Goal: Task Accomplishment & Management: Manage account settings

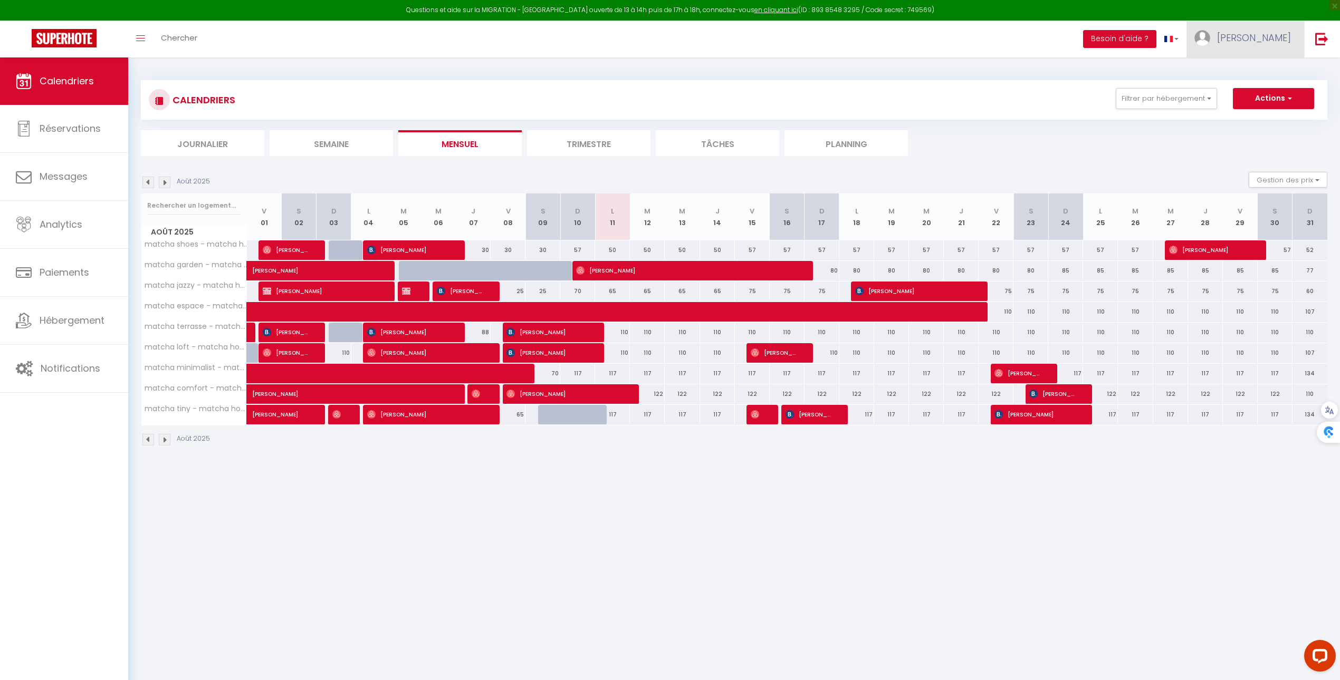
click at [1287, 43] on span "[PERSON_NAME]" at bounding box center [1254, 37] width 74 height 13
click at [724, 186] on div "Août 2025 Gestion des prix Nb Nuits minimum Règles Disponibilité" at bounding box center [734, 183] width 1186 height 22
click at [1273, 99] on button "Actions" at bounding box center [1273, 98] width 81 height 21
click at [1257, 158] on link "Importer les réservations" at bounding box center [1262, 155] width 92 height 16
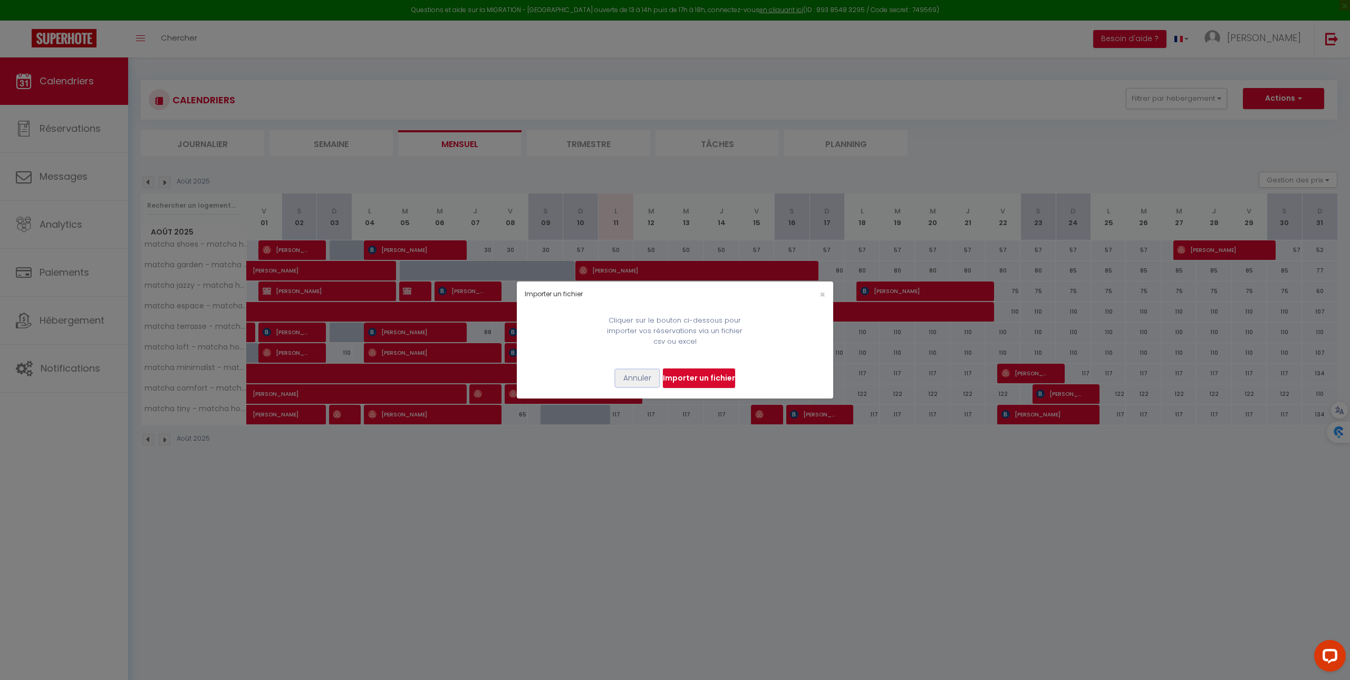
click at [636, 385] on button "Annuler" at bounding box center [638, 379] width 44 height 18
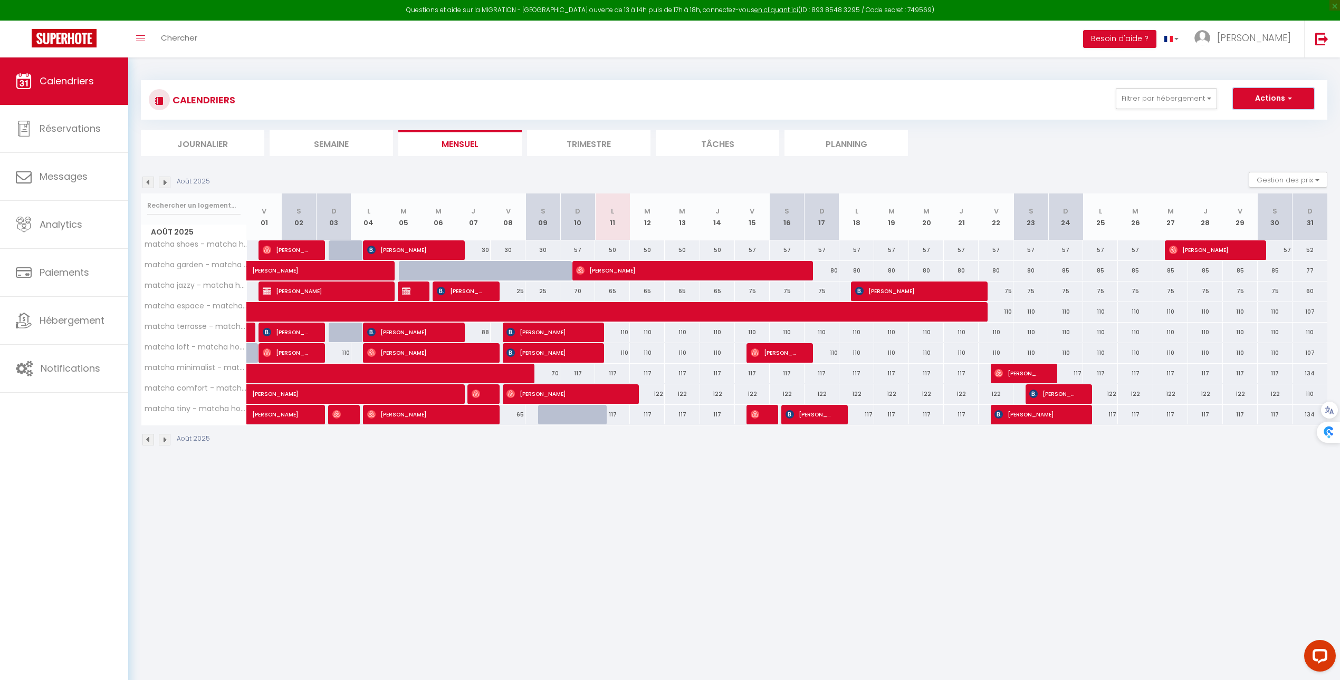
click at [1282, 100] on button "Actions" at bounding box center [1273, 98] width 81 height 21
click at [1163, 137] on ul "Journalier Semaine Mensuel Trimestre Tâches Planning" at bounding box center [734, 143] width 1186 height 26
click at [1334, 25] on link at bounding box center [1321, 39] width 35 height 37
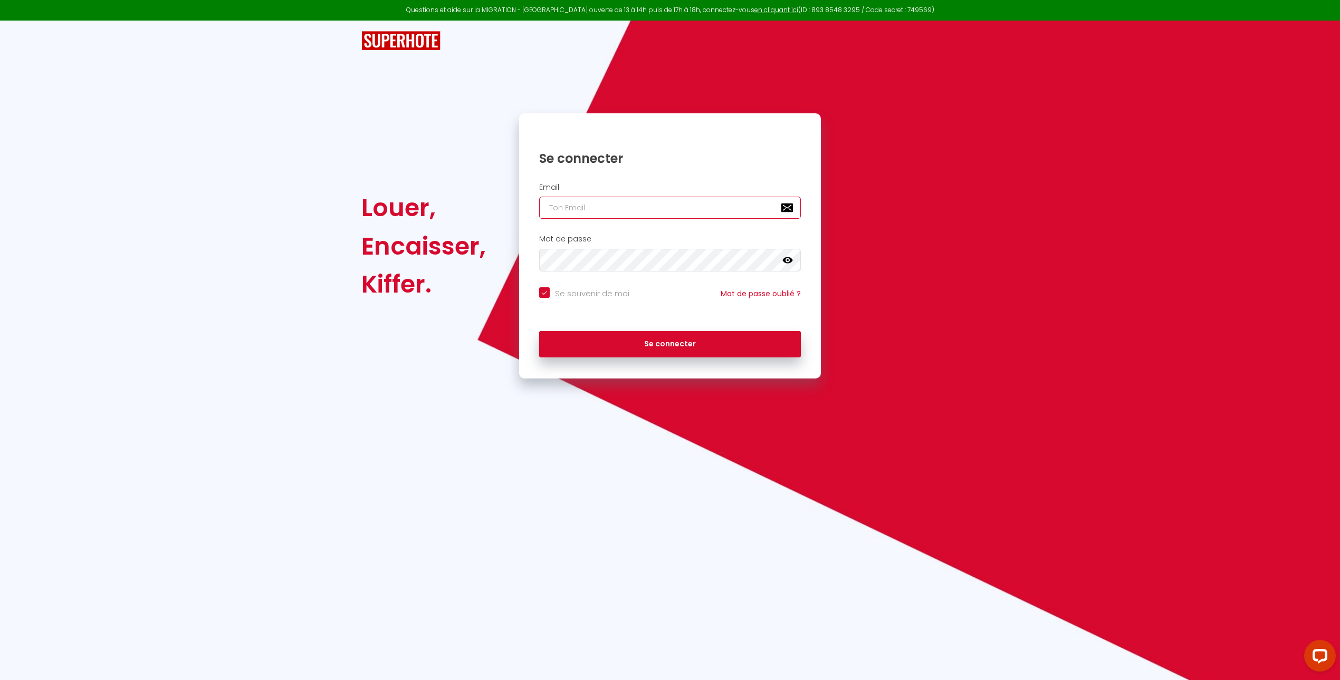
click at [651, 202] on input "email" at bounding box center [670, 208] width 262 height 22
type input "veronique.dauge@gmail.com"
checkbox input "true"
click at [726, 197] on input "veronique.dauge@gmail.com" at bounding box center [670, 208] width 262 height 22
click at [723, 209] on input "veronique.dauge@gmail.com" at bounding box center [670, 208] width 262 height 22
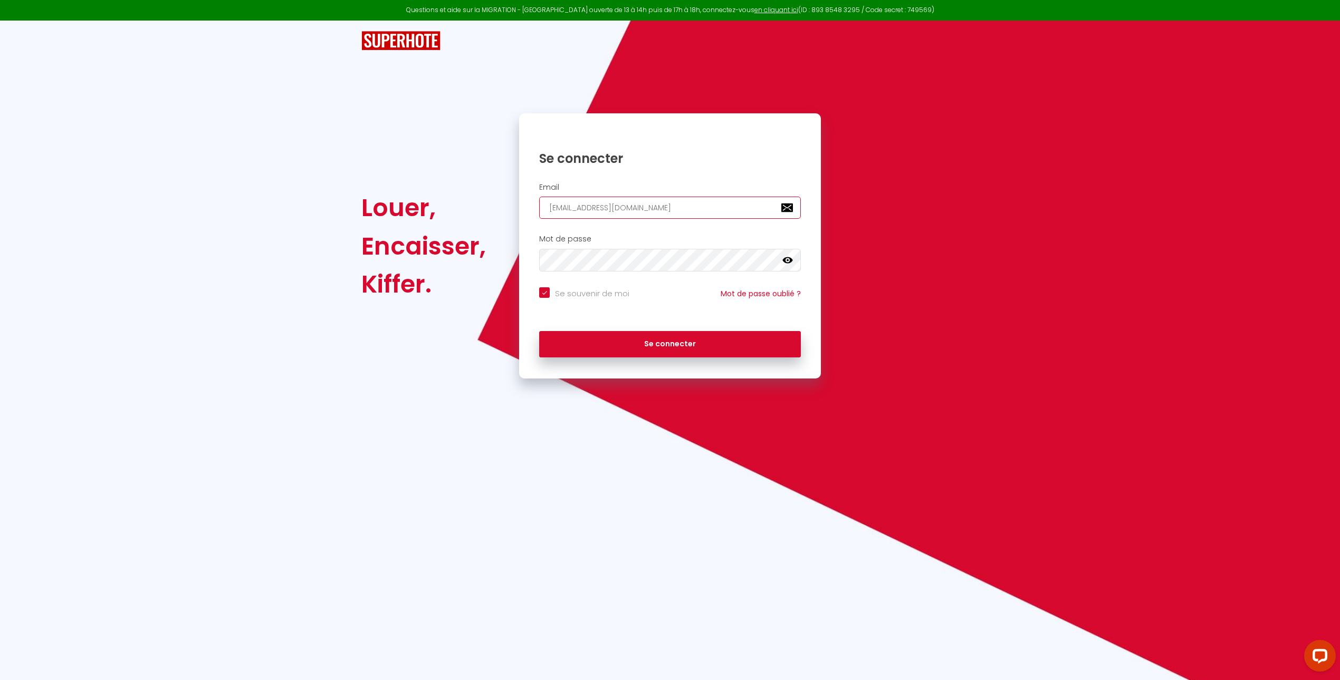
click at [723, 209] on input "veronique.dauge@gmail.com" at bounding box center [670, 208] width 262 height 22
checkbox input "true"
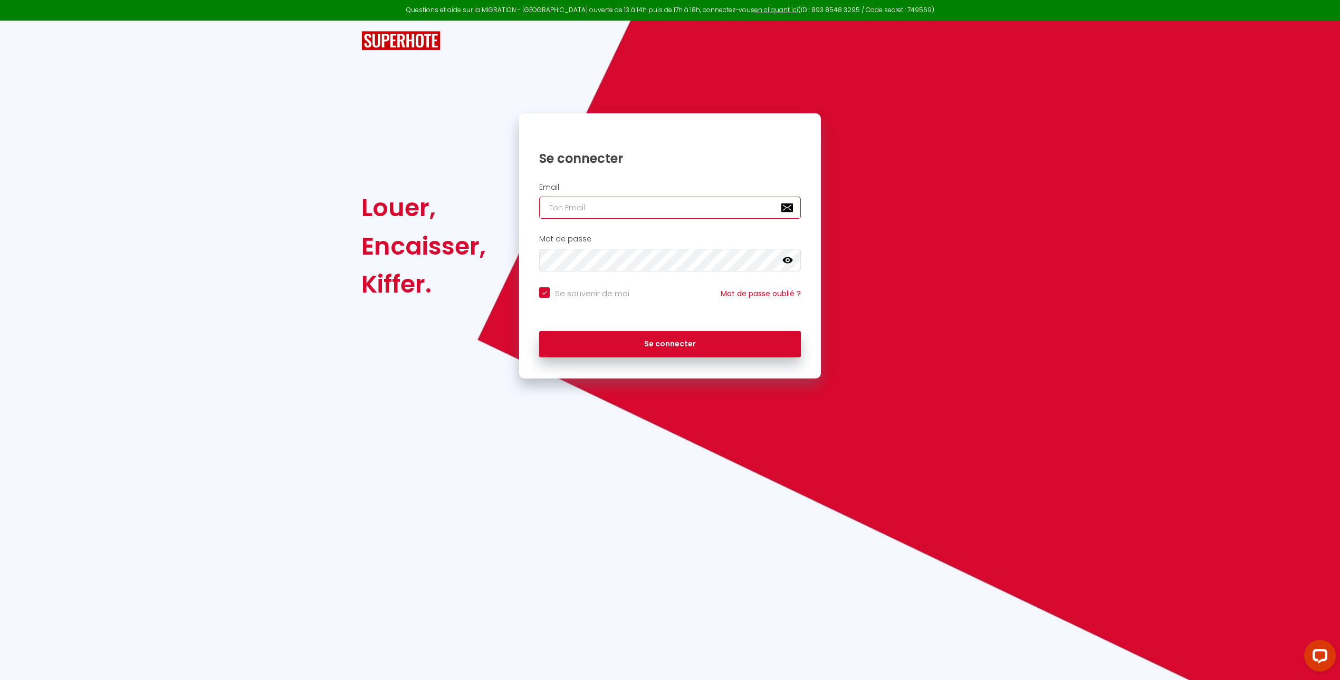
type input "[EMAIL_ADDRESS][DOMAIN_NAME]"
click at [725, 342] on button "Se connecter" at bounding box center [670, 344] width 262 height 26
checkbox input "true"
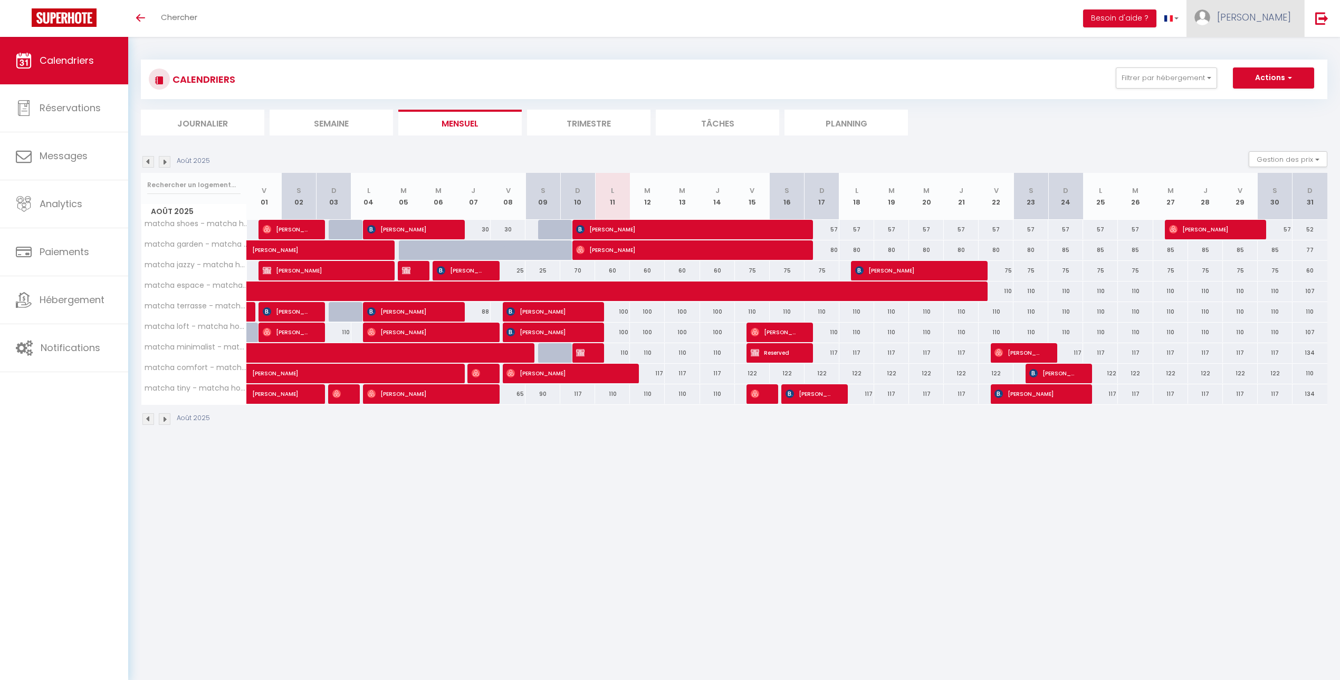
click at [1264, 24] on link "[PERSON_NAME]" at bounding box center [1245, 18] width 118 height 37
click at [1261, 53] on link "Paramètres" at bounding box center [1262, 53] width 78 height 18
select select "28"
select select "fr"
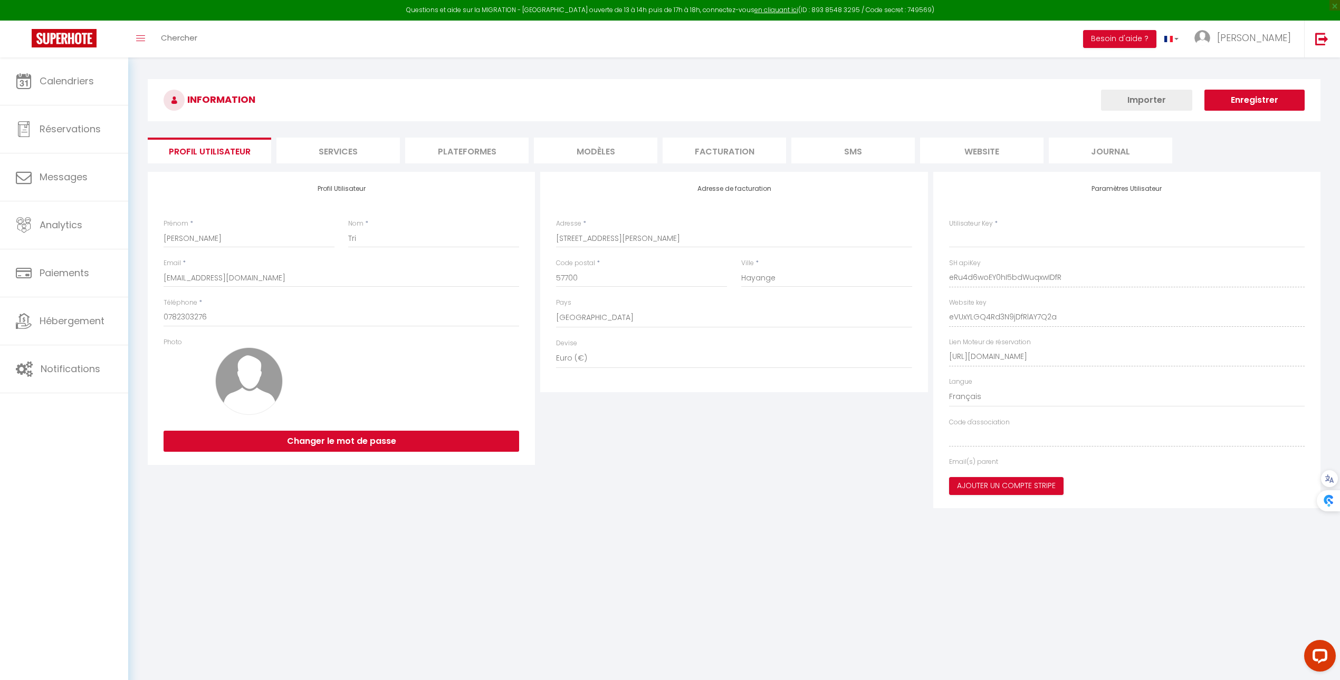
type input "eRu4d6woEY0hI5bdWuqxwIDfR"
type input "eVUxYLGQ4Rd3N9jDfRlAY7Q2a"
type input "https://app.superhote.com/#/get-available-rentals/eVUxYLGQ4Rd3N9jDfRlAY7Q2a"
select select "fr"
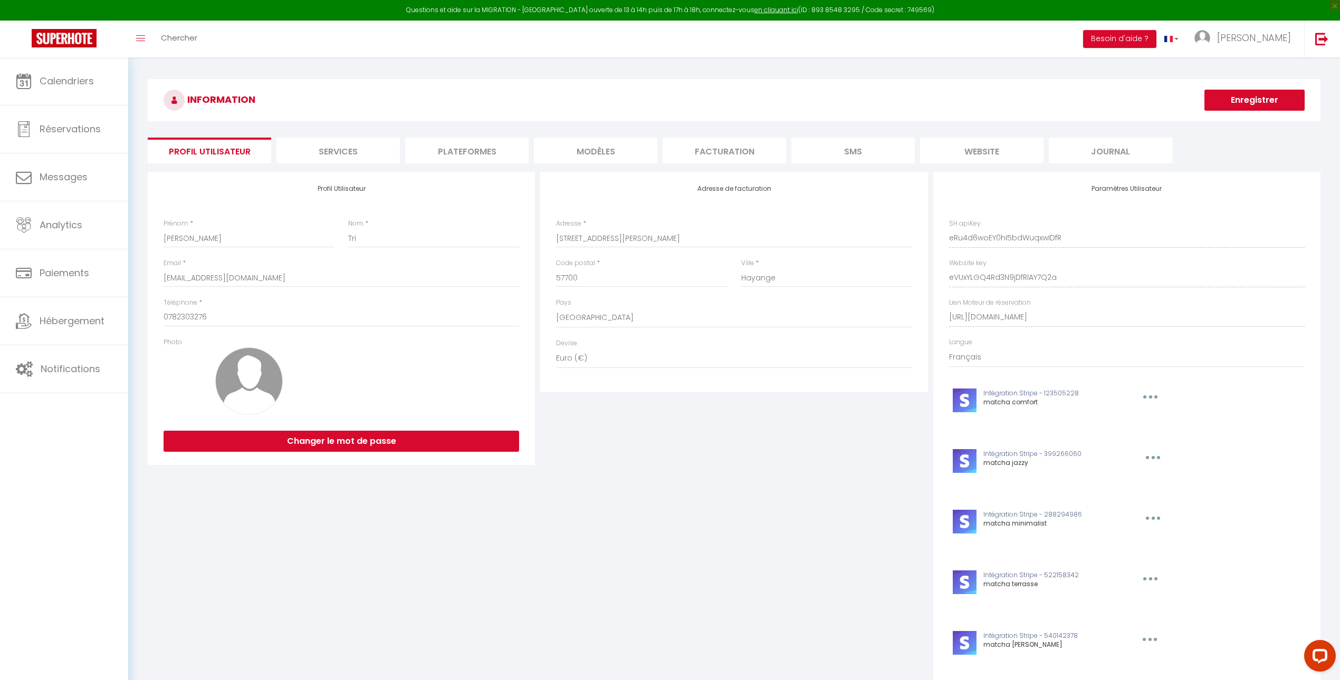
click at [500, 146] on li "Plateformes" at bounding box center [466, 151] width 123 height 26
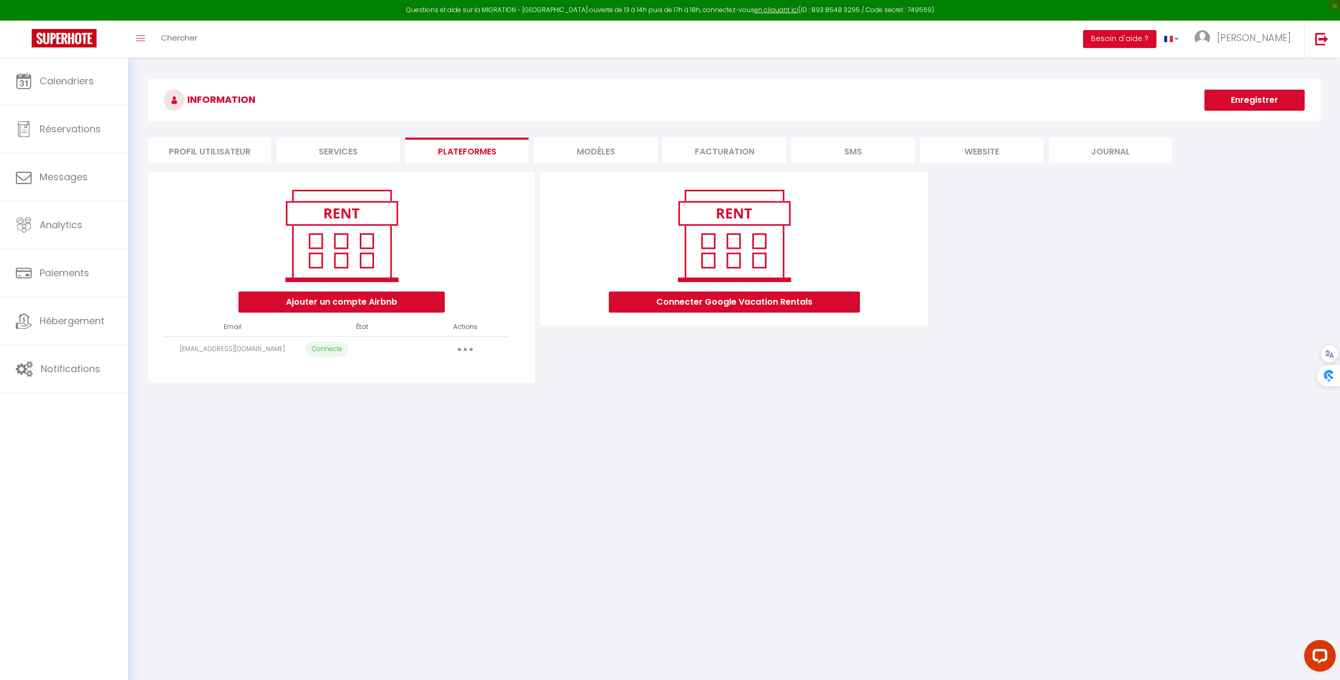
click at [477, 354] on button "button" at bounding box center [465, 349] width 30 height 17
click at [454, 415] on link "Reconnecter le compte" at bounding box center [418, 411] width 117 height 18
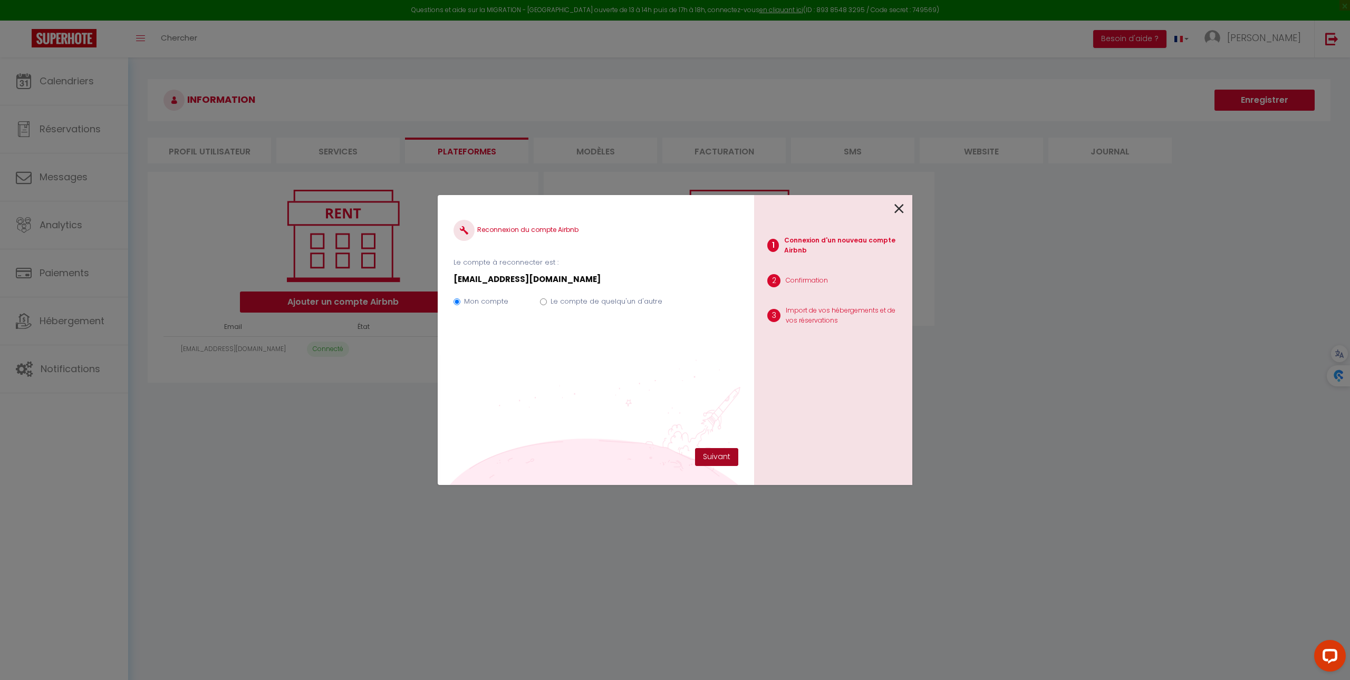
click at [710, 457] on button "Suivant" at bounding box center [716, 457] width 43 height 18
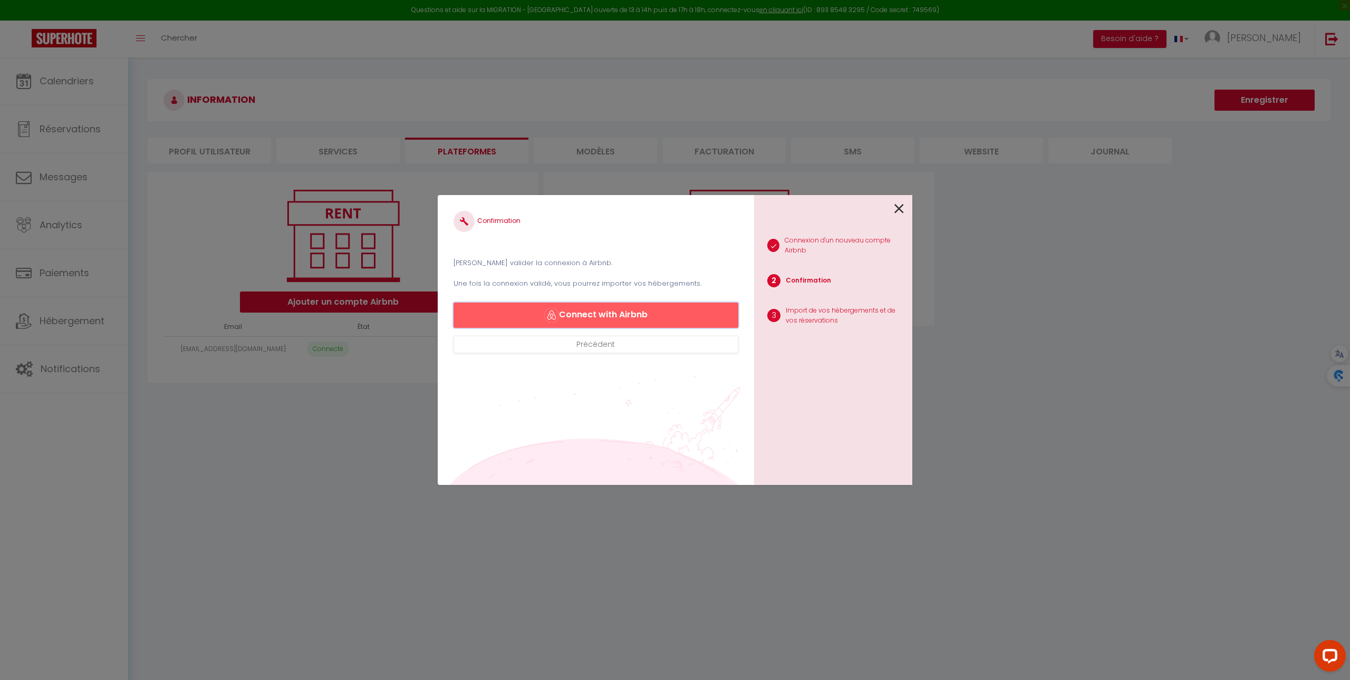
click at [664, 315] on button "Connect with Airbnb" at bounding box center [596, 315] width 285 height 25
click at [713, 309] on button "Connect with Airbnb" at bounding box center [596, 315] width 285 height 25
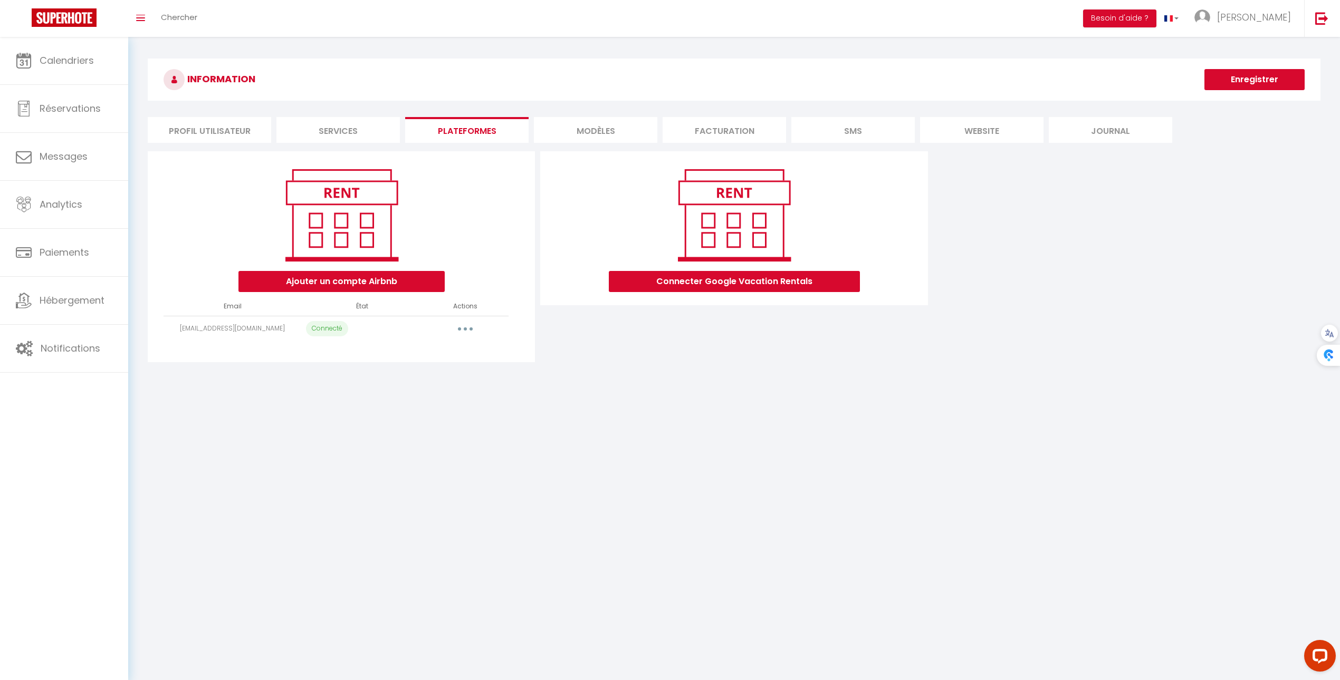
select select "41397"
select select
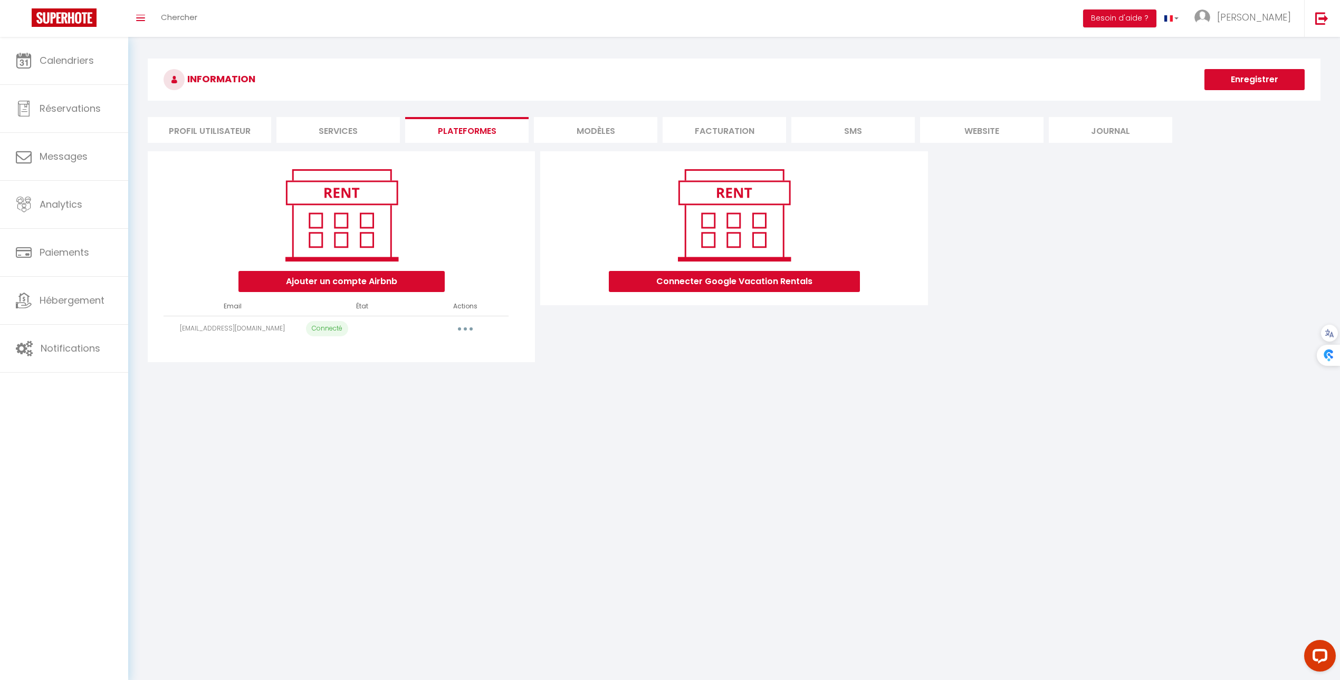
select select
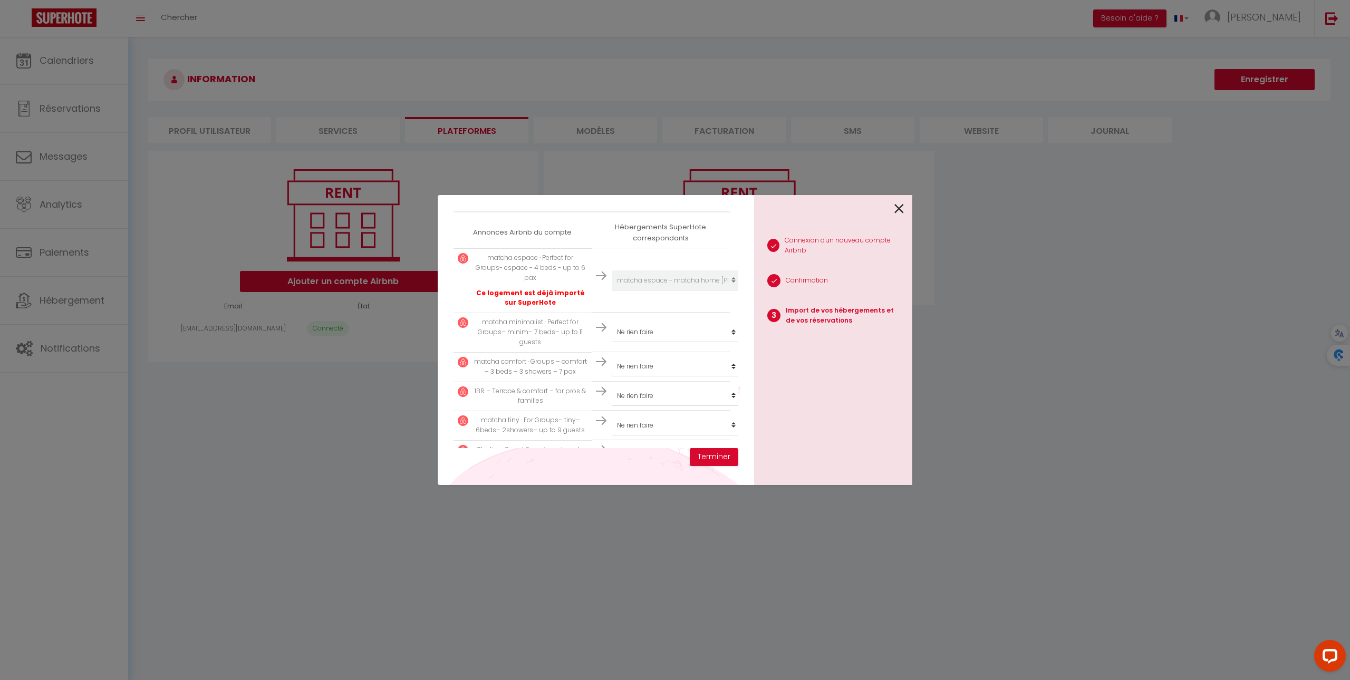
scroll to position [180, 0]
click at [661, 290] on select "Créer un nouveau hébergement Ne rien faire matcha shoes - matcha home Hayange m…" at bounding box center [677, 280] width 130 height 20
select select "41448"
click at [676, 290] on select "Créer un nouveau hébergement Ne rien faire matcha shoes - matcha home Hayange m…" at bounding box center [677, 280] width 130 height 20
select select "41401"
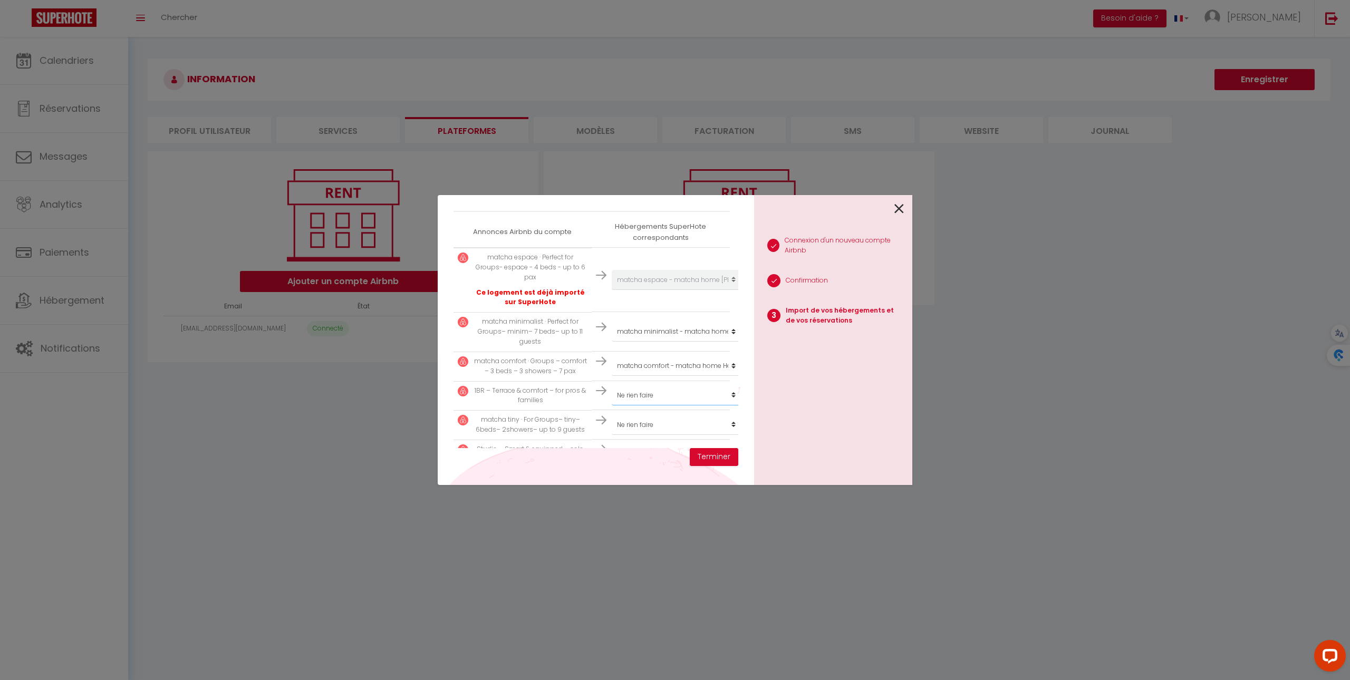
click at [679, 290] on select "Créer un nouveau hébergement Ne rien faire matcha shoes - matcha home Hayange m…" at bounding box center [677, 280] width 130 height 20
select select "41402"
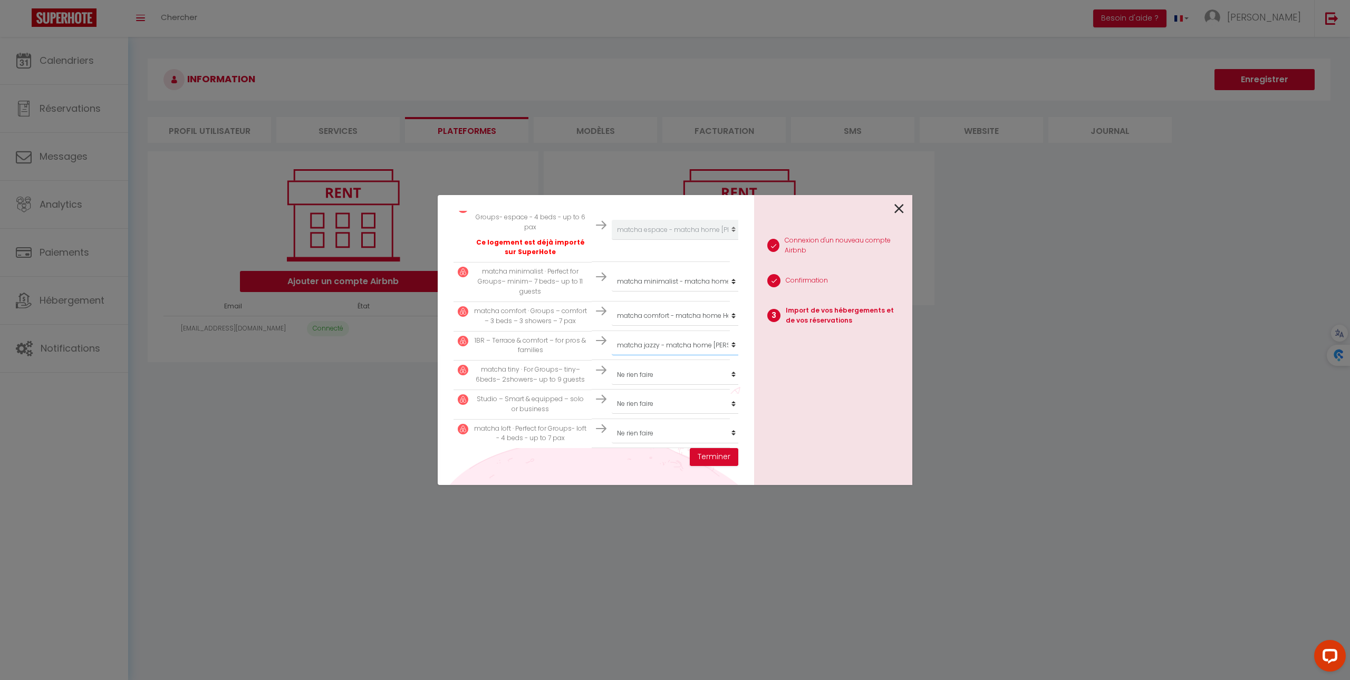
scroll to position [231, 0]
click at [689, 239] on select "Créer un nouveau hébergement Ne rien faire matcha shoes - matcha home Hayange m…" at bounding box center [677, 229] width 130 height 20
select select "47971"
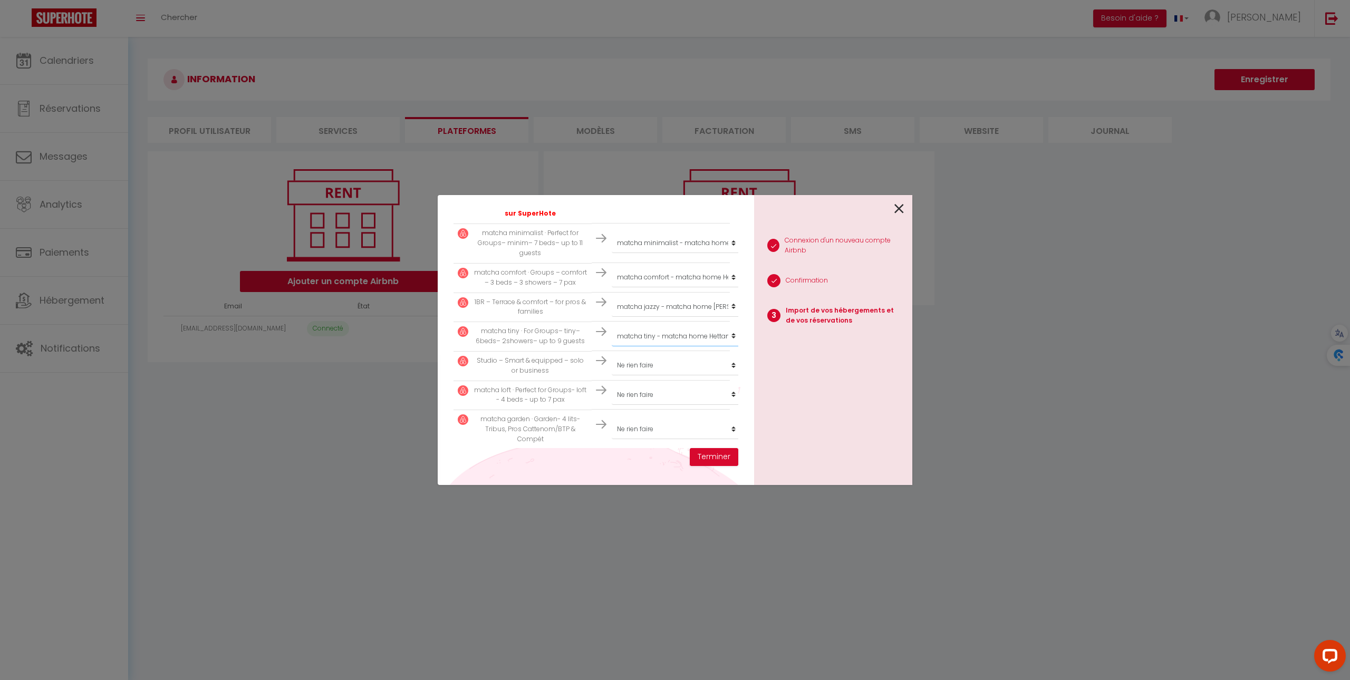
scroll to position [281, 0]
click at [696, 193] on select "Créer un nouveau hébergement Ne rien faire matcha shoes - matcha home Hayange m…" at bounding box center [677, 183] width 130 height 20
select select "41447"
click at [684, 193] on select "Créer un nouveau hébergement Ne rien faire matcha shoes - matcha home Hayange m…" at bounding box center [677, 183] width 130 height 20
select select "59109"
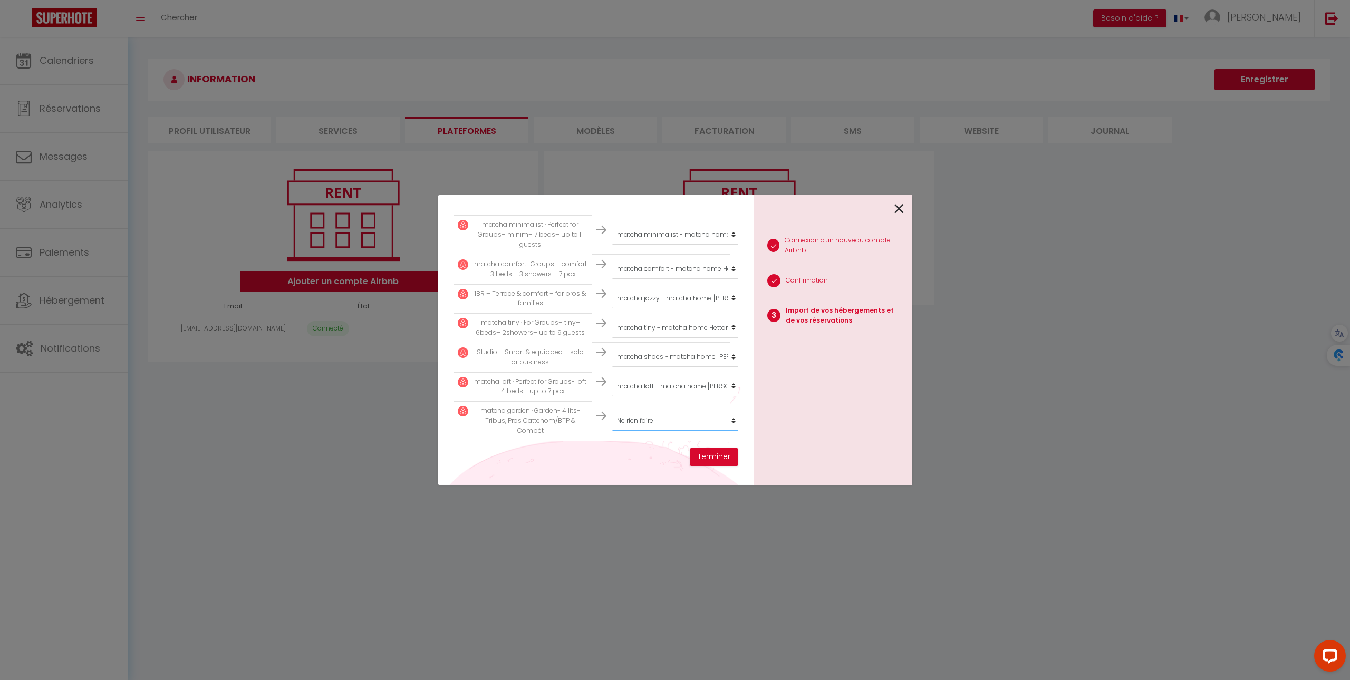
click at [690, 193] on select "Créer un nouveau hébergement Ne rien faire matcha shoes - matcha home Hayange m…" at bounding box center [677, 183] width 130 height 20
select select "72666"
click at [701, 461] on button "Terminer" at bounding box center [714, 457] width 49 height 18
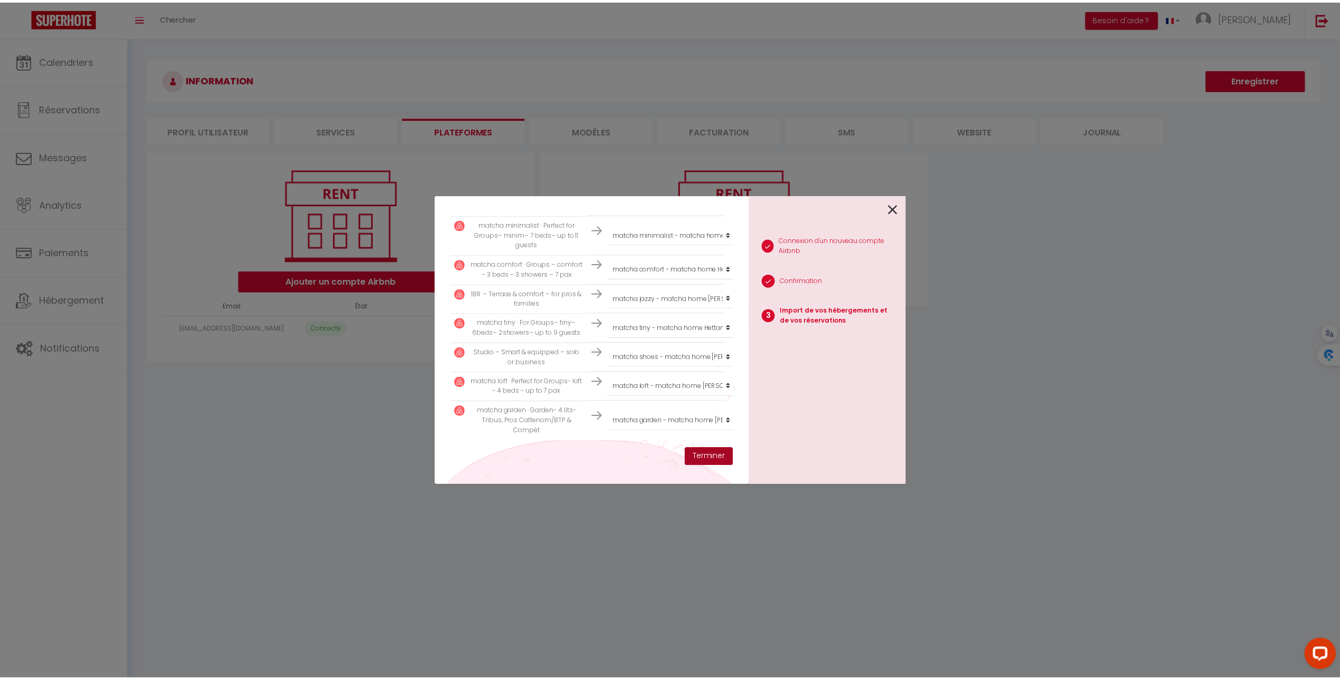
scroll to position [326, 0]
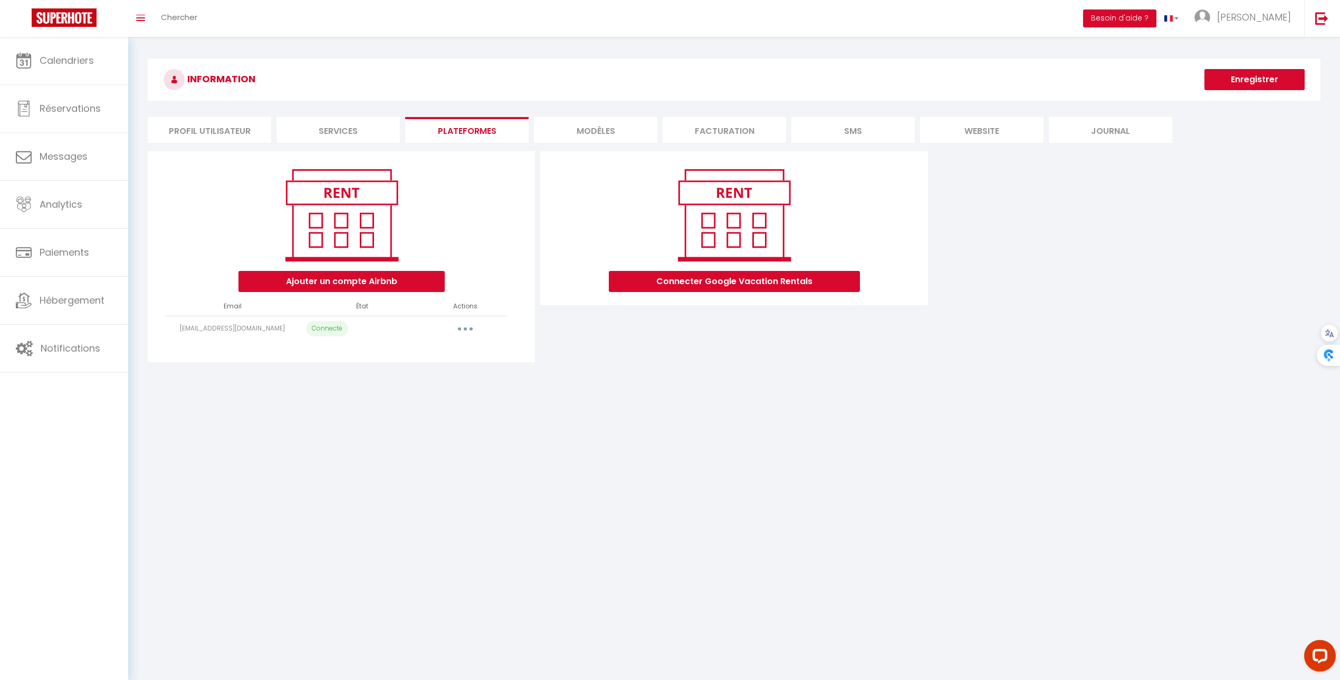
click at [275, 329] on td "[EMAIL_ADDRESS][DOMAIN_NAME]" at bounding box center [233, 329] width 138 height 26
click at [80, 80] on link "Calendriers" at bounding box center [64, 60] width 128 height 47
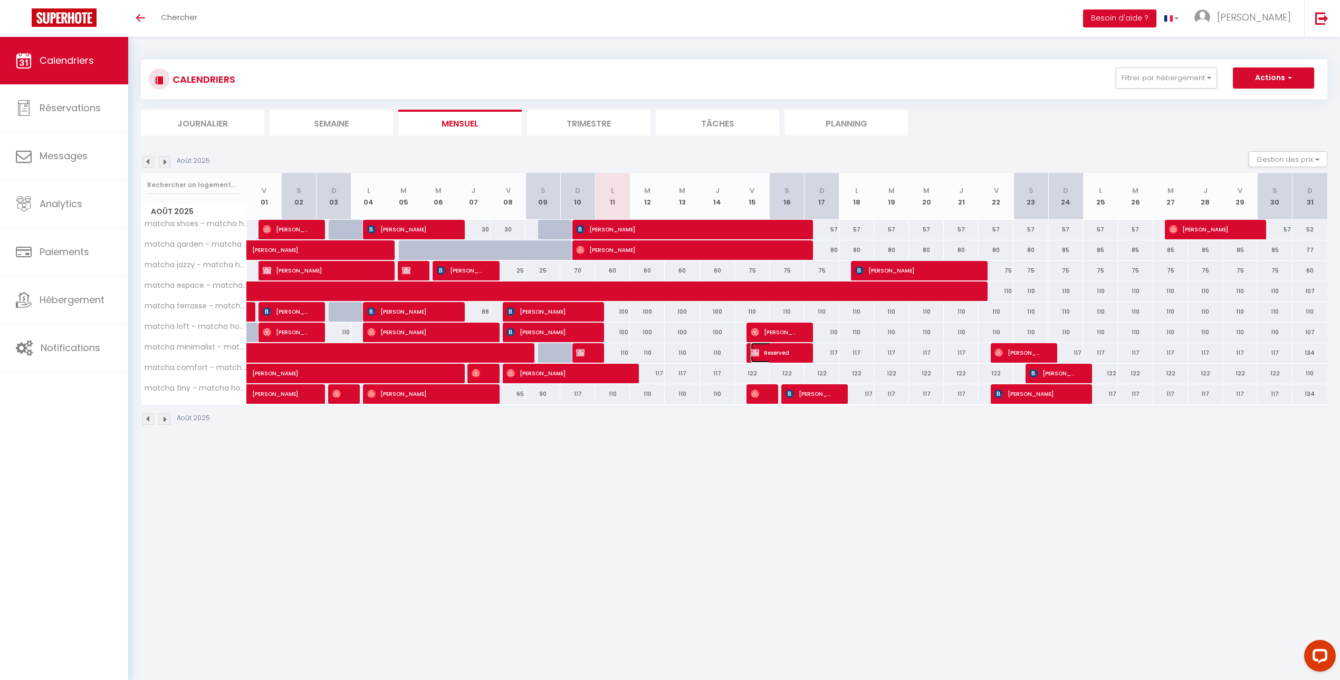
click at [794, 354] on span "Reserved" at bounding box center [774, 353] width 47 height 20
select select "OK"
select select "KO"
select select "0"
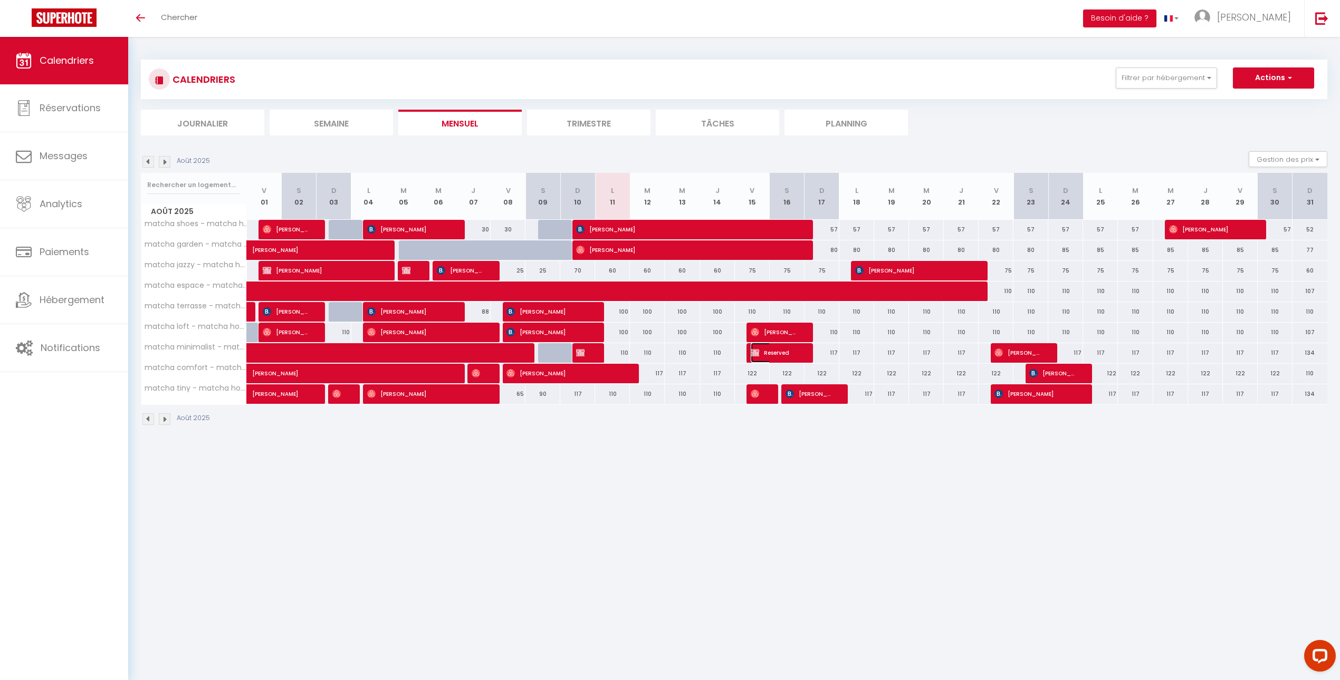
select select "1"
select select
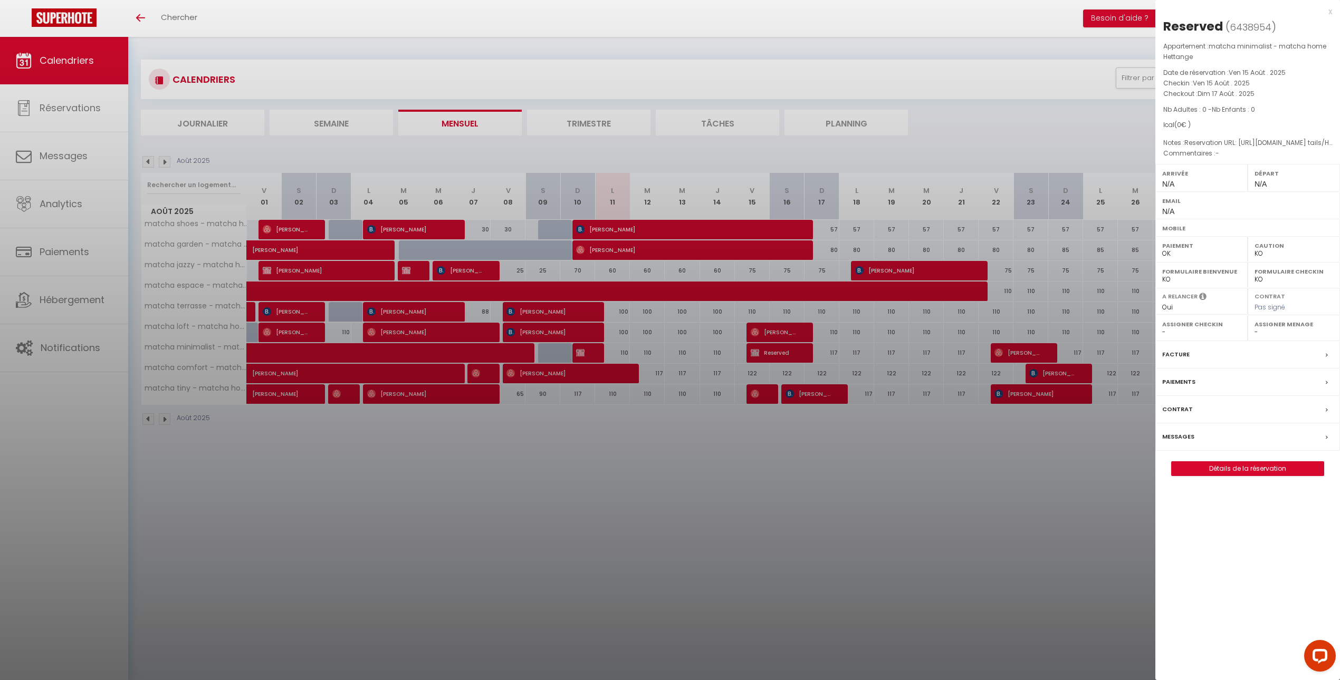
click at [837, 475] on div at bounding box center [670, 340] width 1340 height 680
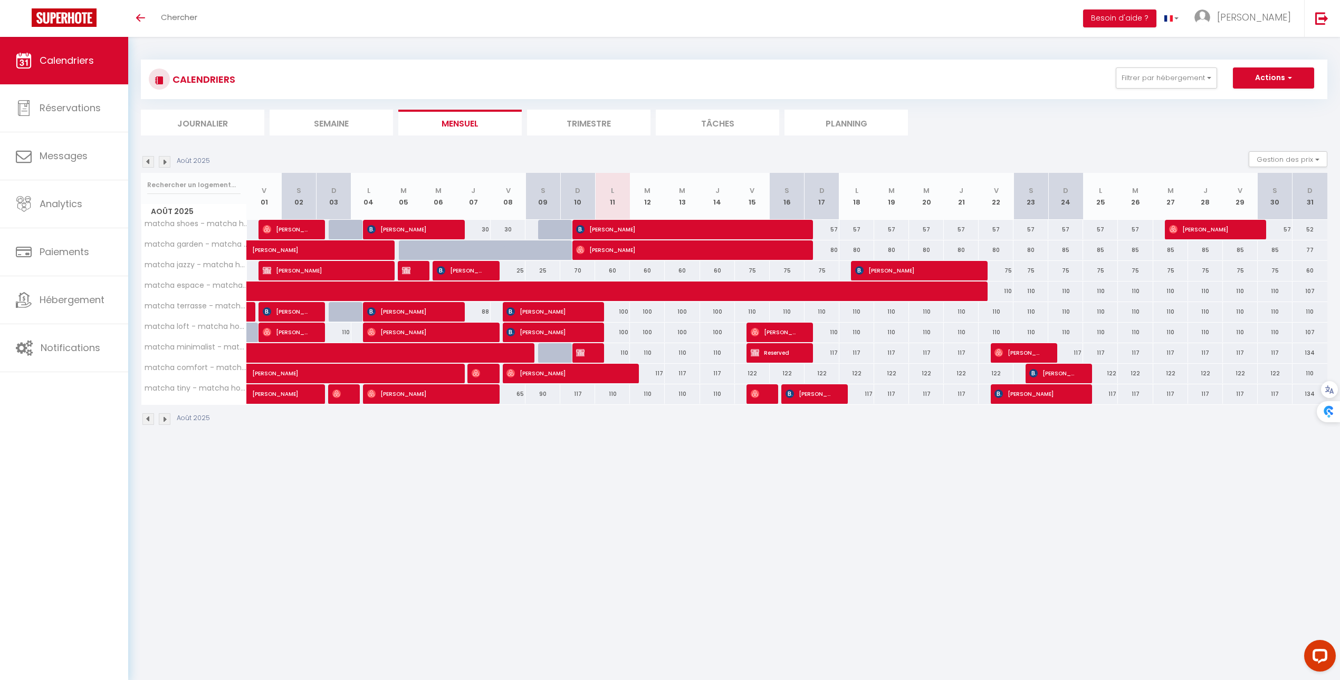
click at [593, 356] on div at bounding box center [589, 353] width 35 height 20
click at [580, 357] on img at bounding box center [580, 353] width 8 height 8
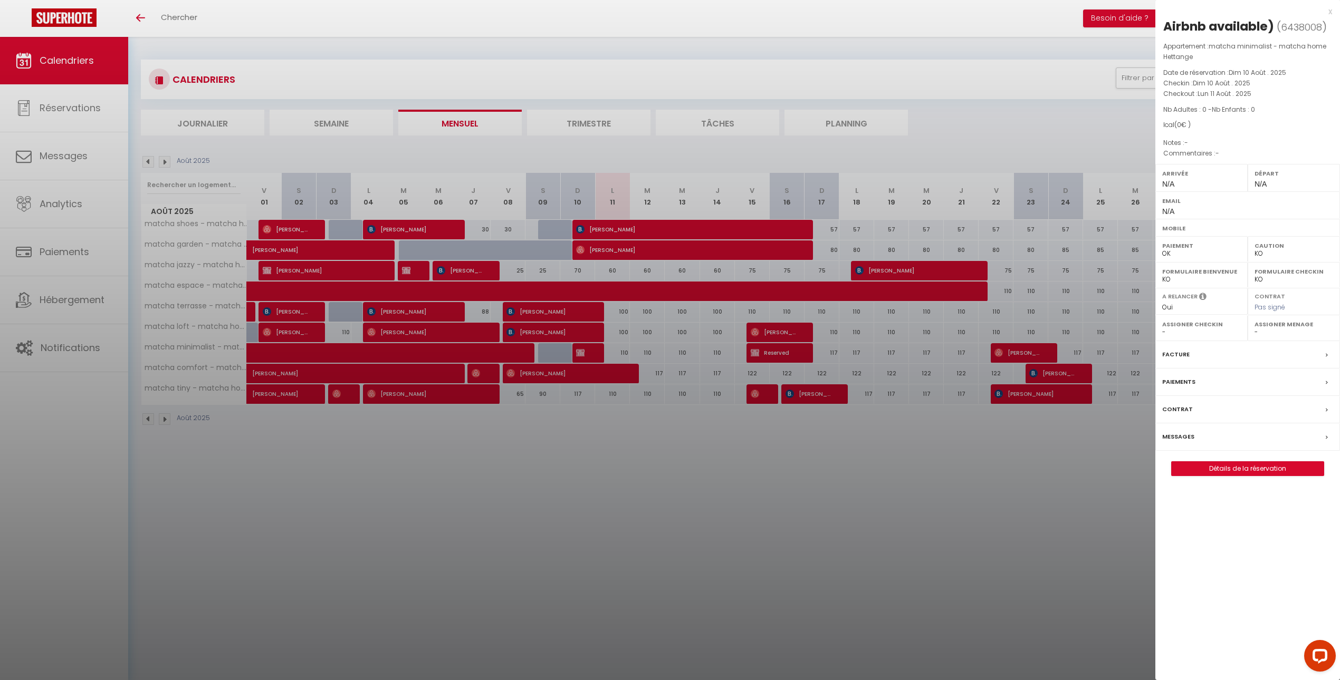
click at [571, 356] on div at bounding box center [670, 340] width 1340 height 680
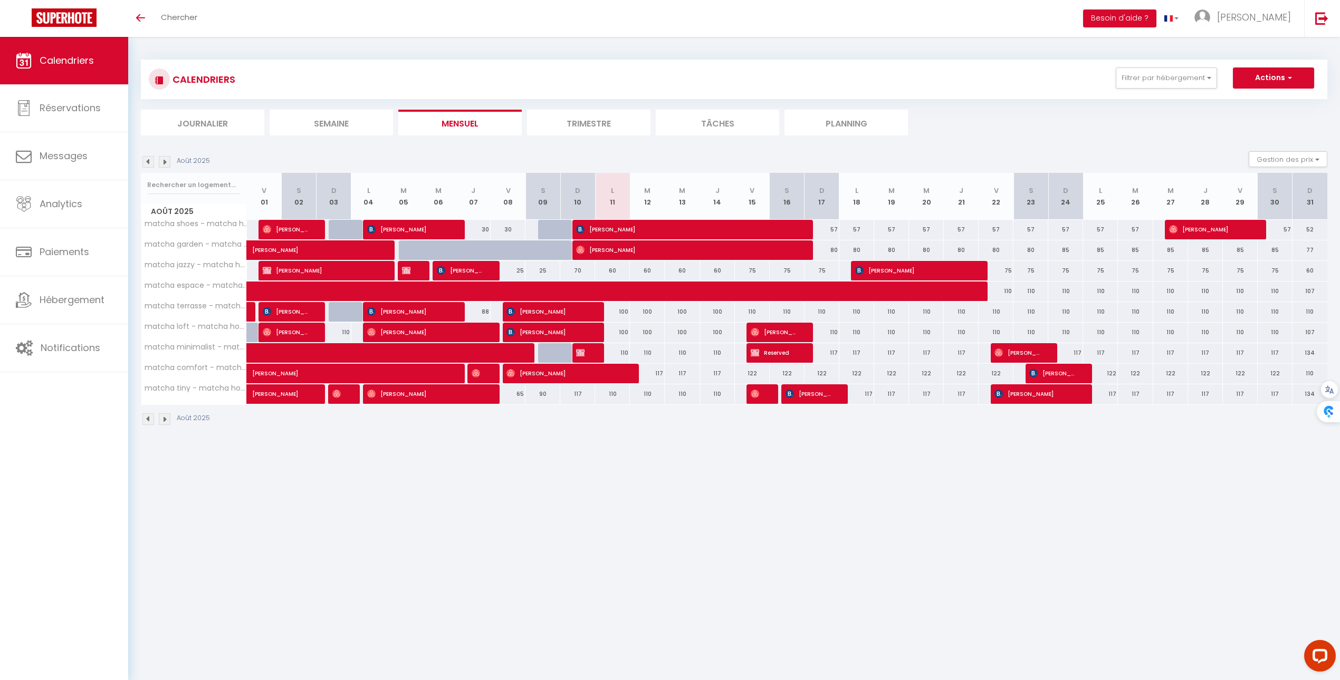
click at [484, 356] on div at bounding box center [473, 353] width 35 height 20
type input "117"
type input "Jeu 07 Août 2025"
type input "Ven 08 Août 2025"
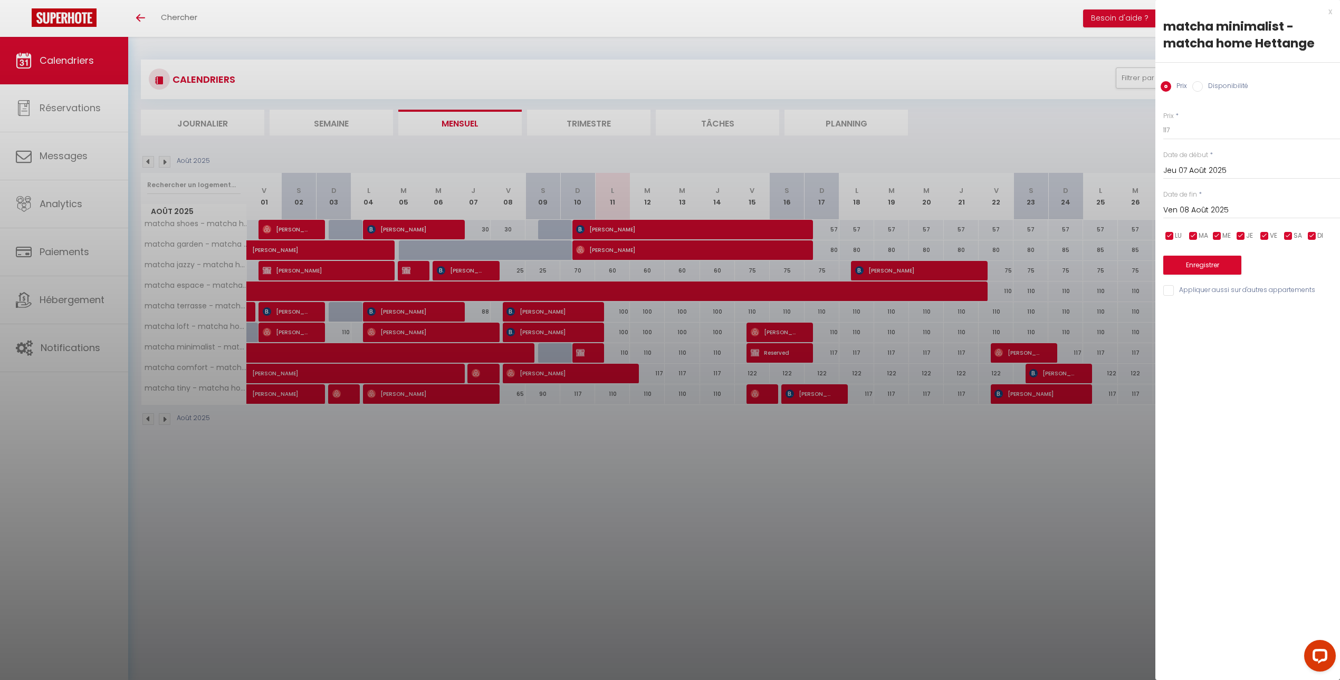
click at [471, 355] on div at bounding box center [670, 340] width 1340 height 680
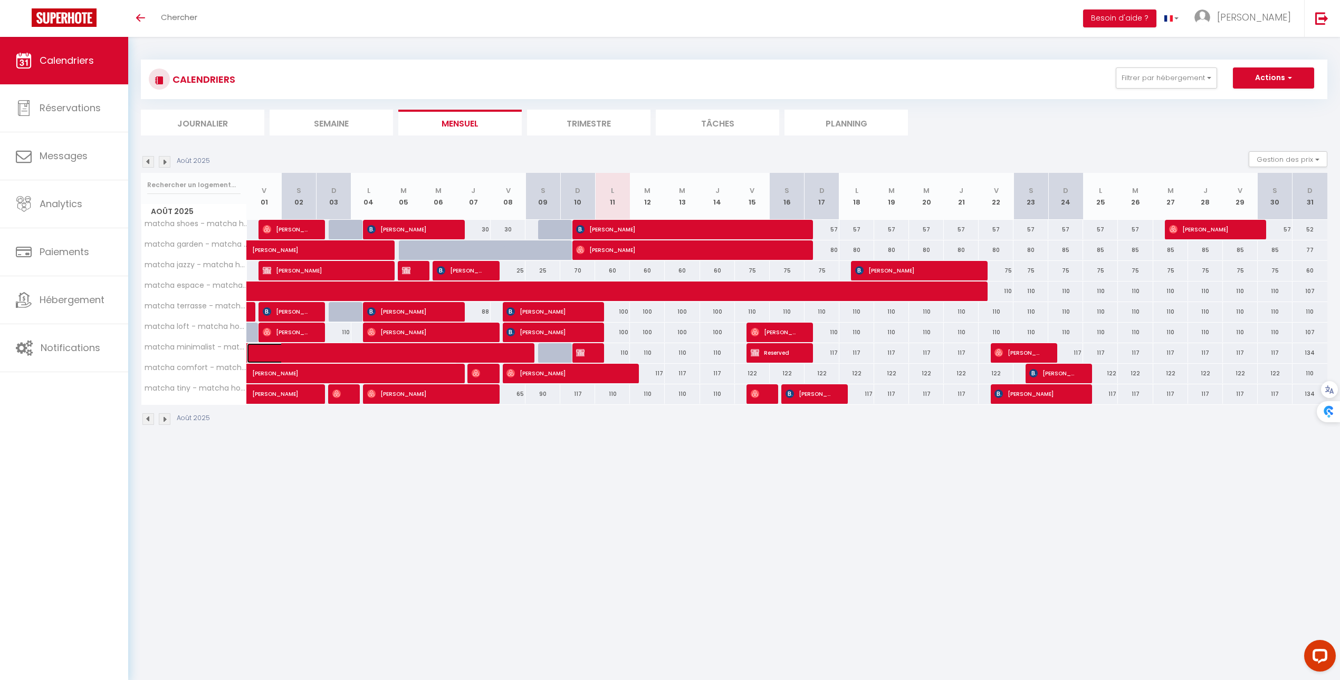
click at [444, 356] on span at bounding box center [360, 353] width 194 height 20
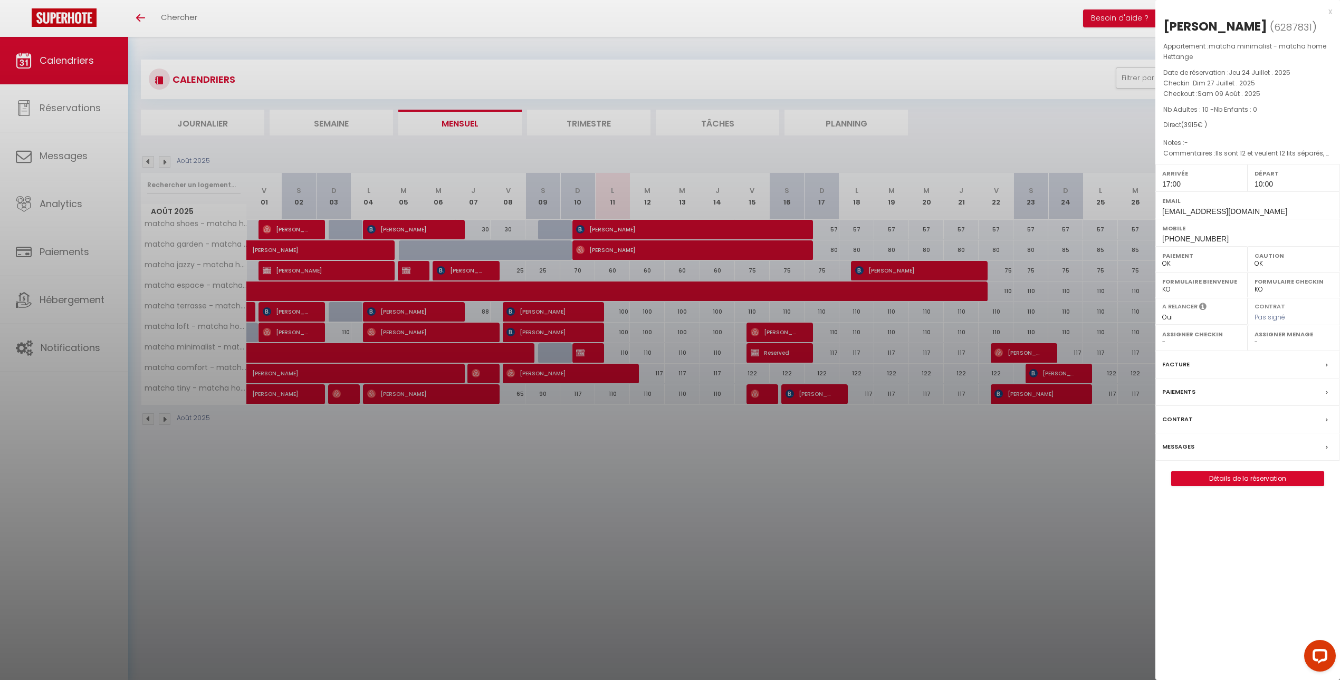
click at [602, 401] on div at bounding box center [670, 340] width 1340 height 680
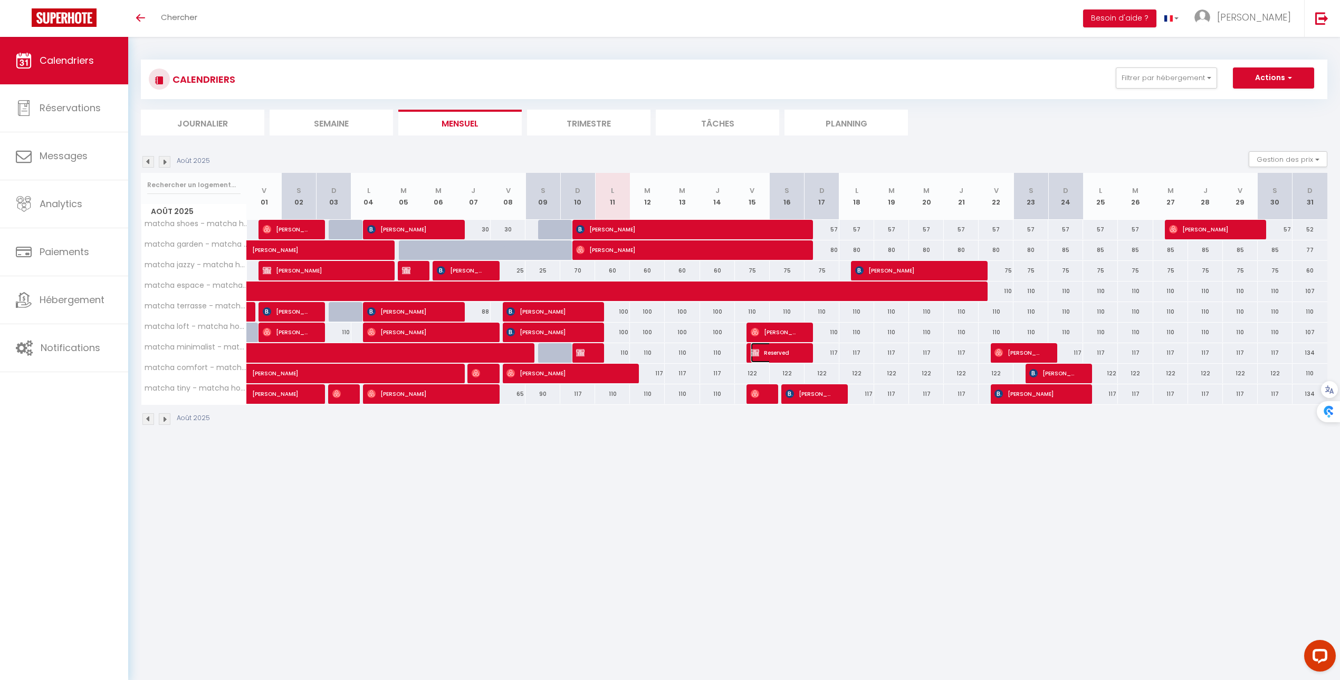
click at [768, 354] on span "Reserved" at bounding box center [774, 353] width 46 height 20
select select "KO"
select select "0"
select select "1"
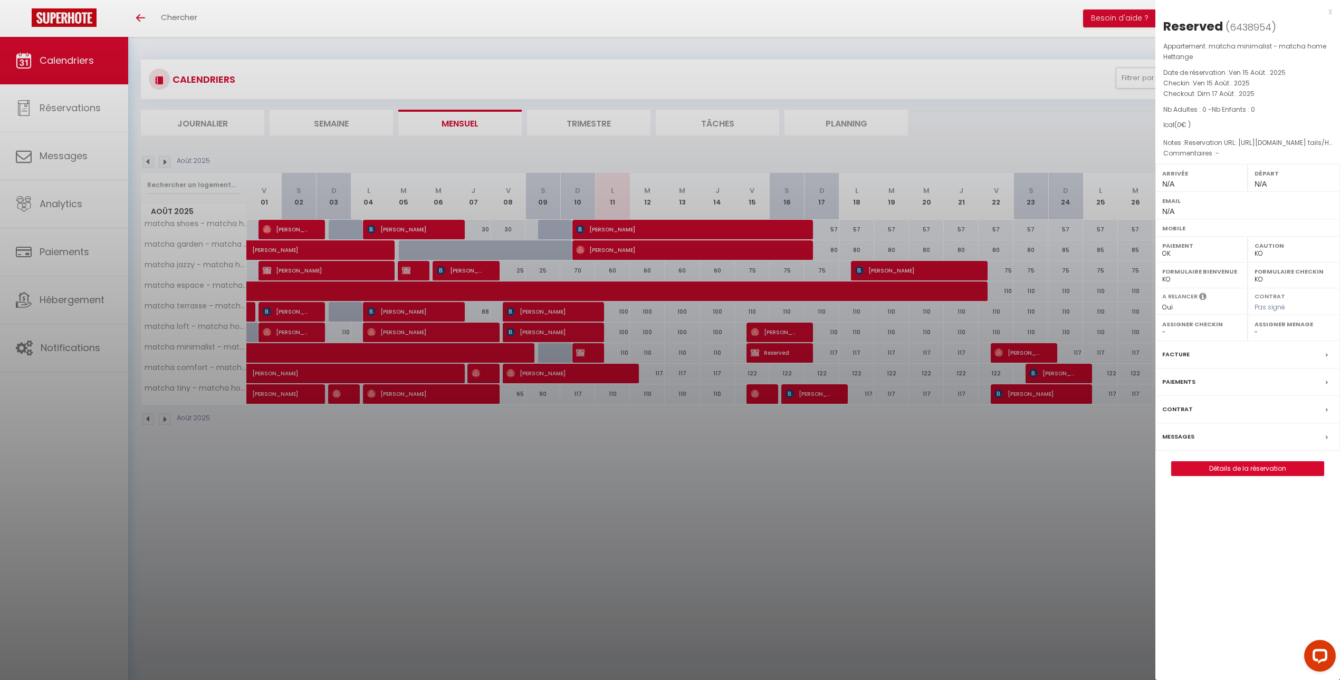
click at [768, 354] on div at bounding box center [670, 340] width 1340 height 680
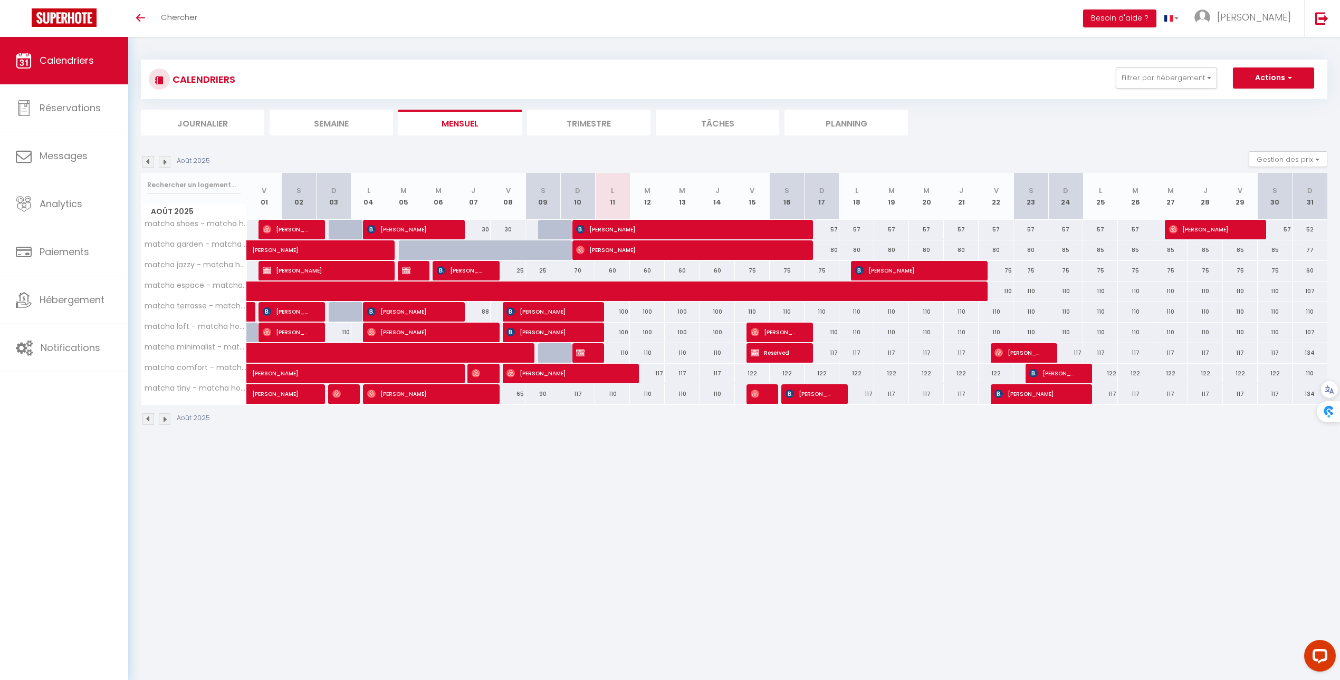
scroll to position [37, 0]
click at [1266, 77] on button "Actions" at bounding box center [1273, 78] width 81 height 21
click at [1156, 16] on button "Besoin d'aide ?" at bounding box center [1119, 18] width 73 height 18
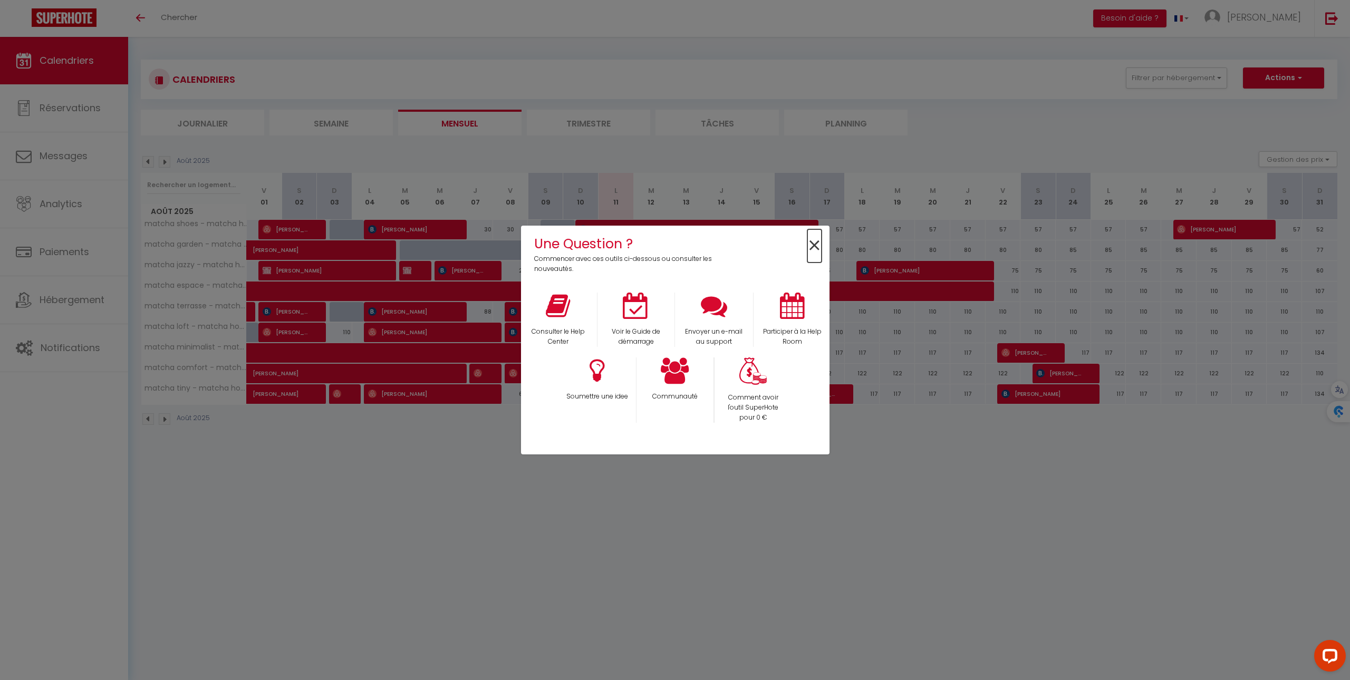
click at [816, 247] on span "×" at bounding box center [815, 245] width 14 height 33
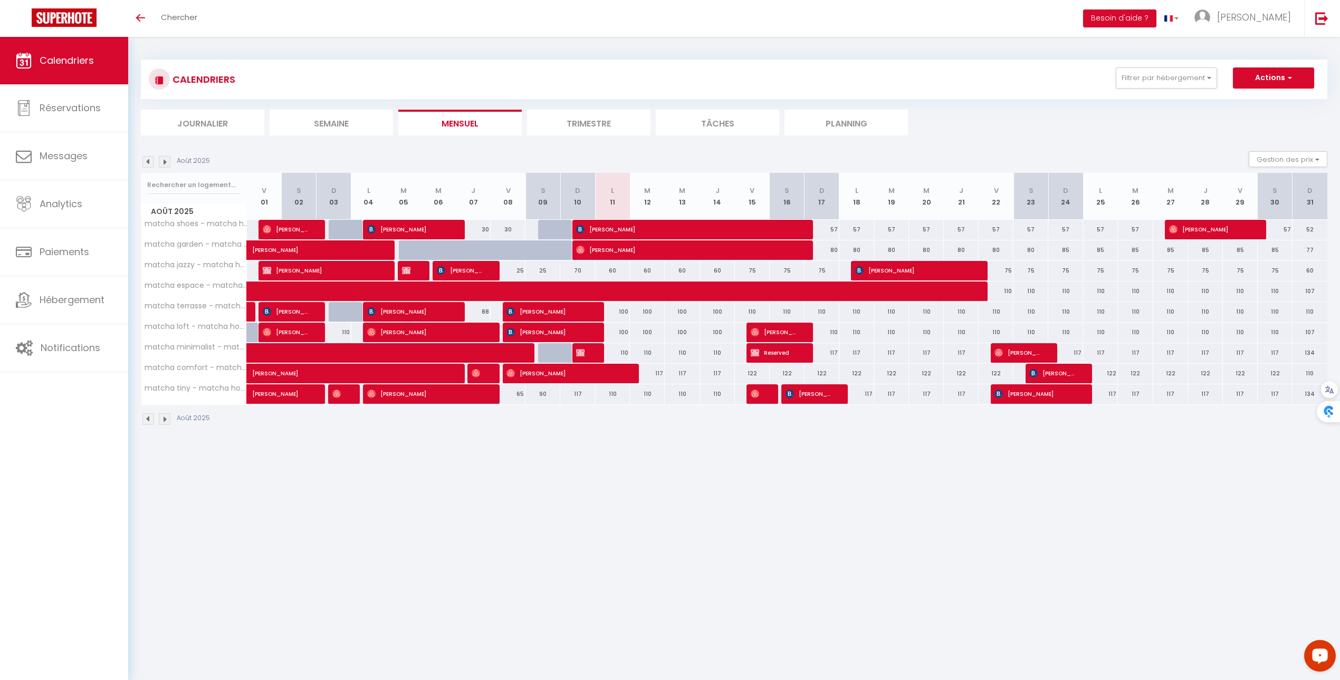
click at [1316, 657] on icon "Open LiveChat chat widget" at bounding box center [1320, 656] width 10 height 7
click at [954, 573] on body "Questions et aide sur la MIGRATION - Salle Zoom ouverte de 13 à 14h puis de 17h…" at bounding box center [670, 377] width 1340 height 680
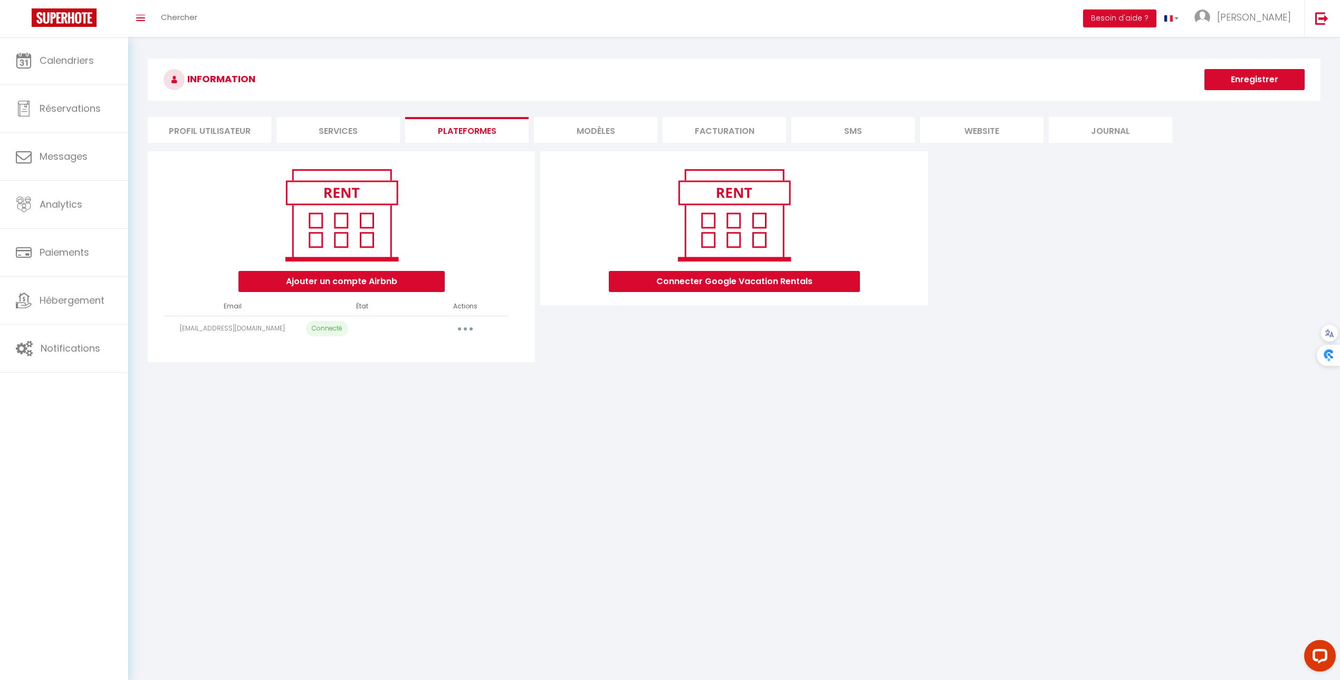
select select "41397"
select select
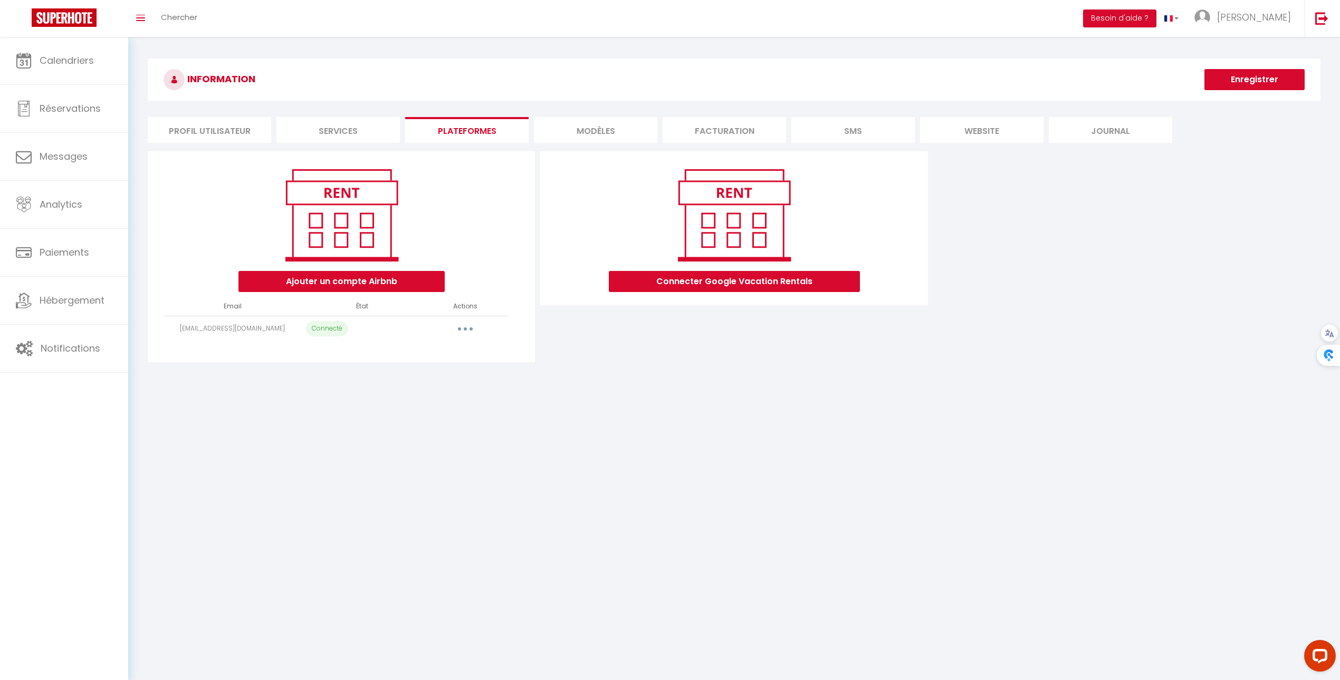
select select
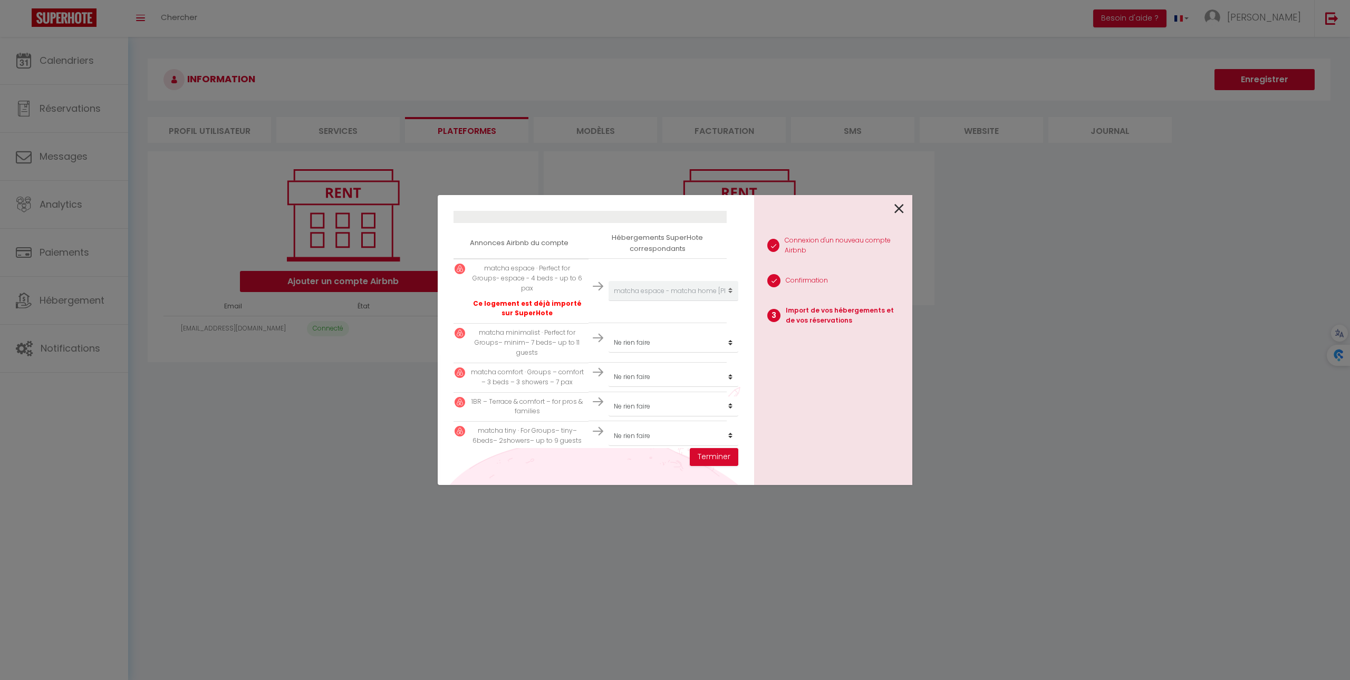
scroll to position [175, 3]
click at [643, 295] on select "Créer un nouveau hébergement Ne rien faire matcha shoes - matcha home [PERSON_N…" at bounding box center [674, 285] width 130 height 20
select select "41448"
click at [658, 295] on select "Créer un nouveau hébergement Ne rien faire matcha shoes - matcha home [PERSON_N…" at bounding box center [674, 285] width 130 height 20
select select "41401"
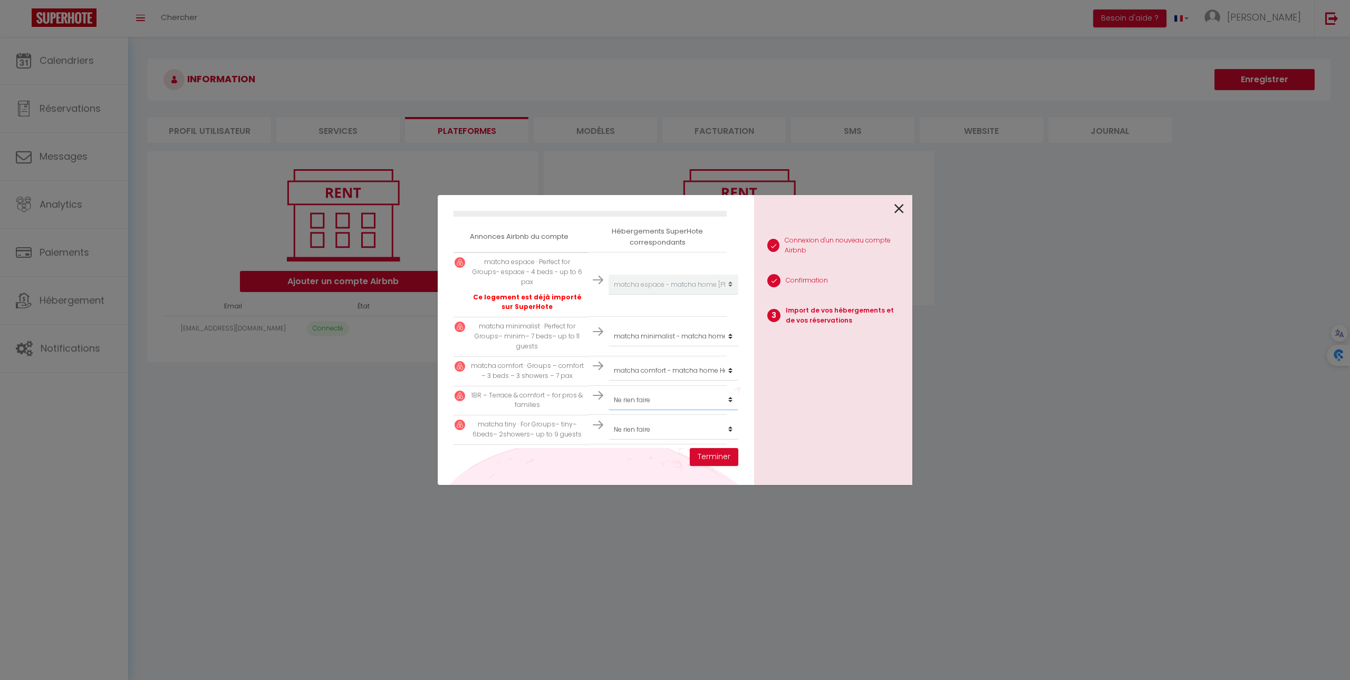
click at [658, 295] on select "Créer un nouveau hébergement Ne rien faire matcha shoes - matcha home [PERSON_N…" at bounding box center [674, 285] width 130 height 20
select select "41402"
click at [665, 193] on select "Créer un nouveau hébergement Ne rien faire matcha shoes - matcha home Hayange m…" at bounding box center [674, 183] width 130 height 20
select select "47971"
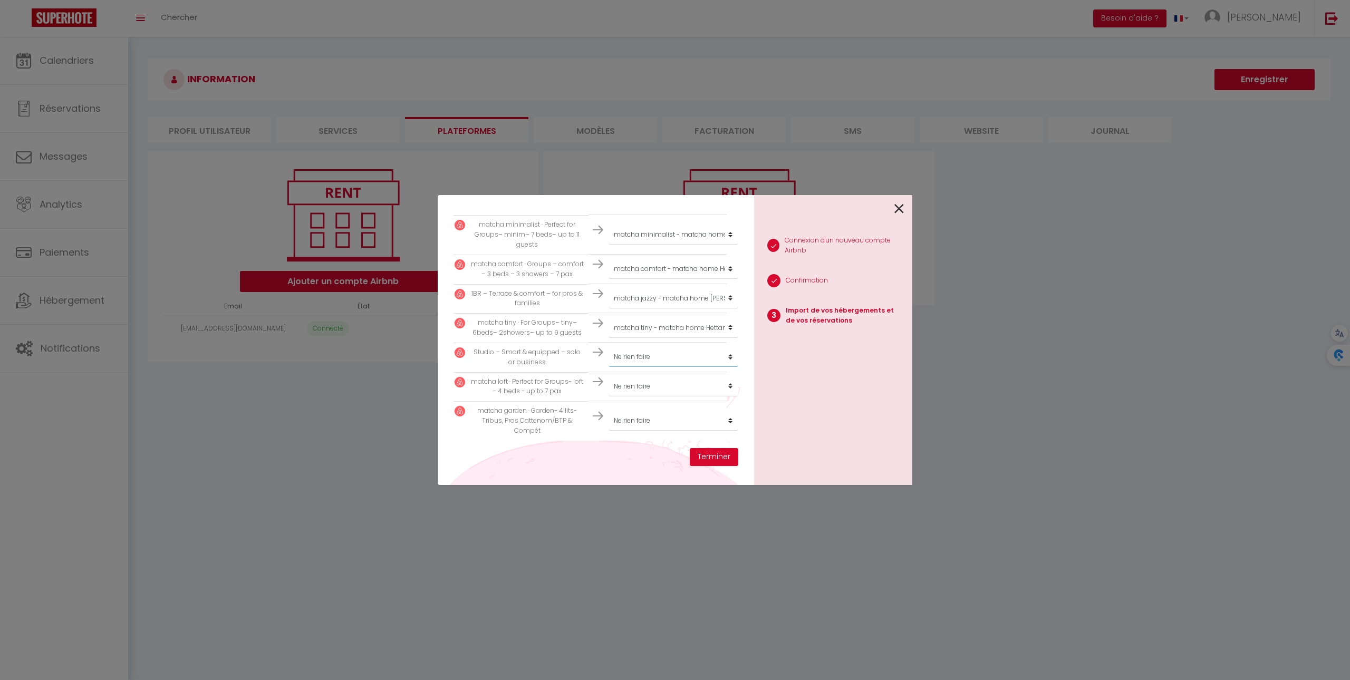
click at [665, 193] on select "Créer un nouveau hébergement Ne rien faire matcha shoes - matcha home Hayange m…" at bounding box center [674, 183] width 130 height 20
select select "41447"
click at [665, 193] on select "Créer un nouveau hébergement Ne rien faire matcha shoes - matcha home Hayange m…" at bounding box center [674, 183] width 130 height 20
click at [626, 193] on select "Créer un nouveau hébergement Ne rien faire matcha shoes - matcha home Hayange m…" at bounding box center [674, 183] width 130 height 20
select select "59109"
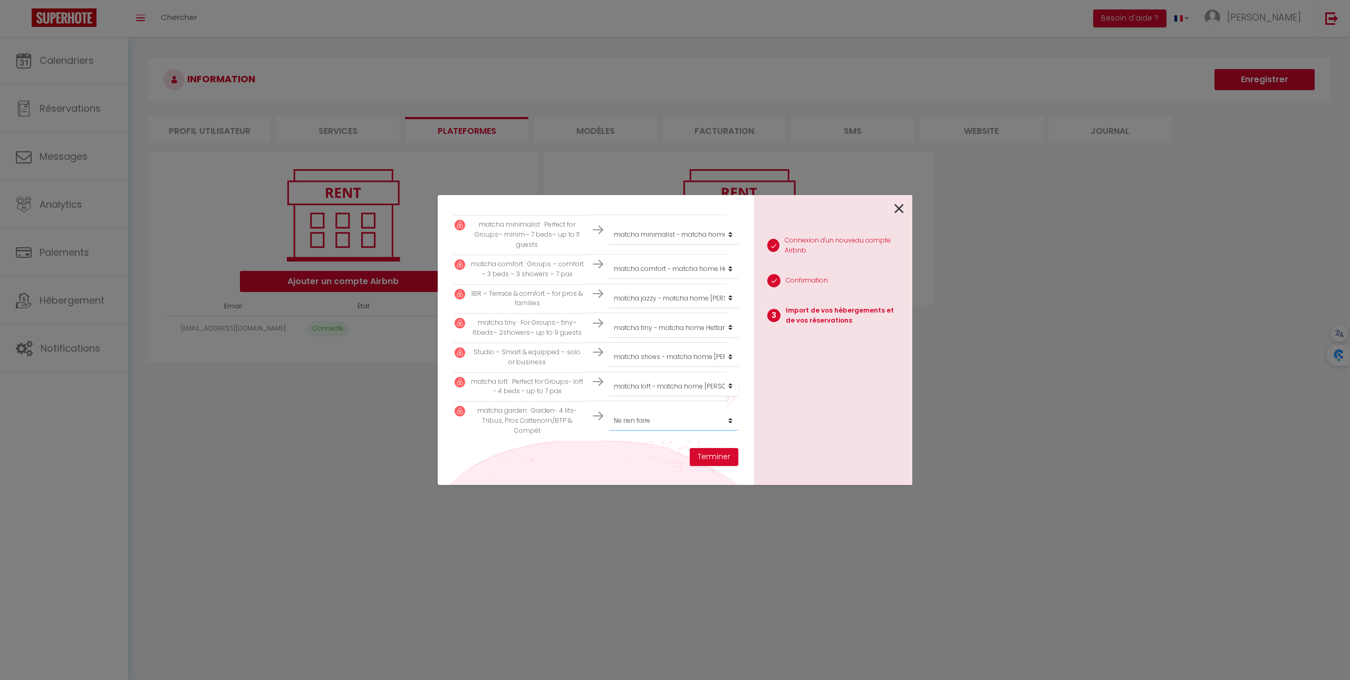
click at [654, 193] on select "Créer un nouveau hébergement Ne rien faire matcha shoes - matcha home Hayange m…" at bounding box center [674, 183] width 130 height 20
select select "72666"
click at [696, 458] on button "Terminer" at bounding box center [714, 457] width 49 height 18
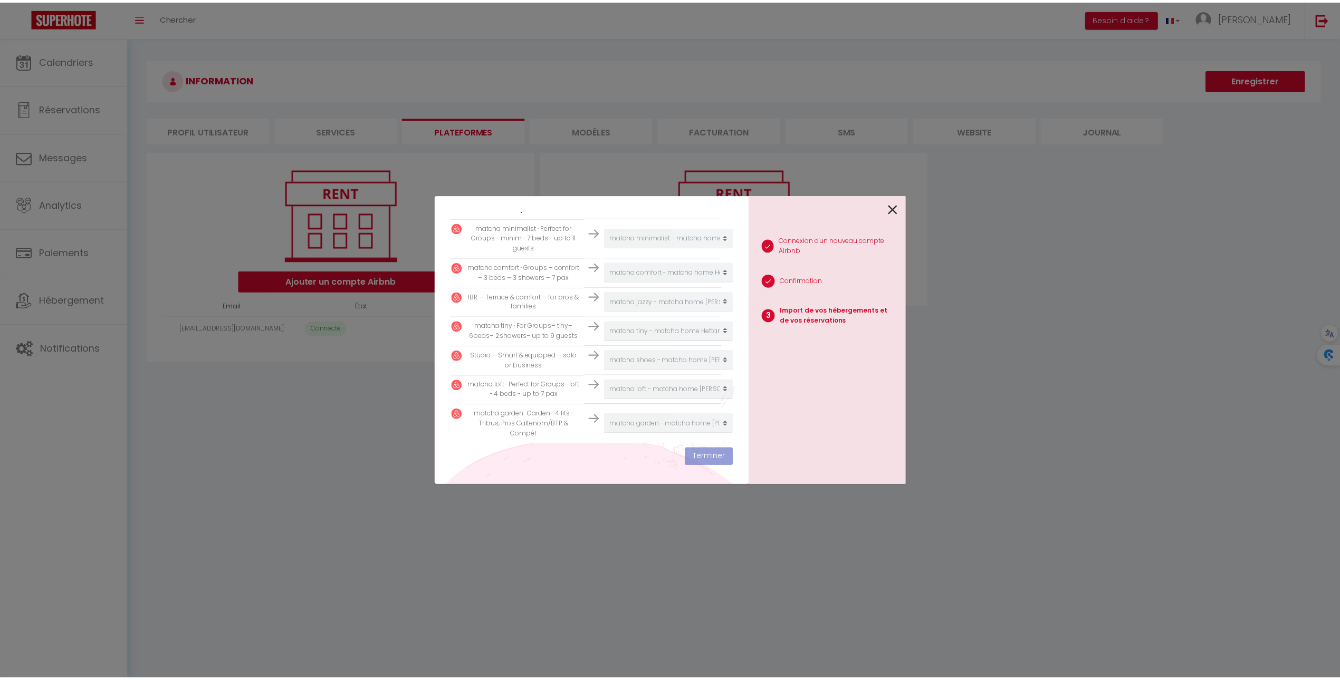
scroll to position [326, 3]
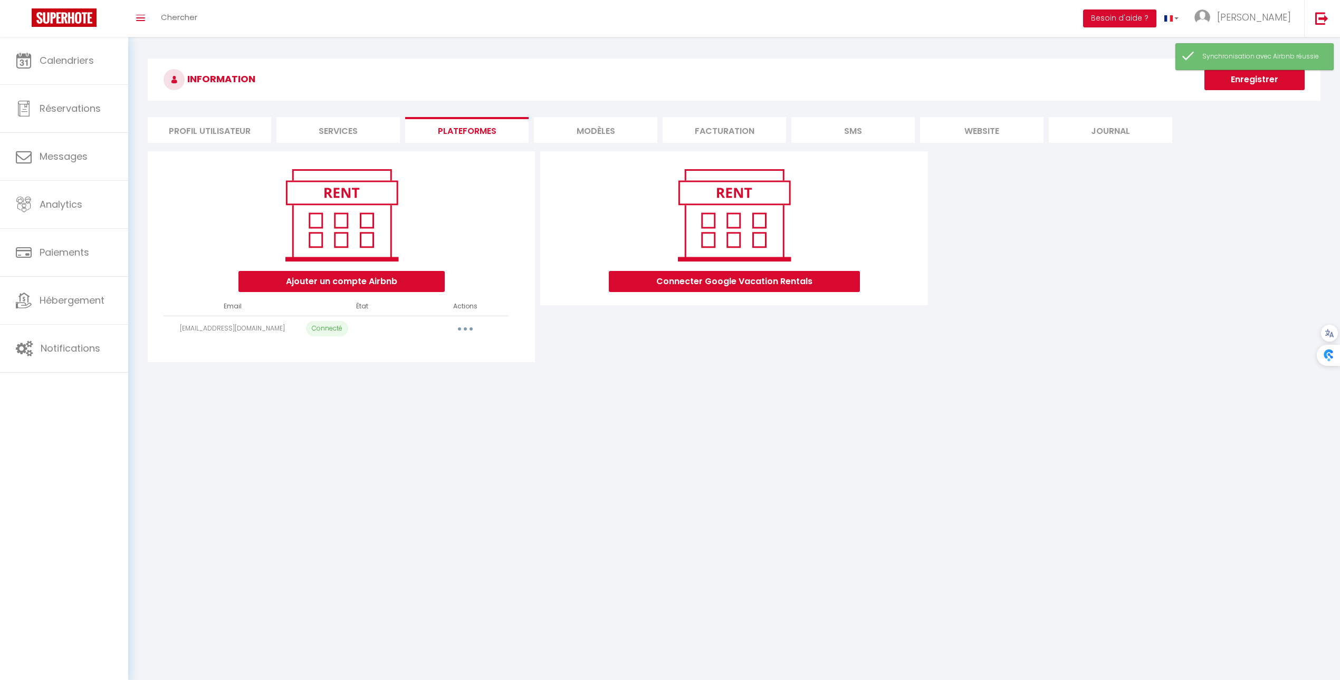
click at [795, 416] on body "Questions et aide sur la MIGRATION - Salle Zoom ouverte de 13 à 14h puis de 17h…" at bounding box center [670, 377] width 1340 height 680
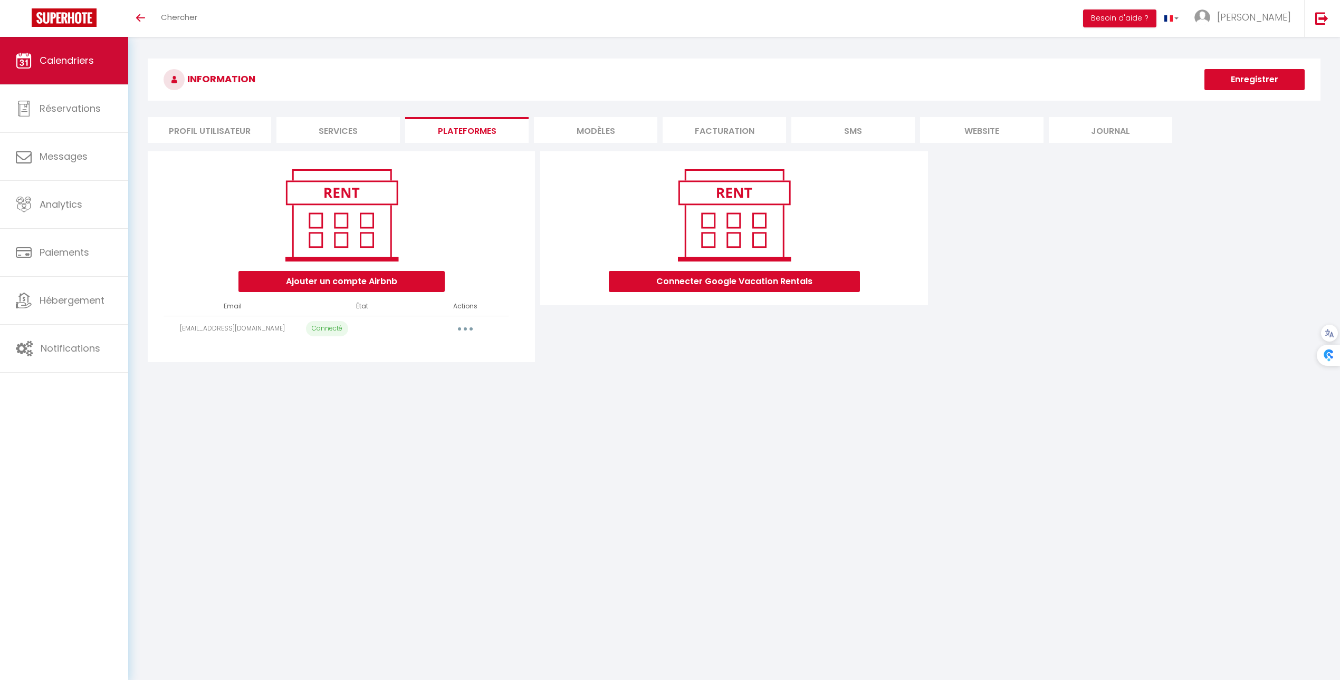
click at [117, 70] on link "Calendriers" at bounding box center [64, 60] width 128 height 47
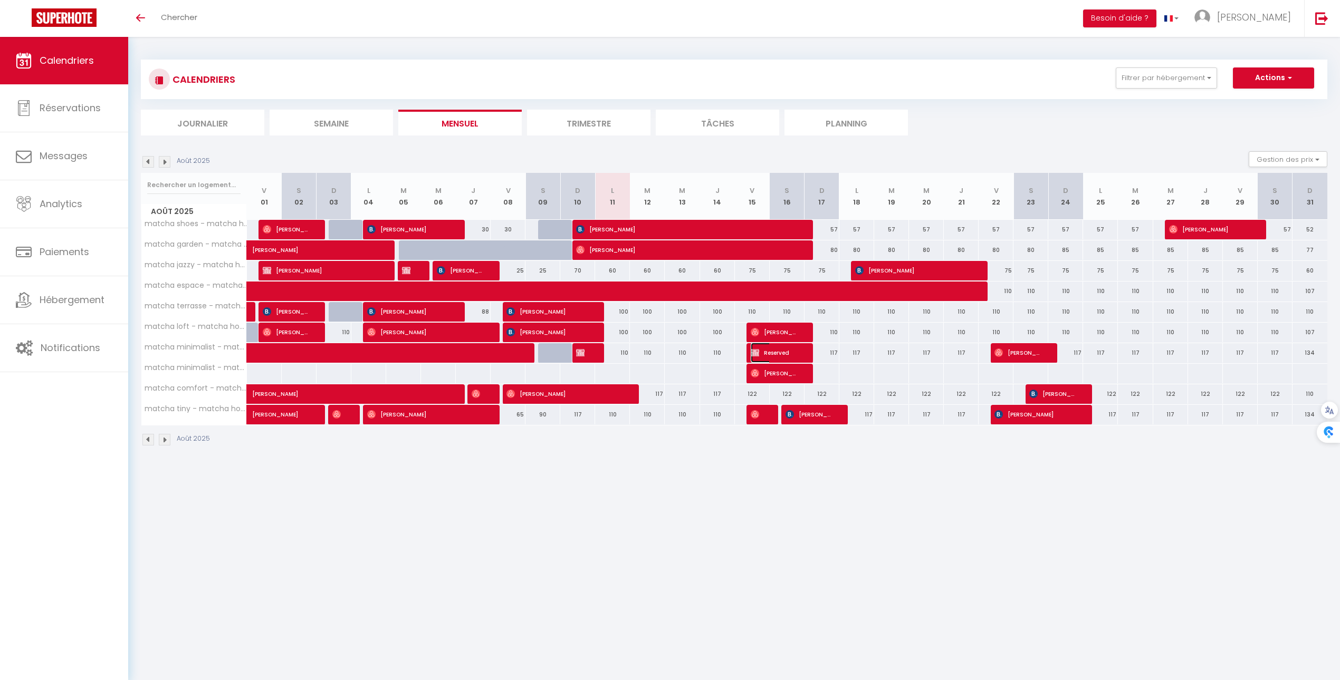
click at [775, 356] on span "Reserved" at bounding box center [774, 353] width 46 height 20
select select "OK"
select select "KO"
select select "0"
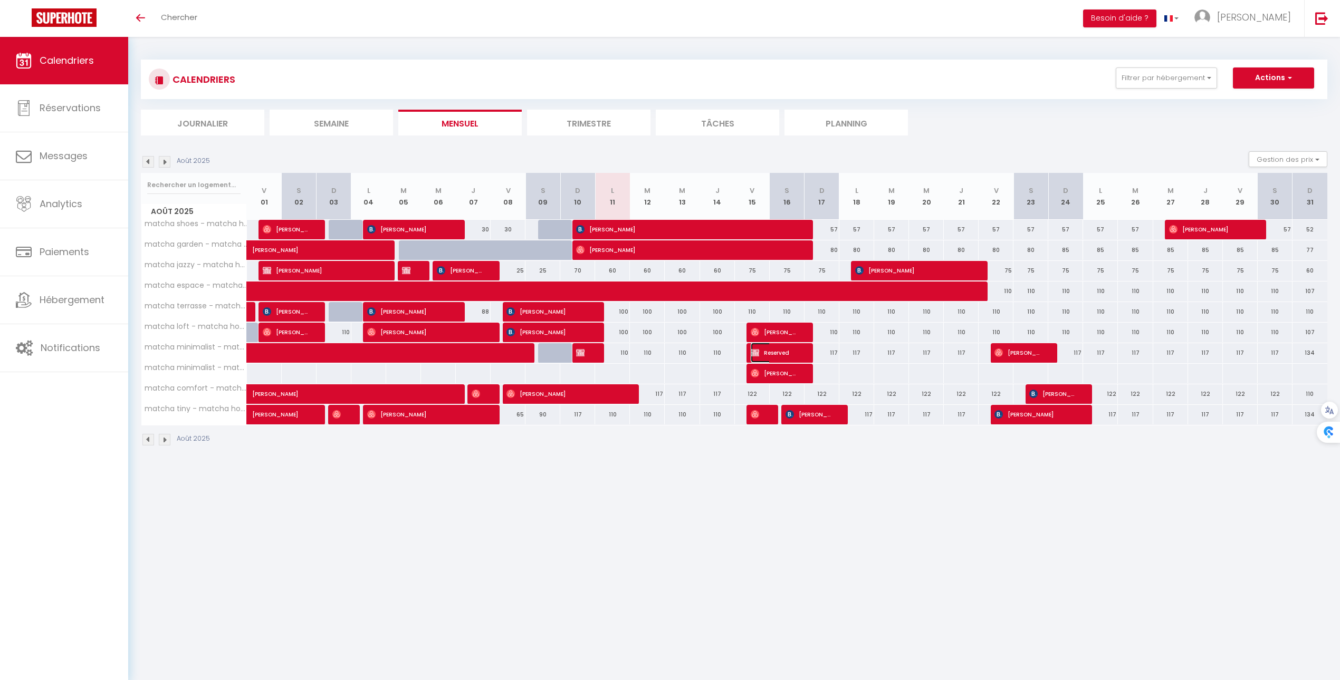
select select "1"
select select
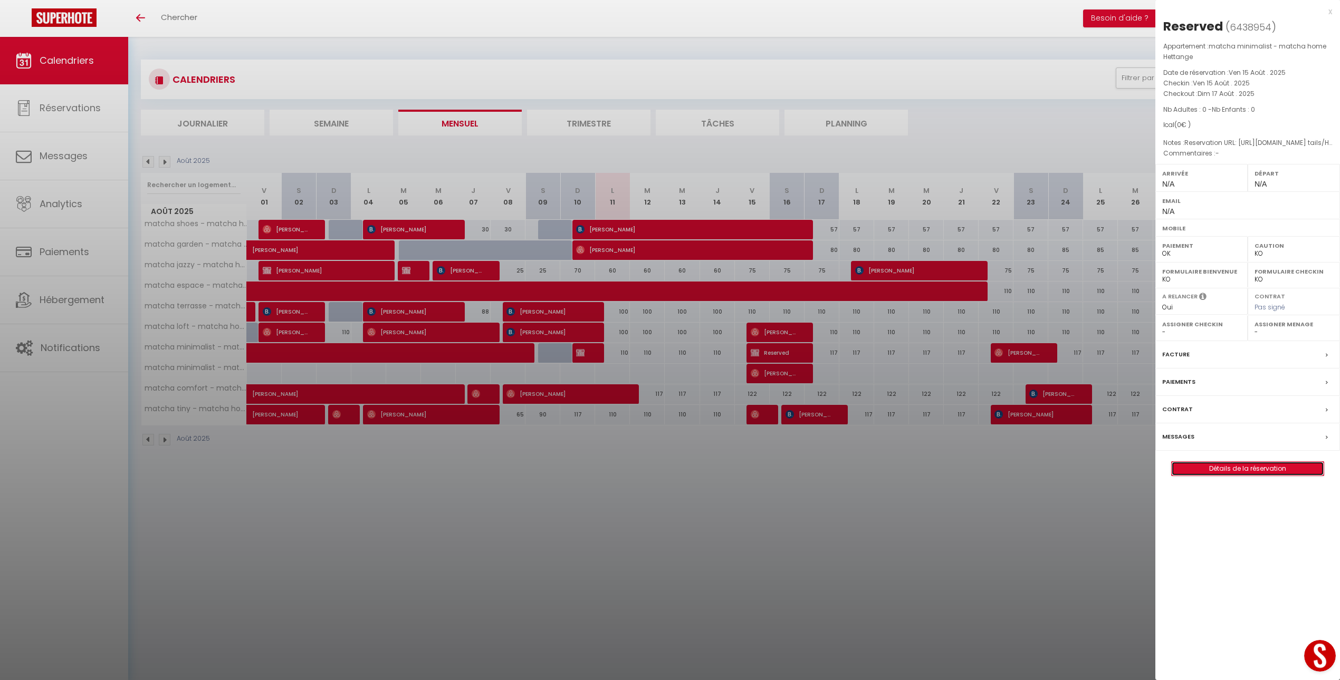
click at [1258, 472] on link "Détails de la réservation" at bounding box center [1248, 469] width 152 height 14
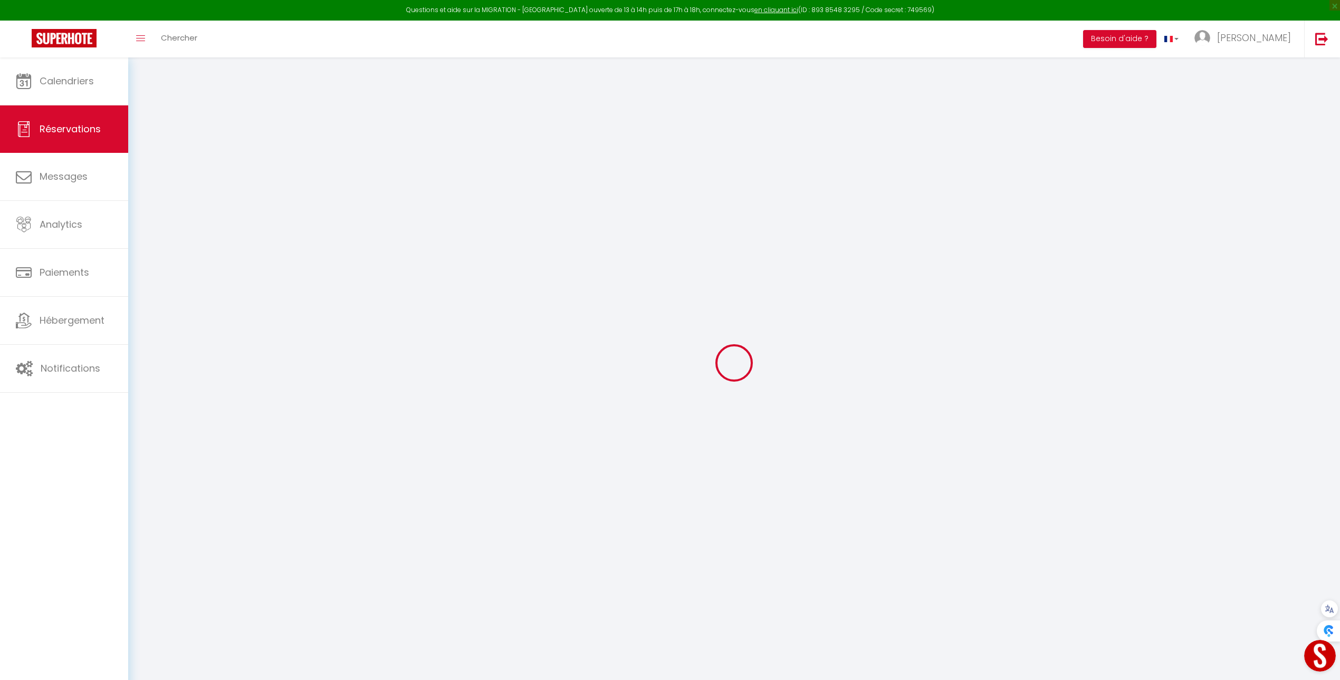
select select
checkbox input "false"
select select
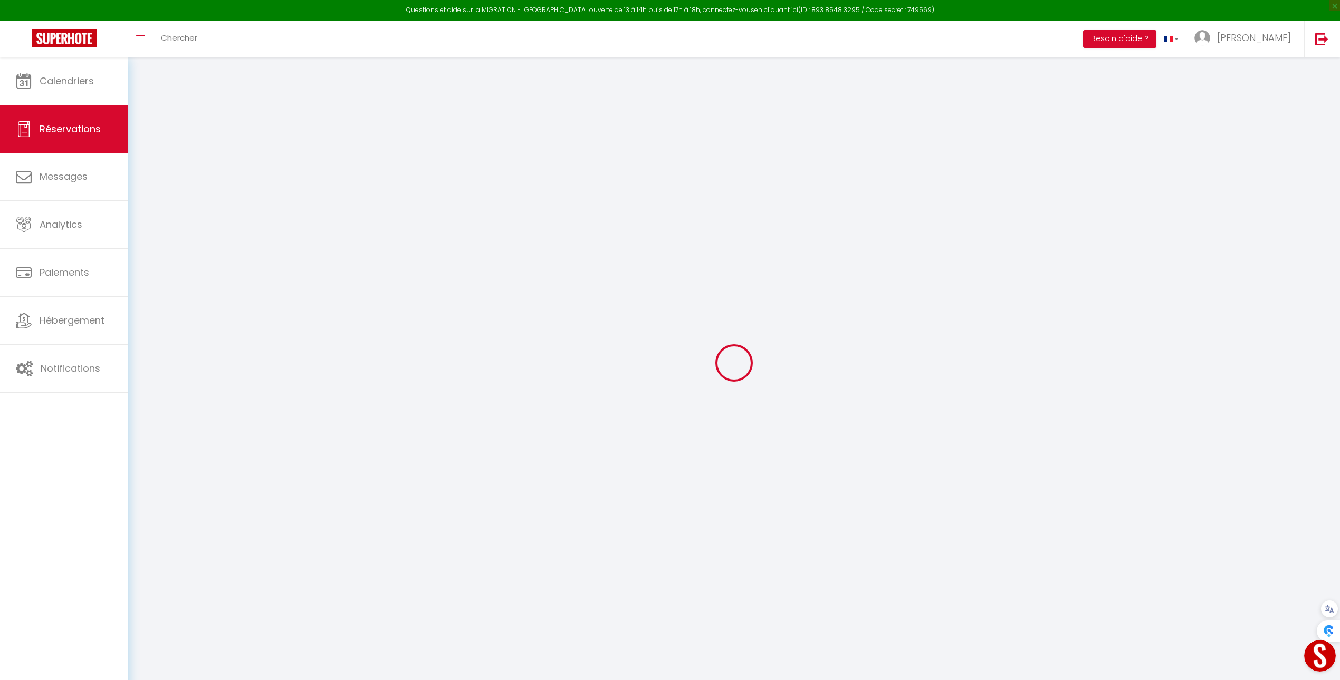
select select
checkbox input "false"
type textarea "Reservation URL: https://www.airbnb.com/hosting/reservations/de tails/HMWBMCEWT…"
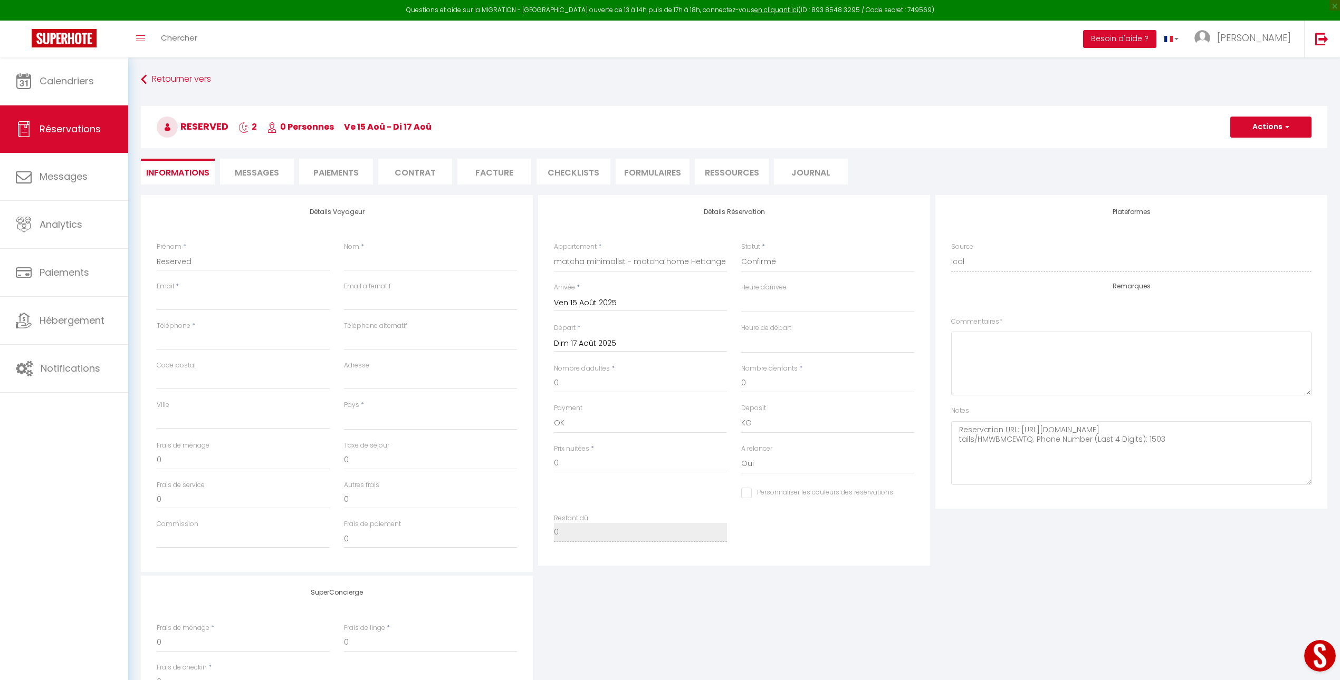
select select
checkbox input "false"
type textarea "Reservation URL: https://www.airbnb.com/hosting/reservations/de tails/HMWBMCEWT…"
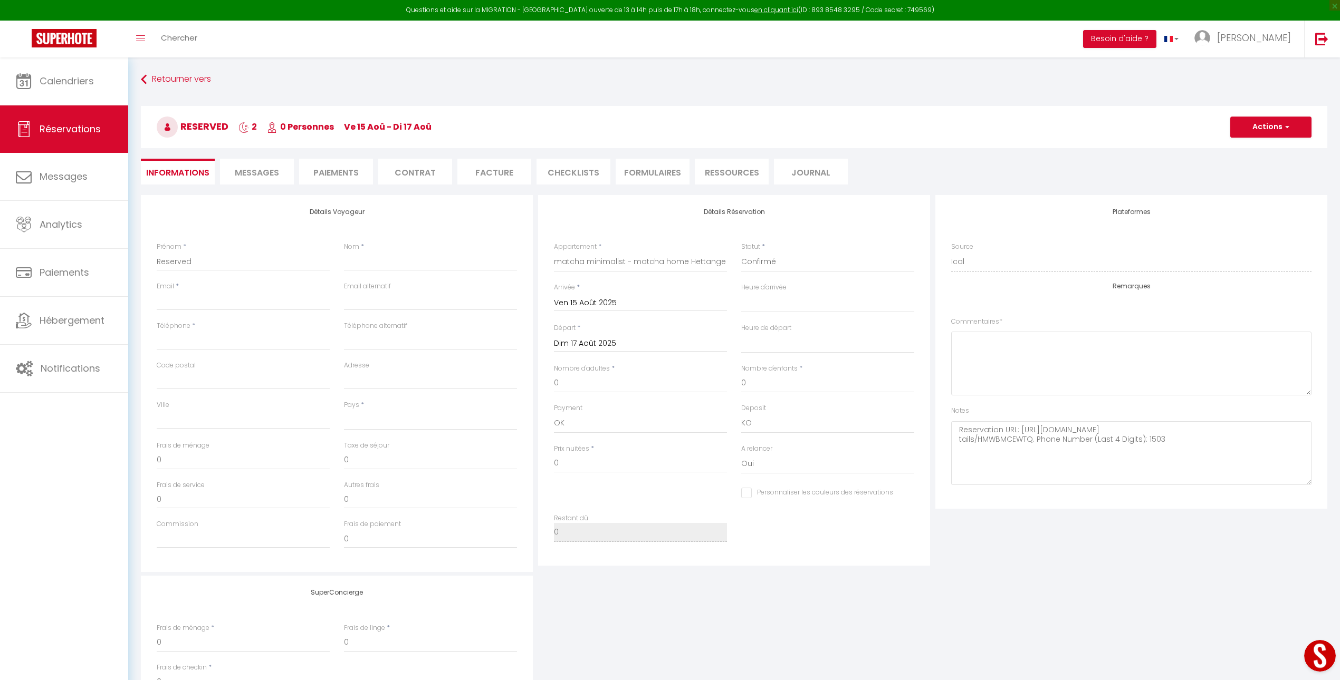
select select
checkbox input "false"
type textarea "Reservation URL: https://www.airbnb.com/hosting/reservations/de tails/HMWBMCEWT…"
select select
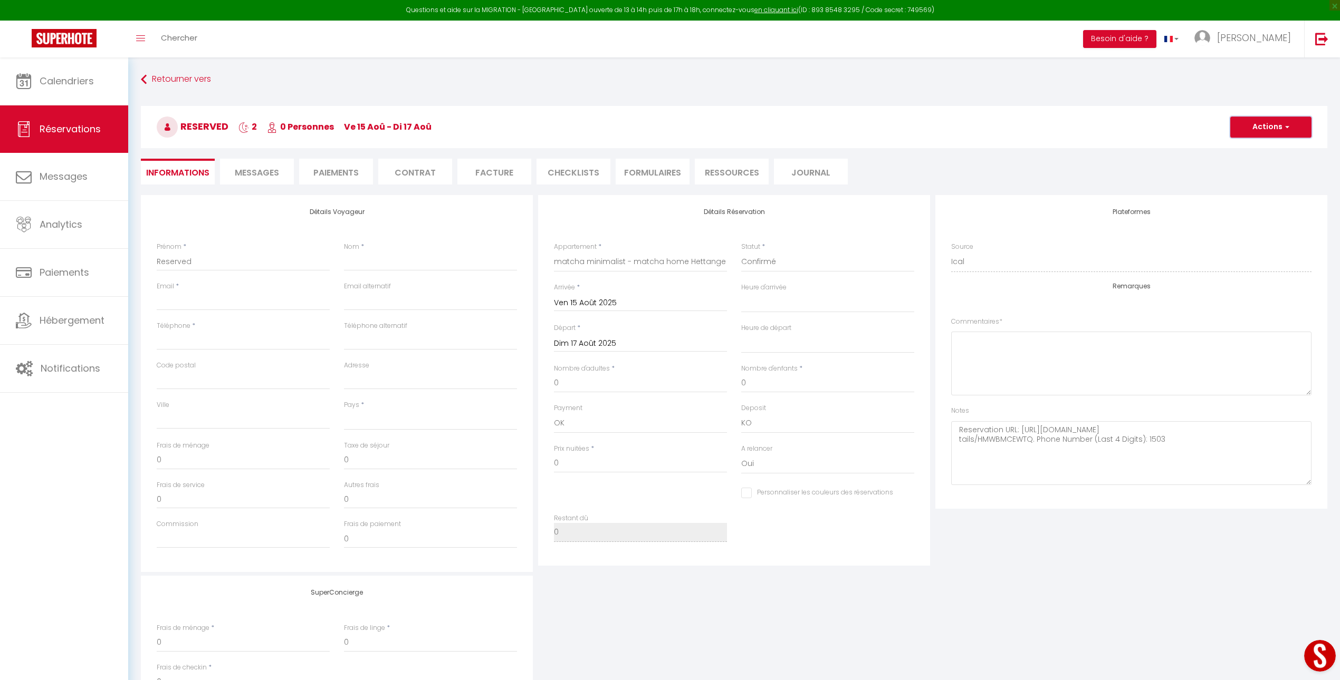
click at [1260, 125] on button "Actions" at bounding box center [1270, 127] width 81 height 21
click at [1251, 181] on link "Supprimer" at bounding box center [1260, 178] width 83 height 14
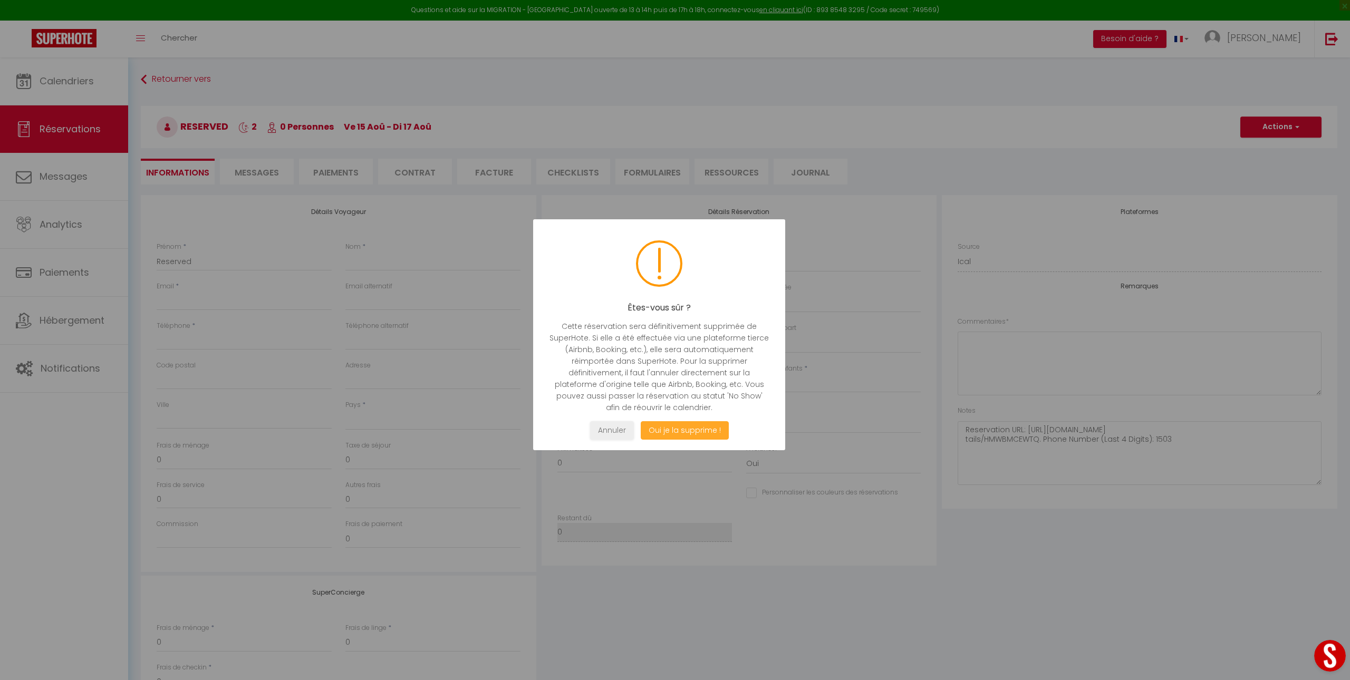
click at [701, 432] on button "Oui je la supprime !" at bounding box center [685, 430] width 88 height 18
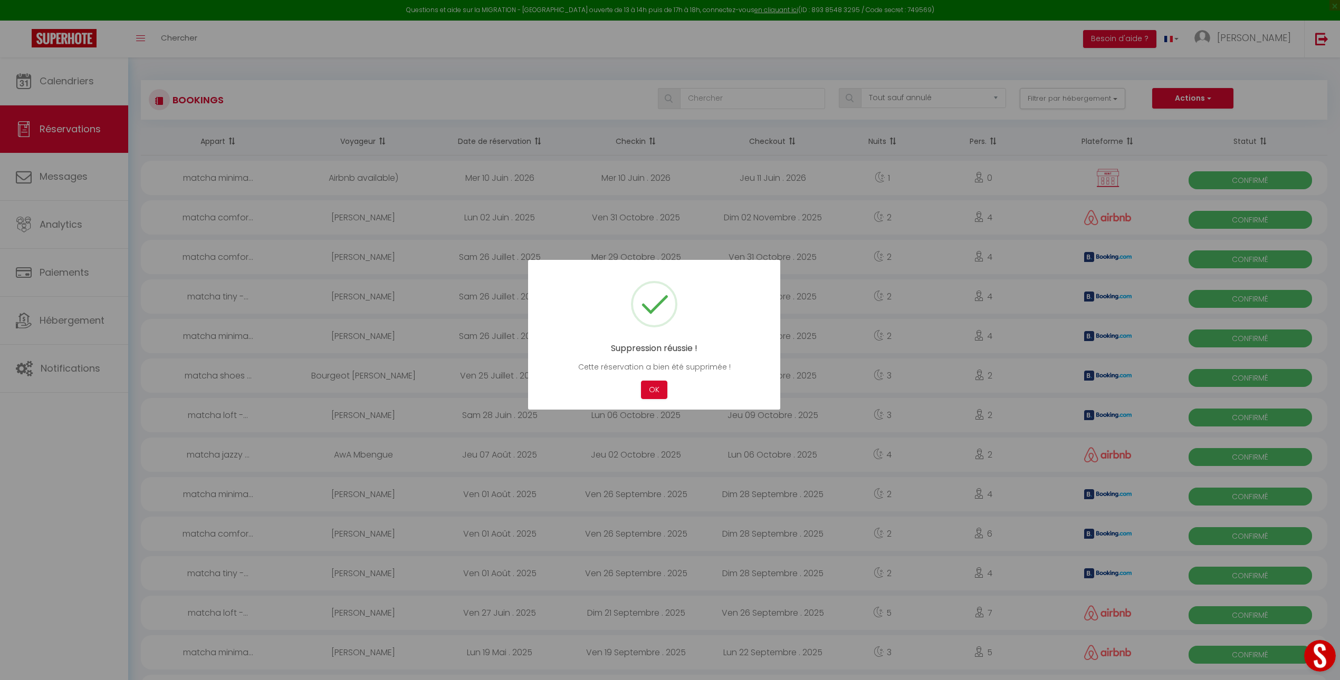
click at [85, 80] on div at bounding box center [670, 340] width 1340 height 680
click at [650, 387] on button "OK" at bounding box center [654, 390] width 26 height 18
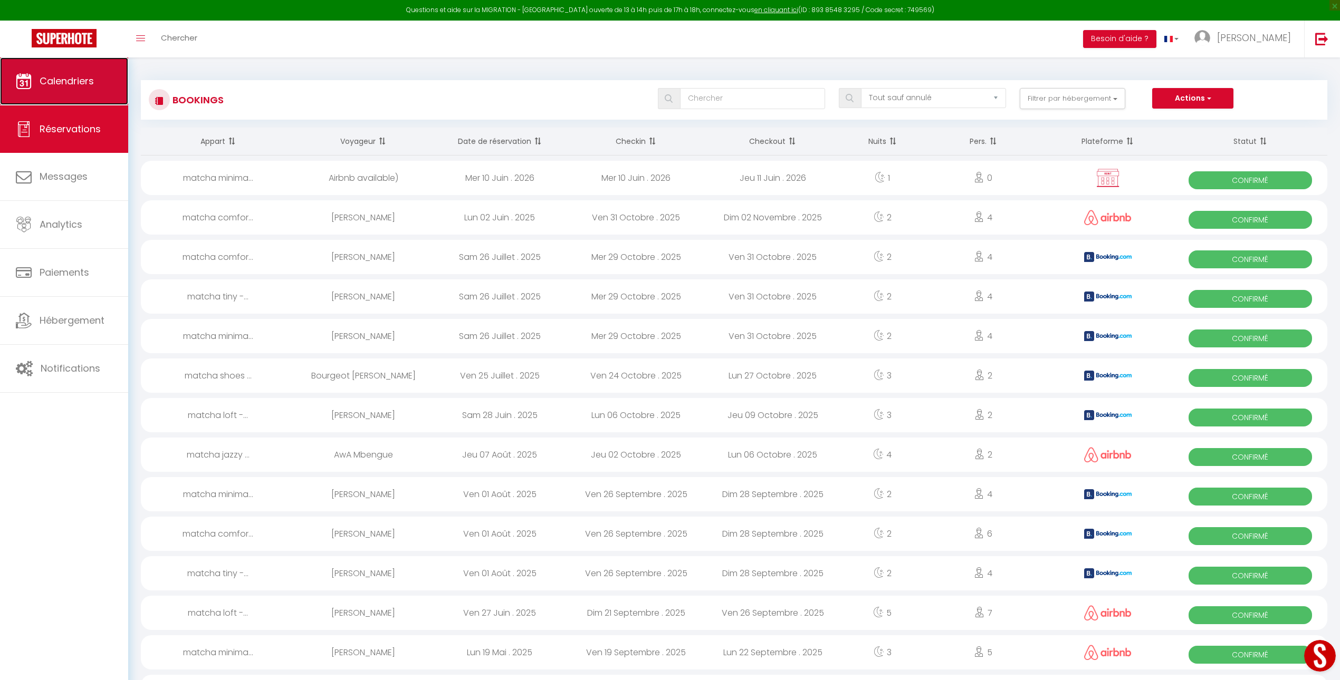
click at [79, 84] on span "Calendriers" at bounding box center [67, 80] width 54 height 13
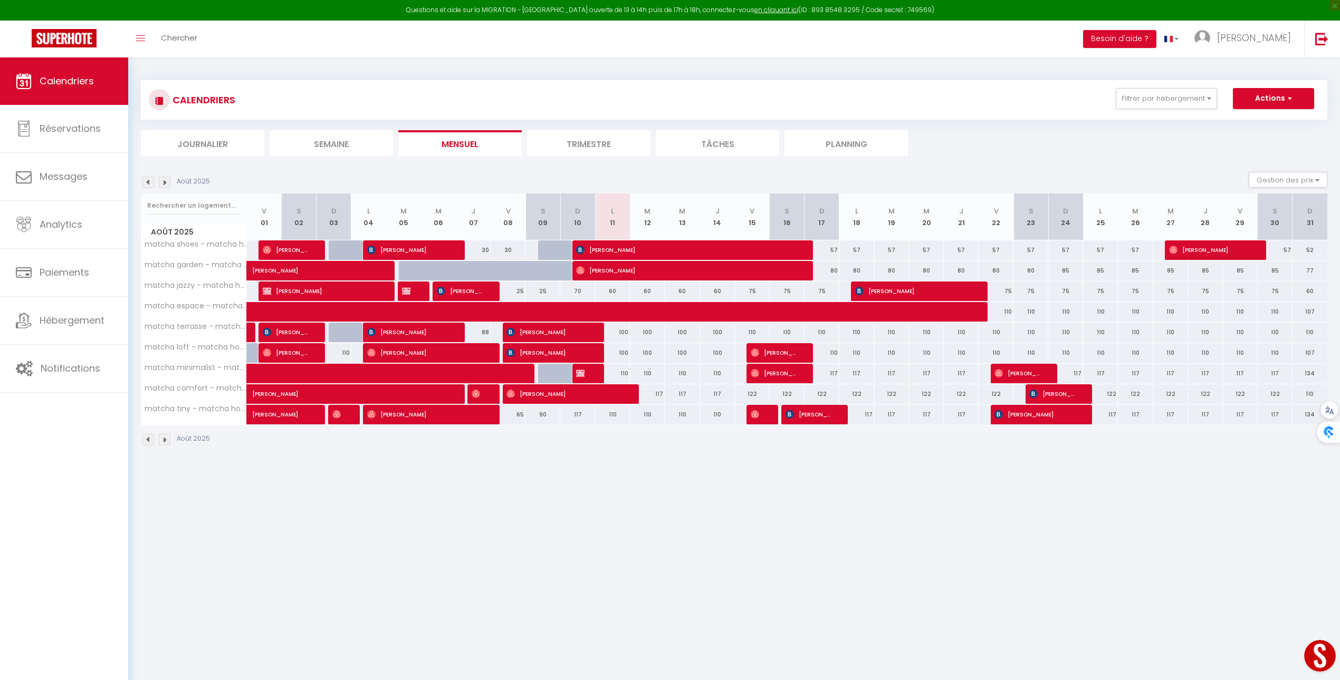
click at [1312, 666] on button "Open LiveChat chat widget" at bounding box center [1320, 656] width 32 height 32
click at [74, 229] on span "Analytics" at bounding box center [61, 224] width 43 height 13
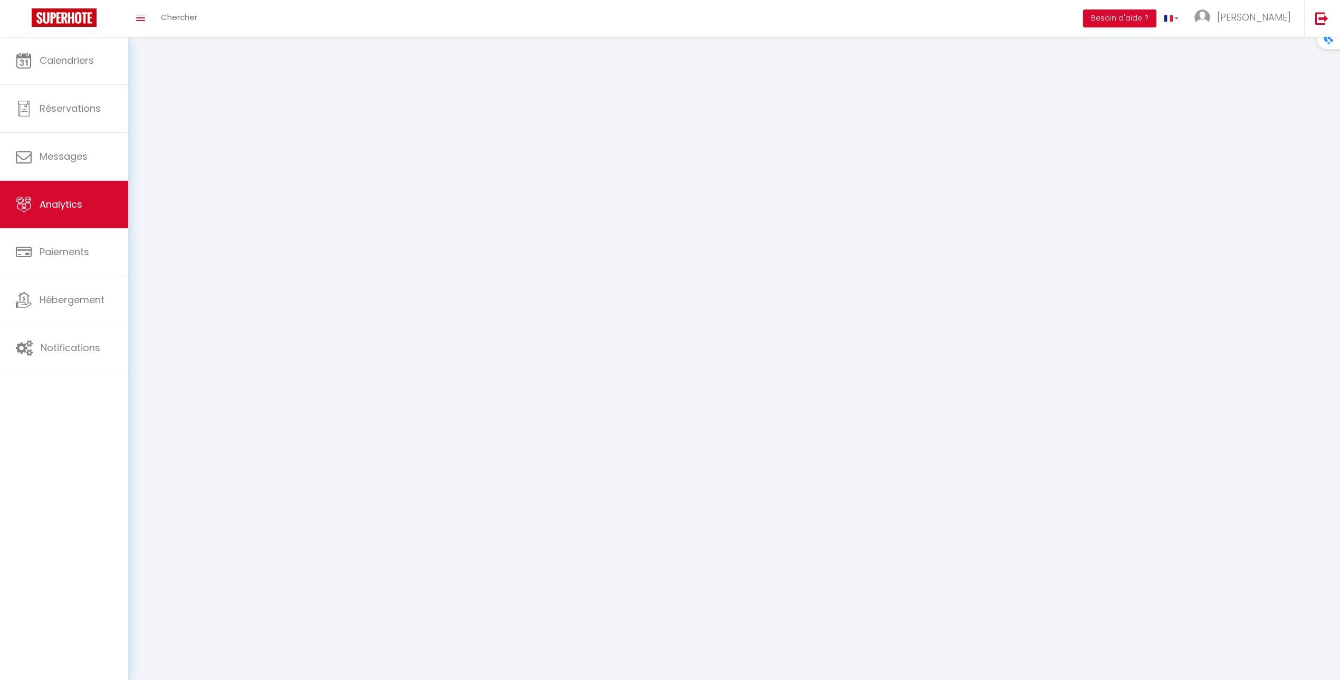
select select "2025"
select select "8"
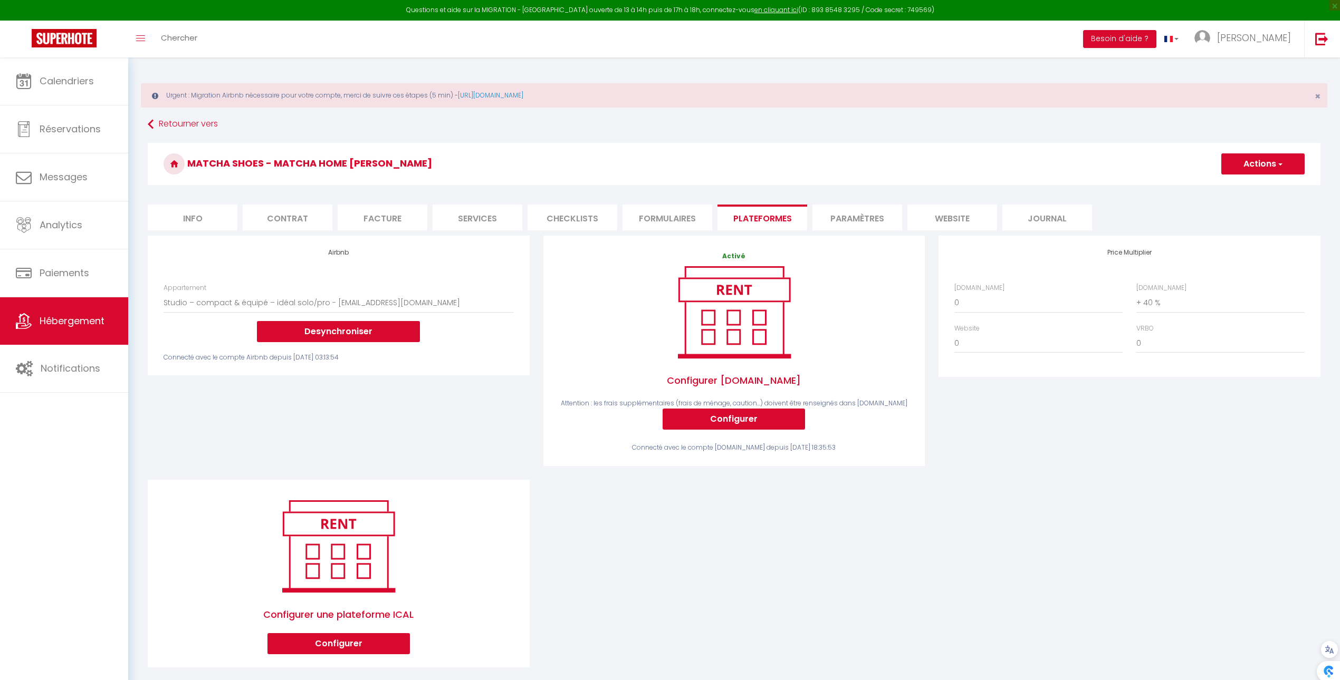
select select "5485-1210407258513346633"
select select "+ 40 %"
click at [60, 69] on link "Calendriers" at bounding box center [64, 80] width 128 height 47
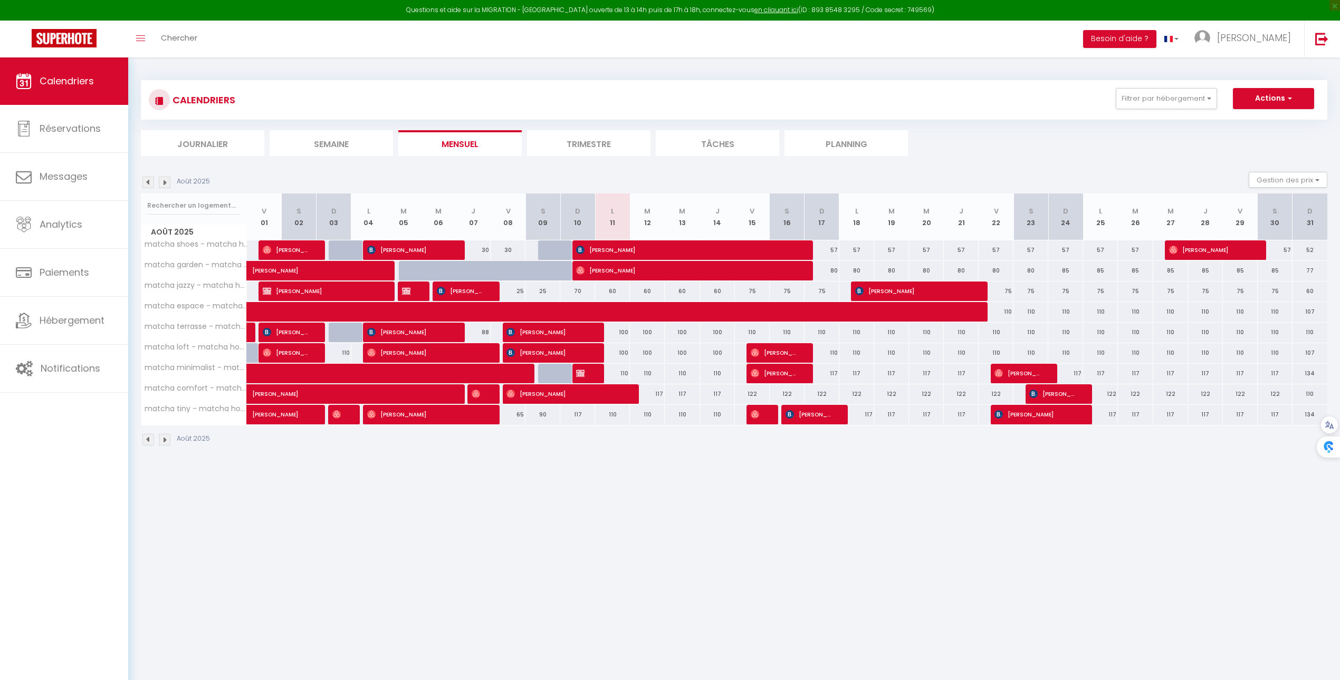
click at [594, 378] on div "110" at bounding box center [611, 374] width 35 height 20
type input "110"
type input "Lun 11 Août 2025"
type input "[DATE] Août 2025"
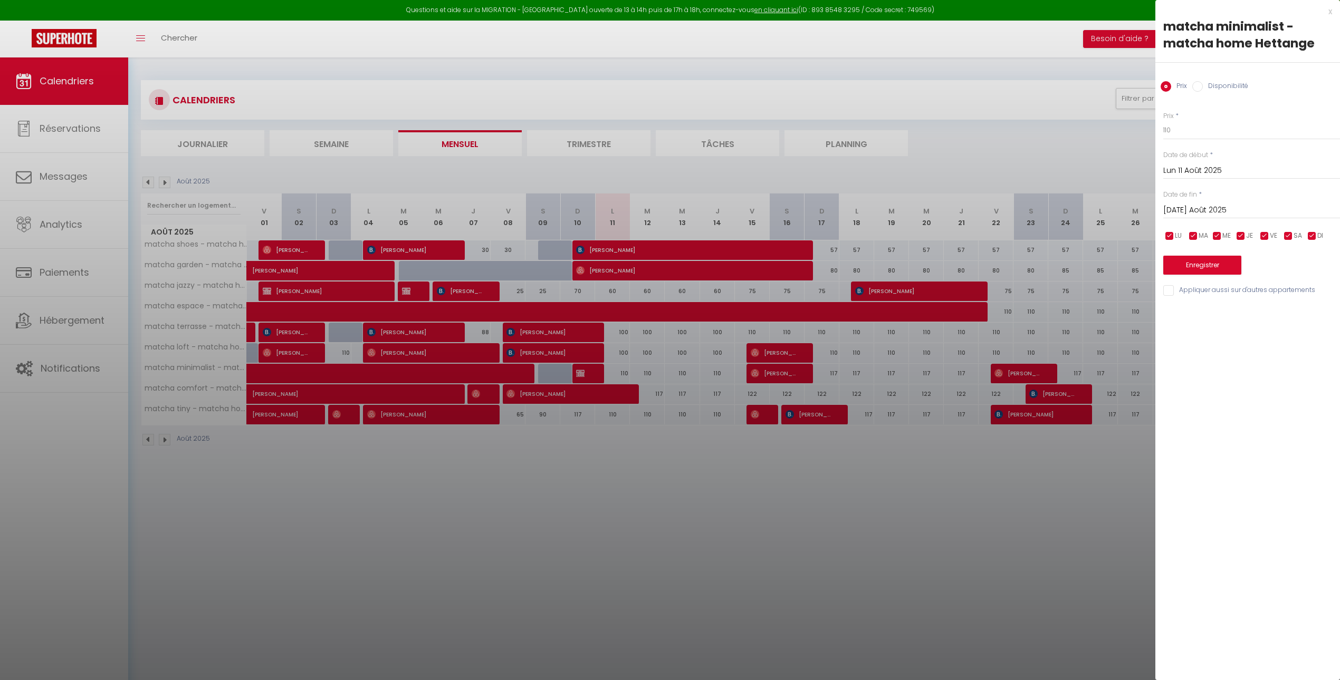
click at [585, 378] on div at bounding box center [670, 340] width 1340 height 680
select select
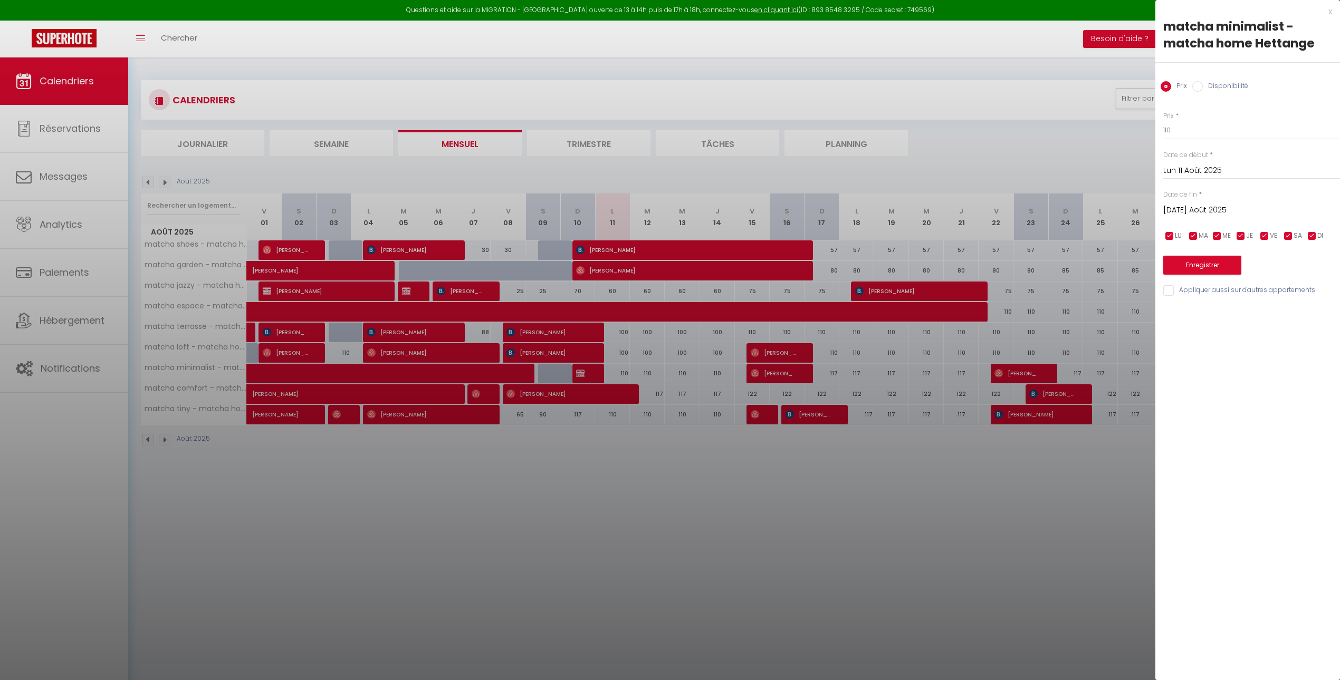
select select
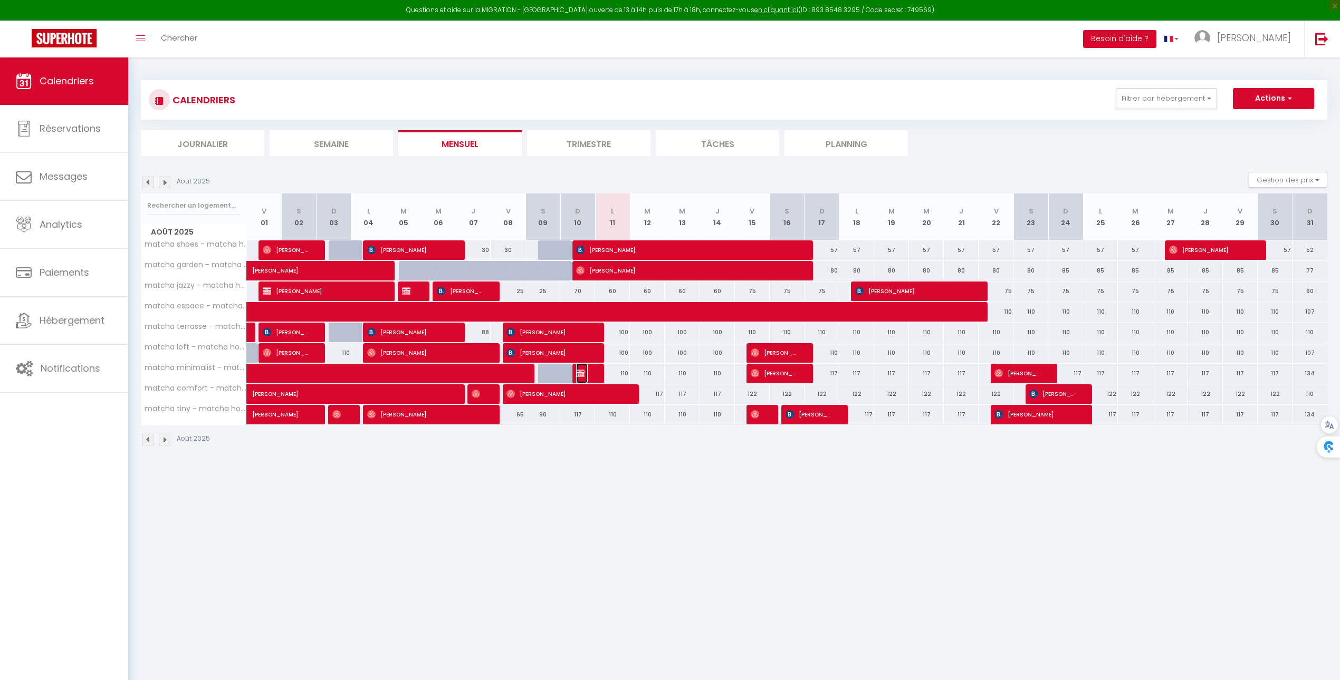
click at [584, 378] on img at bounding box center [580, 373] width 8 height 8
select select "OK"
select select "KO"
select select "0"
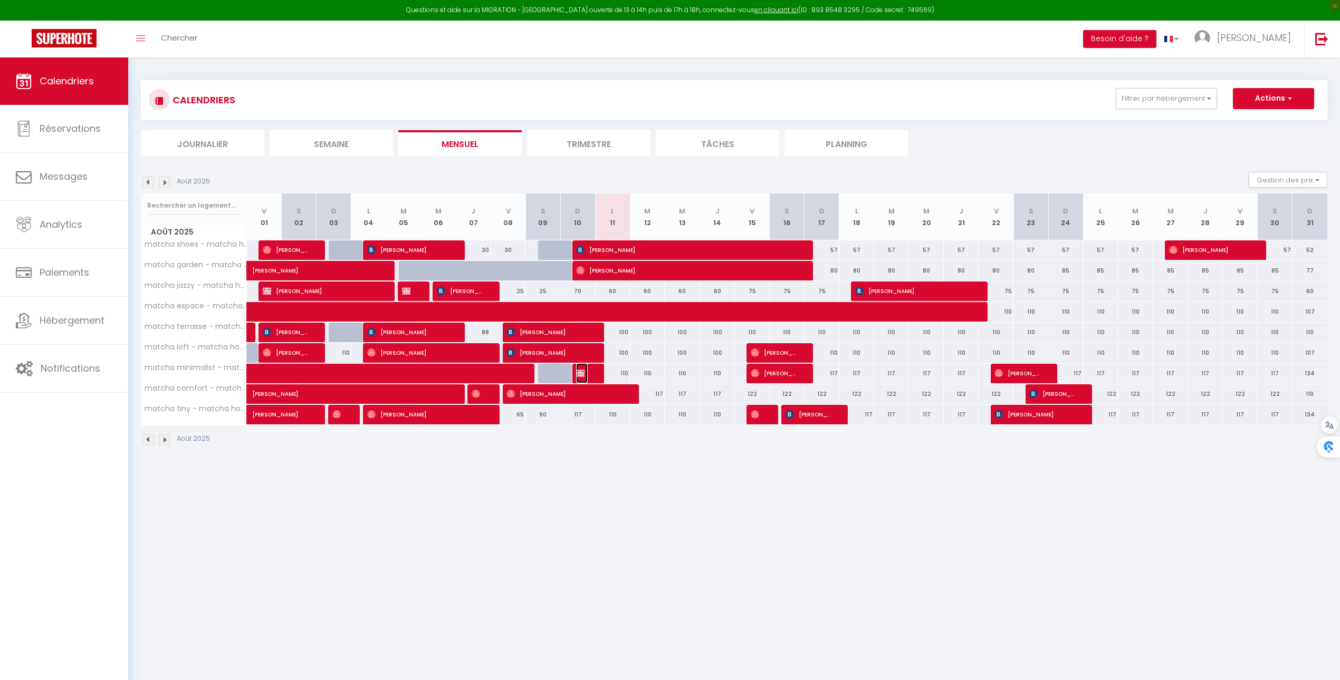
select select "1"
select select
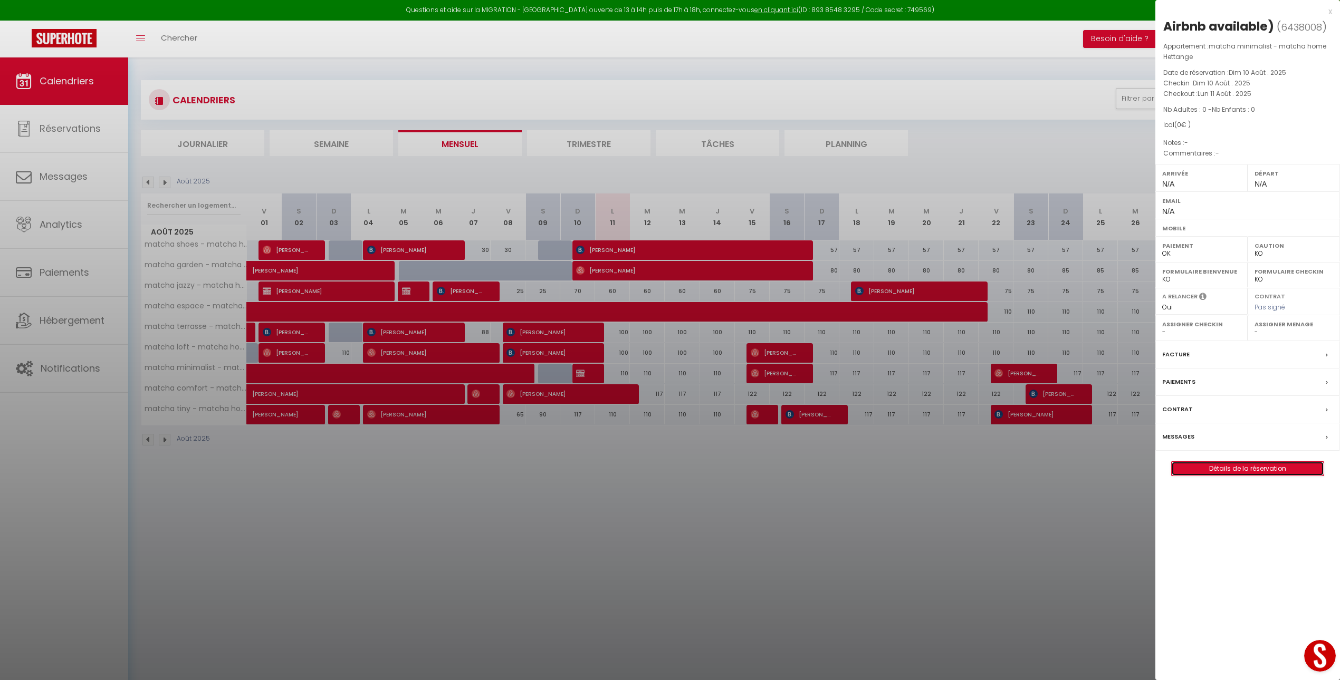
click at [1246, 470] on link "Détails de la réservation" at bounding box center [1248, 469] width 152 height 14
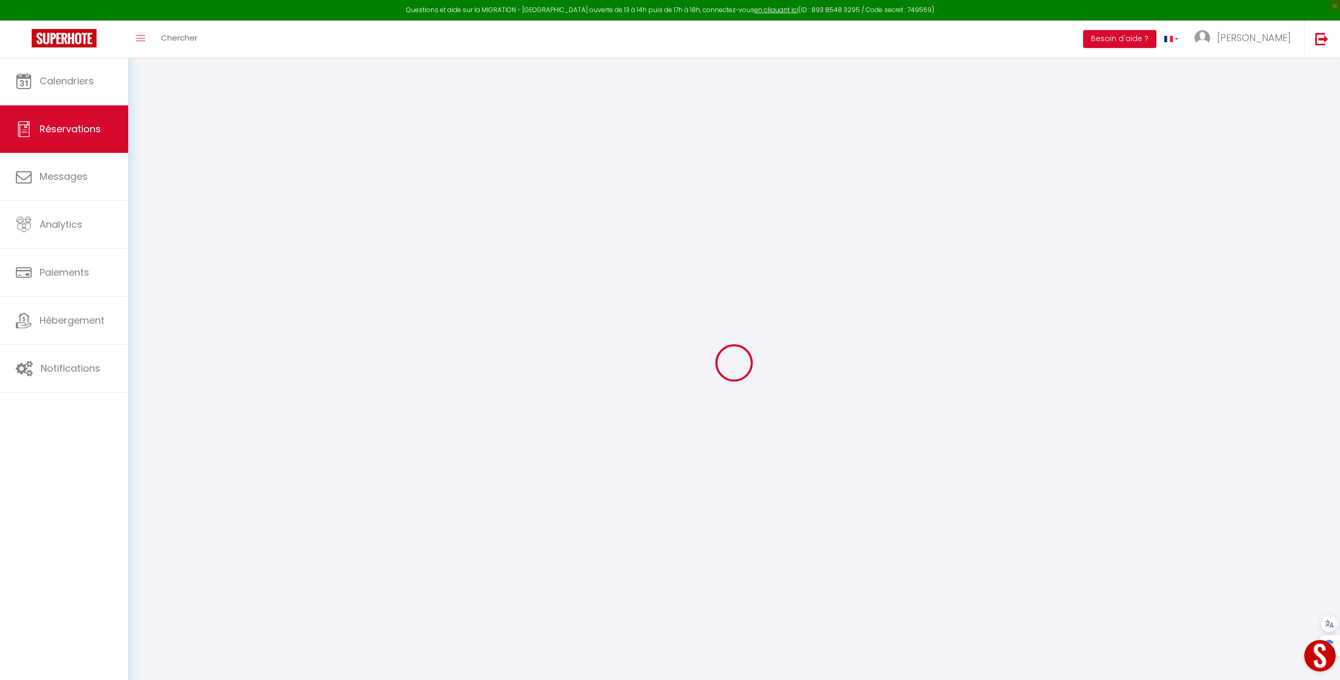
type input "Airbnb"
type input "available)"
select select
select select "41448"
select select "1"
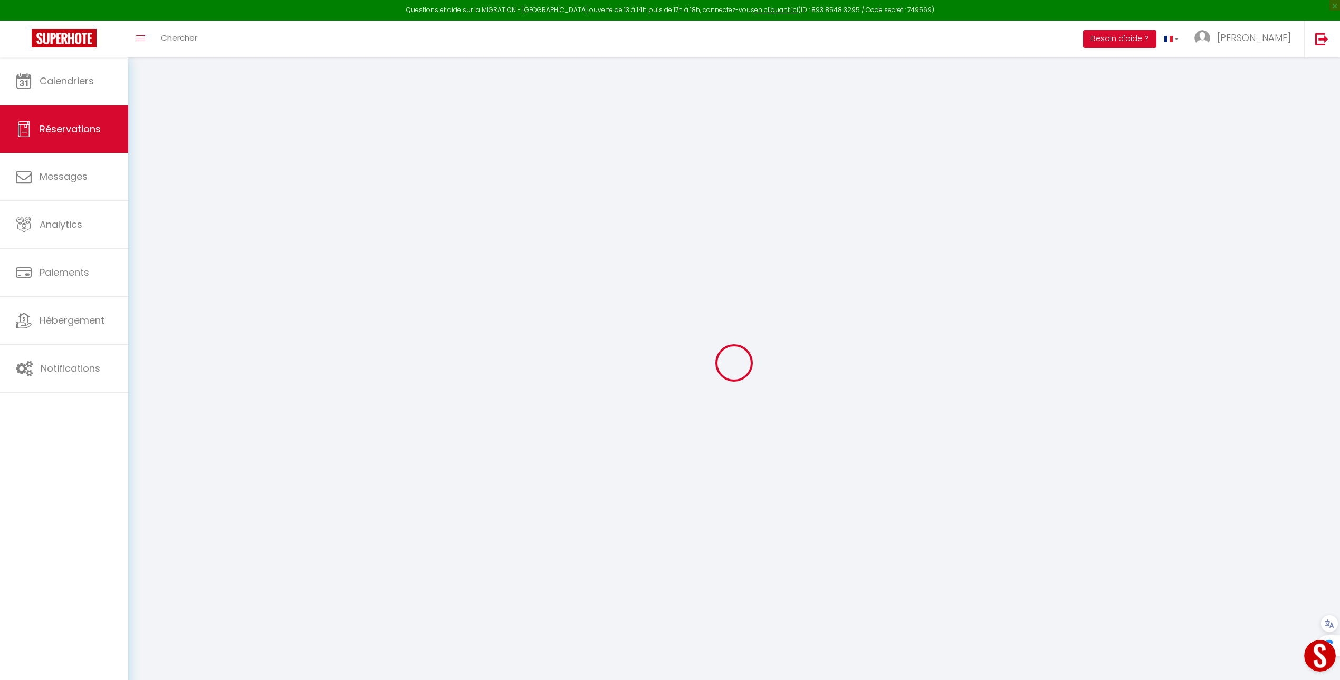
type input "Dim 10 Août 2025"
select select
type input "Lun 11 Août 2025"
select select
type input "0"
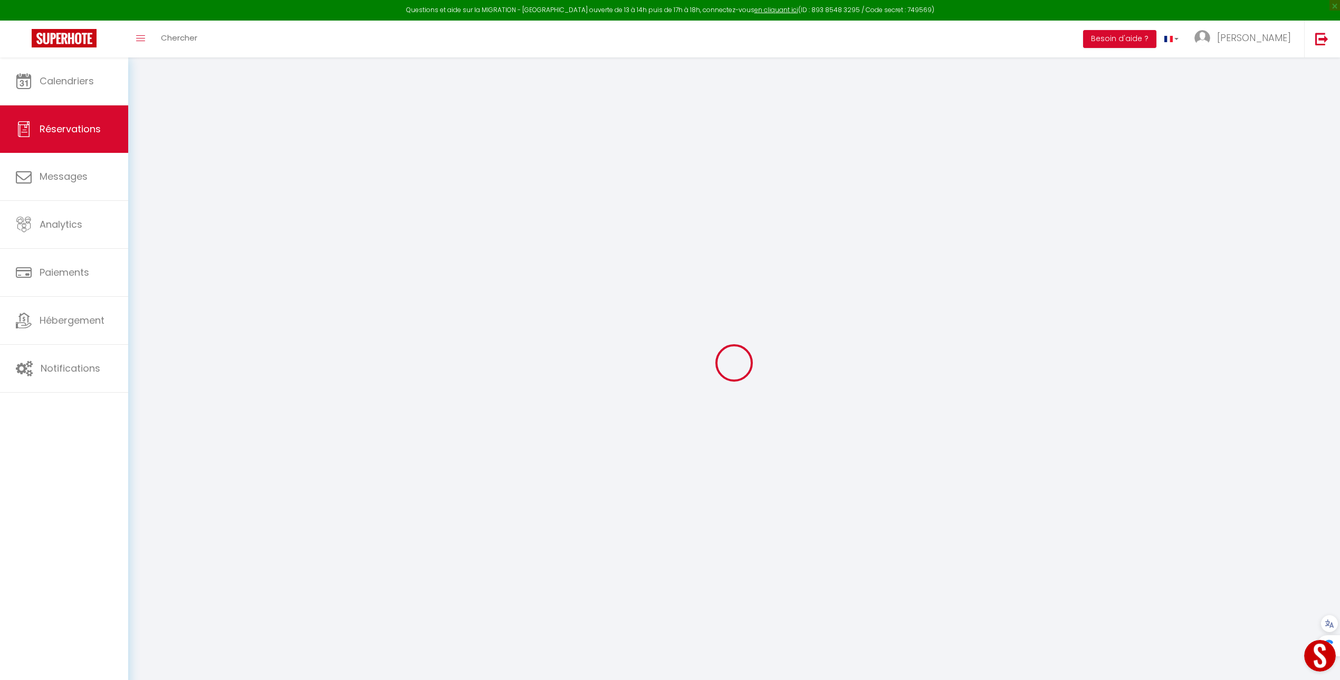
select select "12"
select select
checkbox input "false"
type input "0"
select select "73"
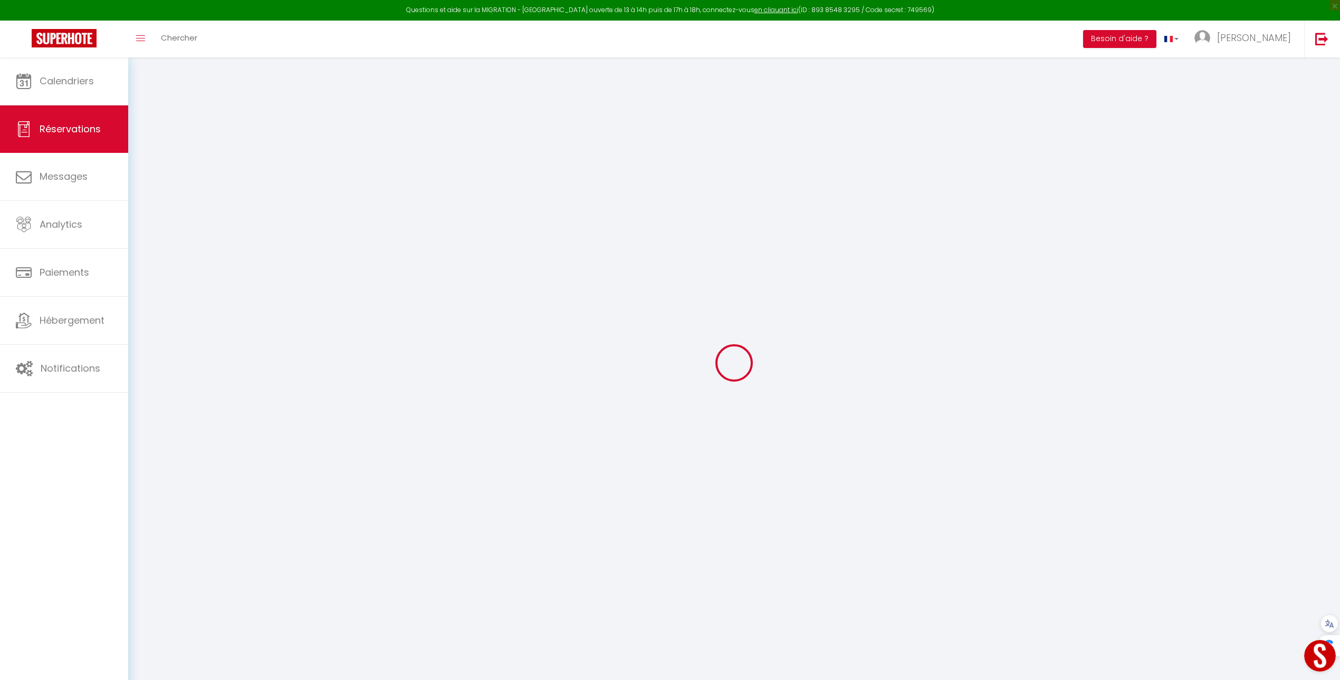
type input "0"
select select
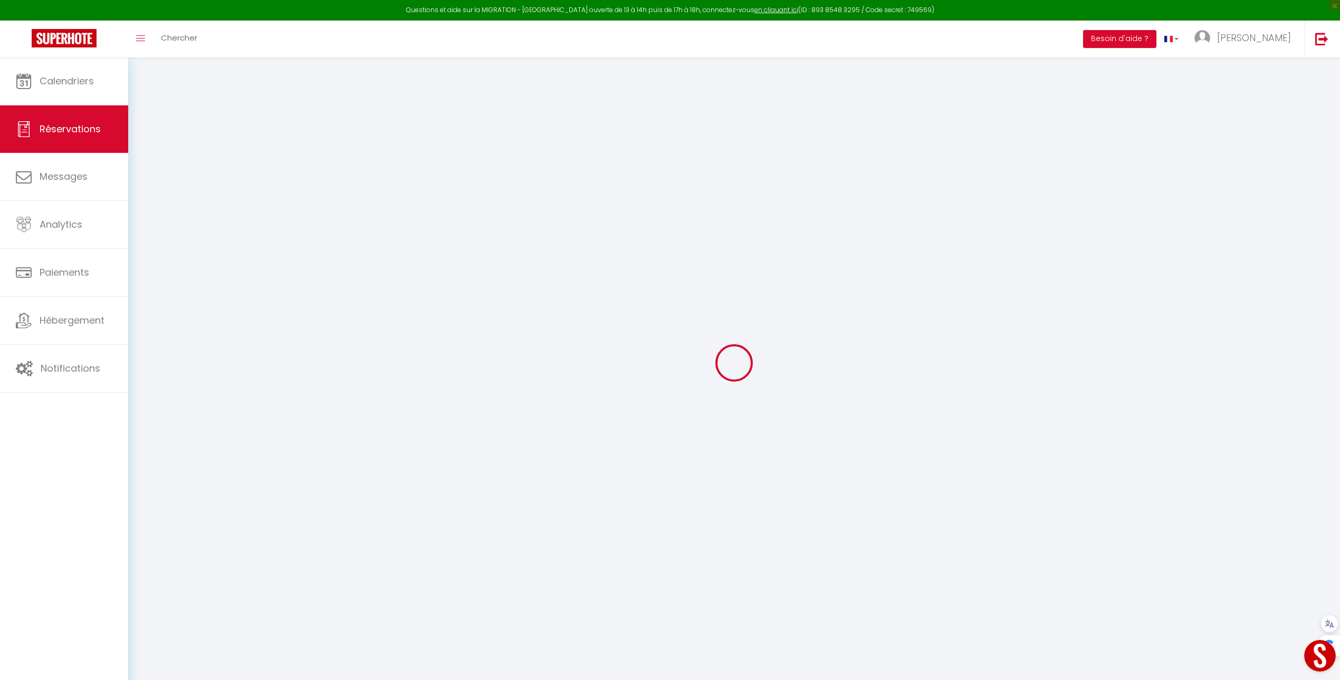
select select
select select "14"
checkbox input "false"
select select
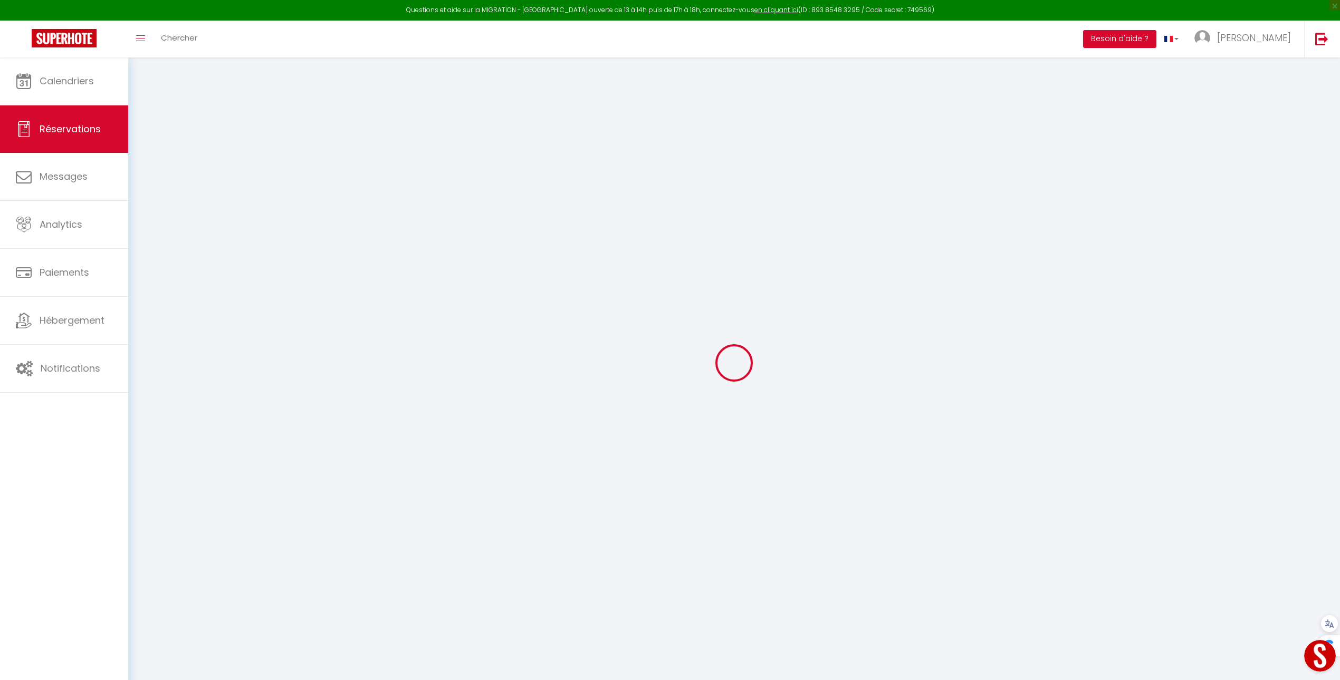
select select
checkbox input "false"
select select
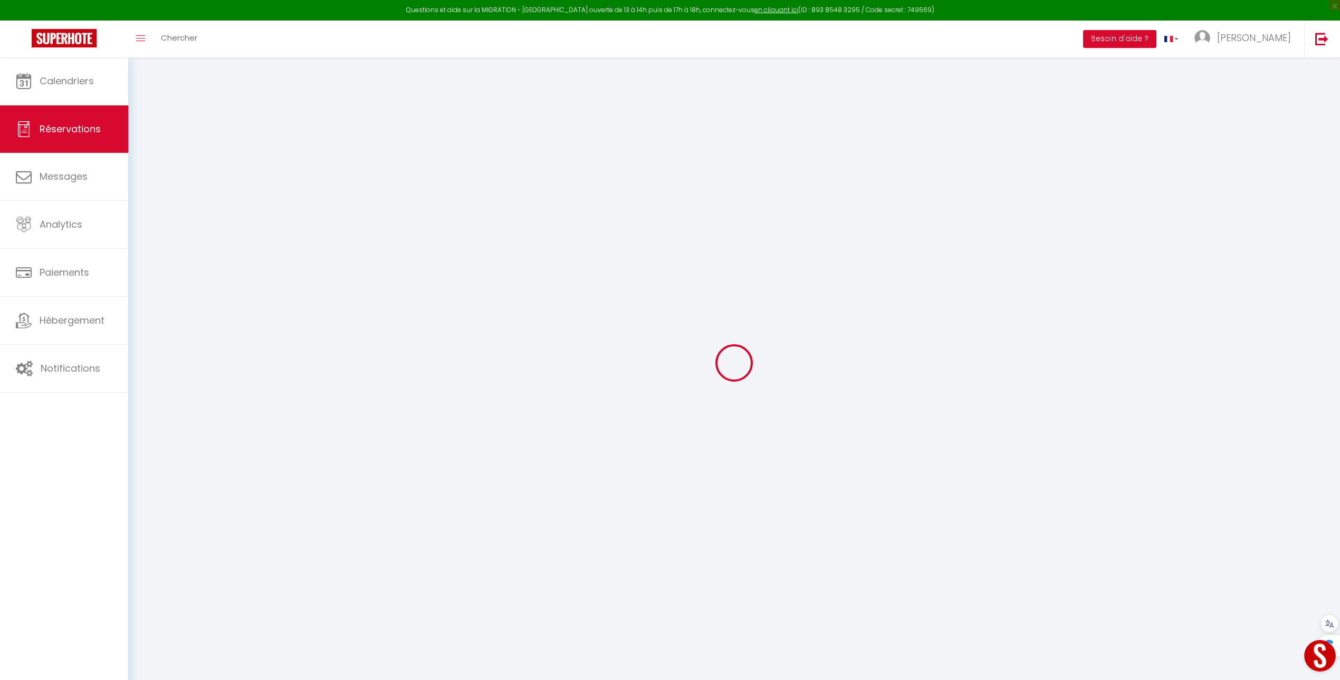
checkbox input "false"
select select
checkbox input "false"
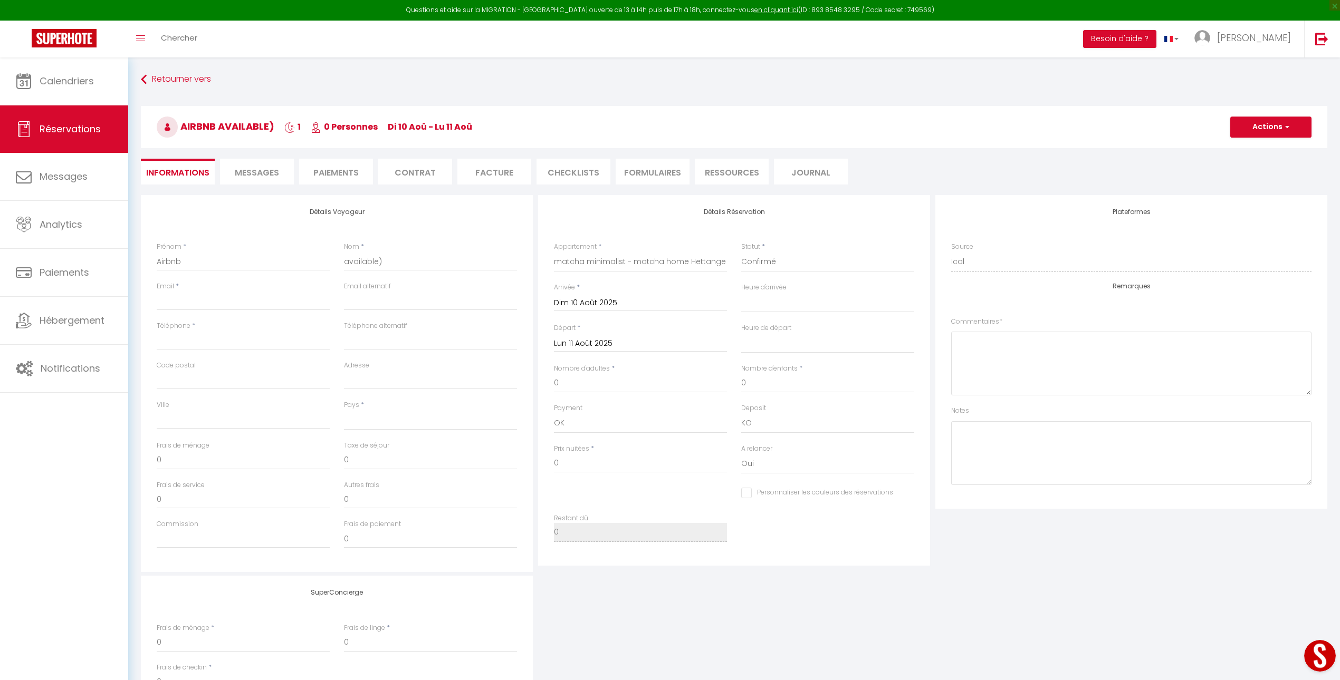
select select
checkbox input "false"
select select
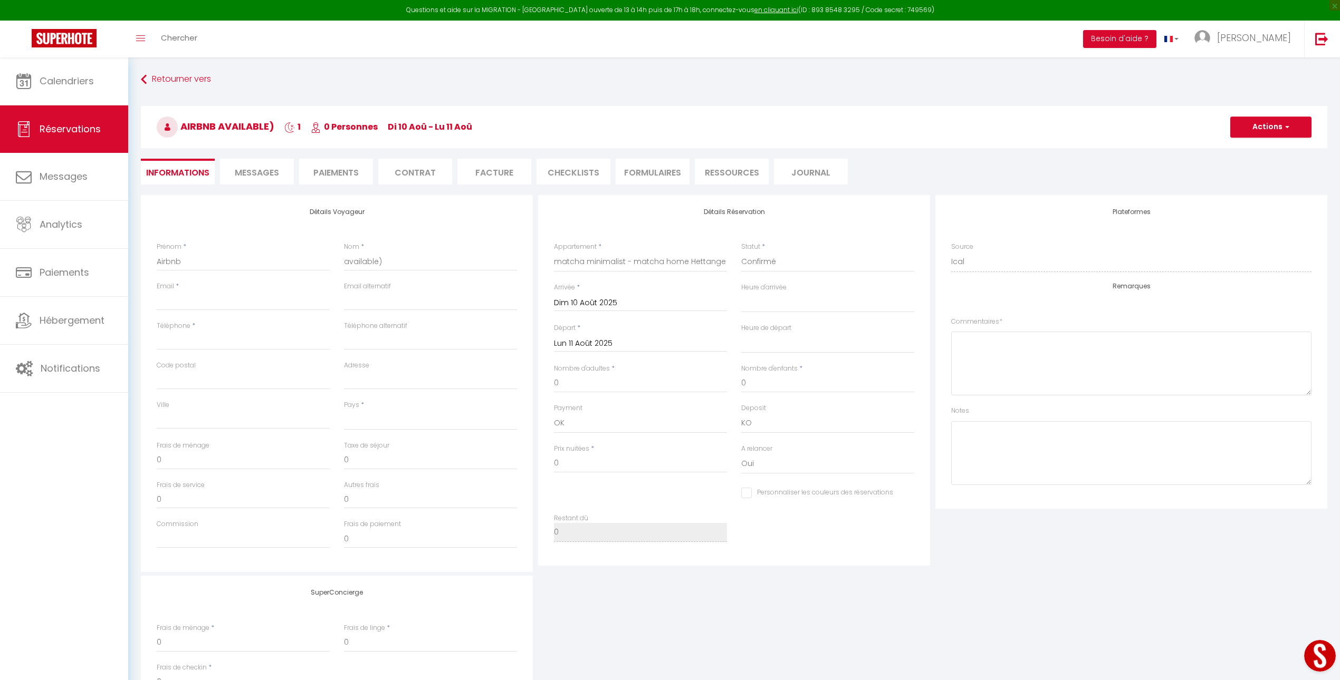
checkbox input "false"
select select
click at [1287, 132] on button "Actions" at bounding box center [1270, 127] width 81 height 21
click at [1257, 175] on link "Supprimer" at bounding box center [1260, 178] width 83 height 14
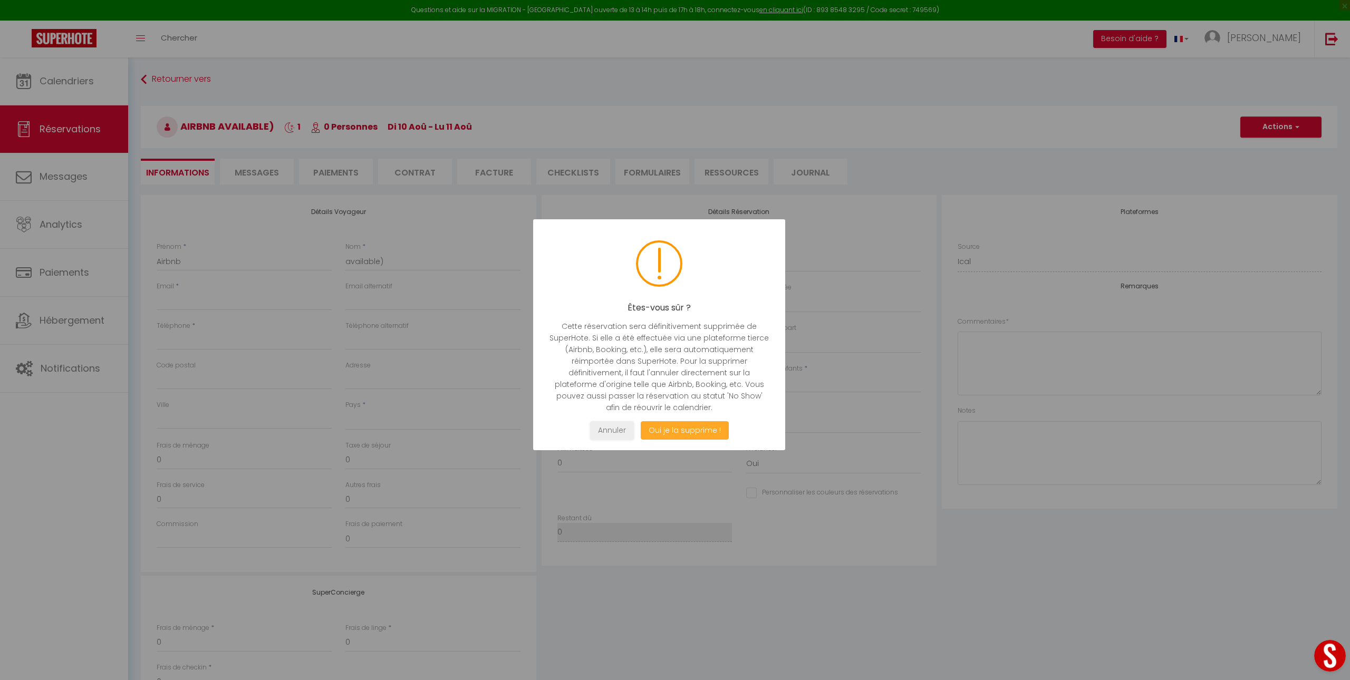
click at [677, 423] on button "Oui je la supprime !" at bounding box center [685, 430] width 88 height 18
select select "not_cancelled"
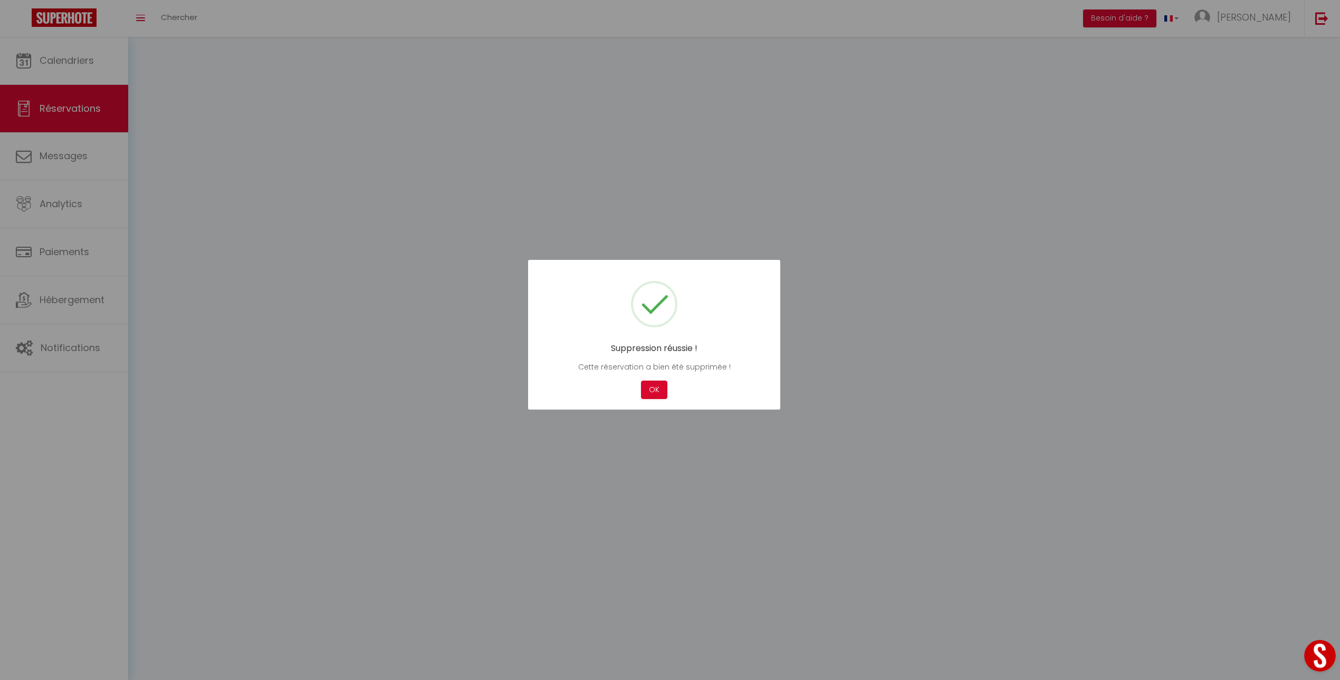
click at [677, 426] on div at bounding box center [670, 340] width 1340 height 680
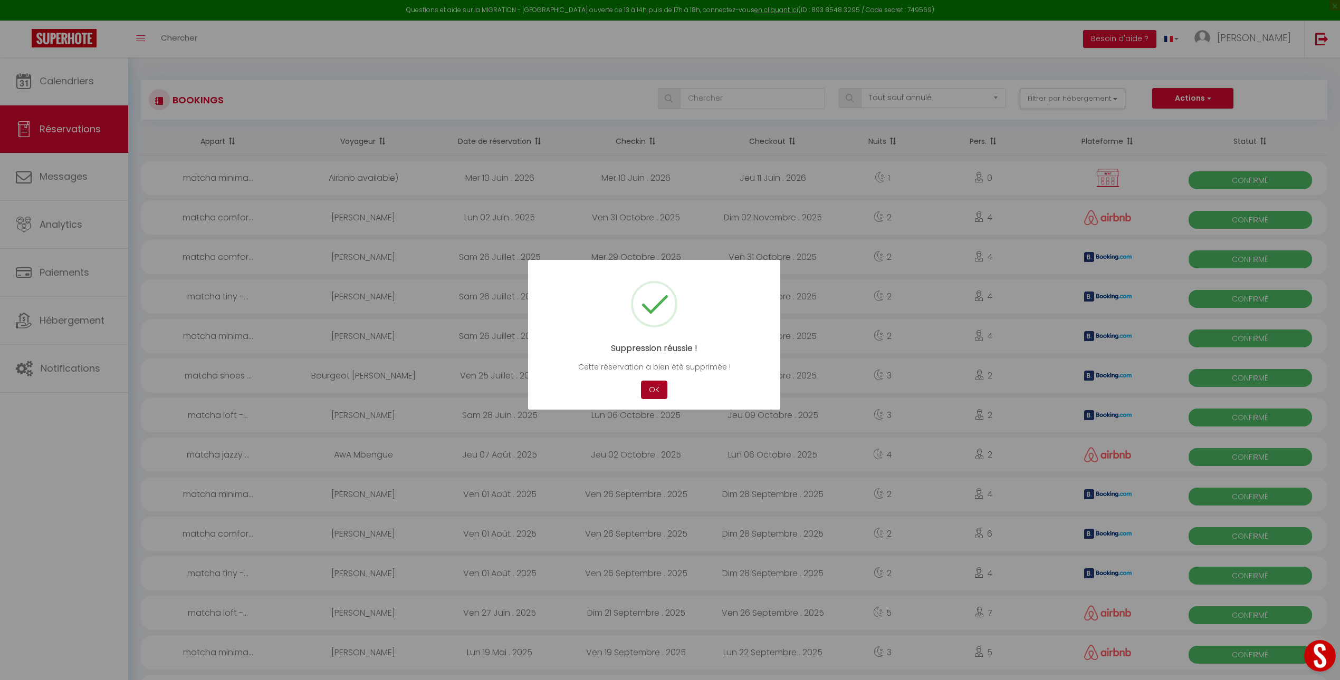
click at [656, 394] on button "OK" at bounding box center [654, 390] width 26 height 18
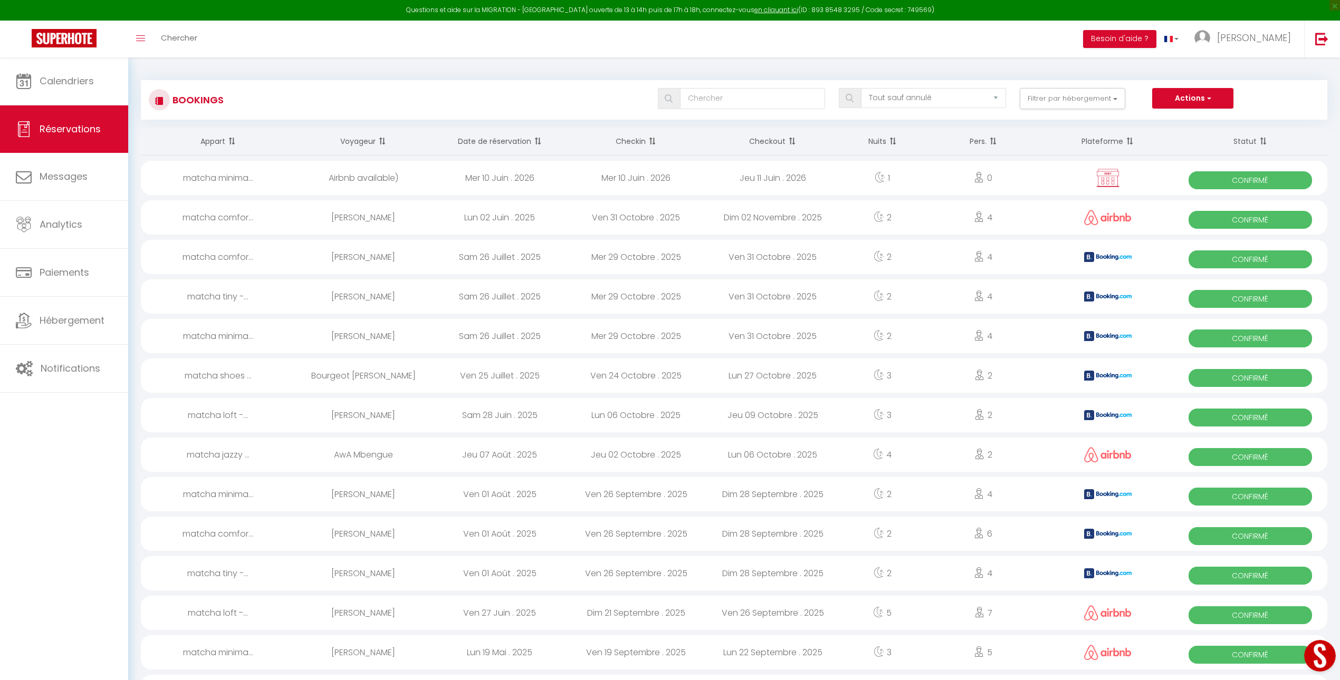
click at [407, 181] on div "Airbnb available)" at bounding box center [363, 178] width 137 height 34
select select "OK"
select select "KO"
select select "0"
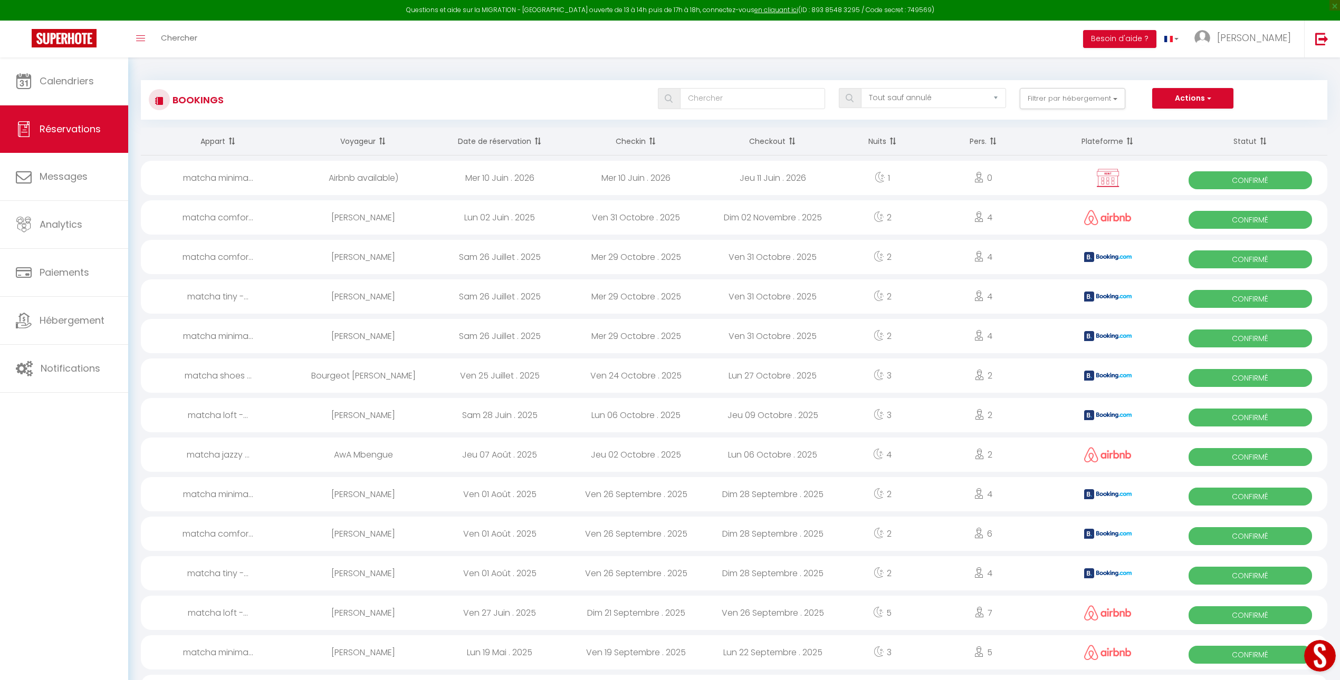
select select "1"
select select
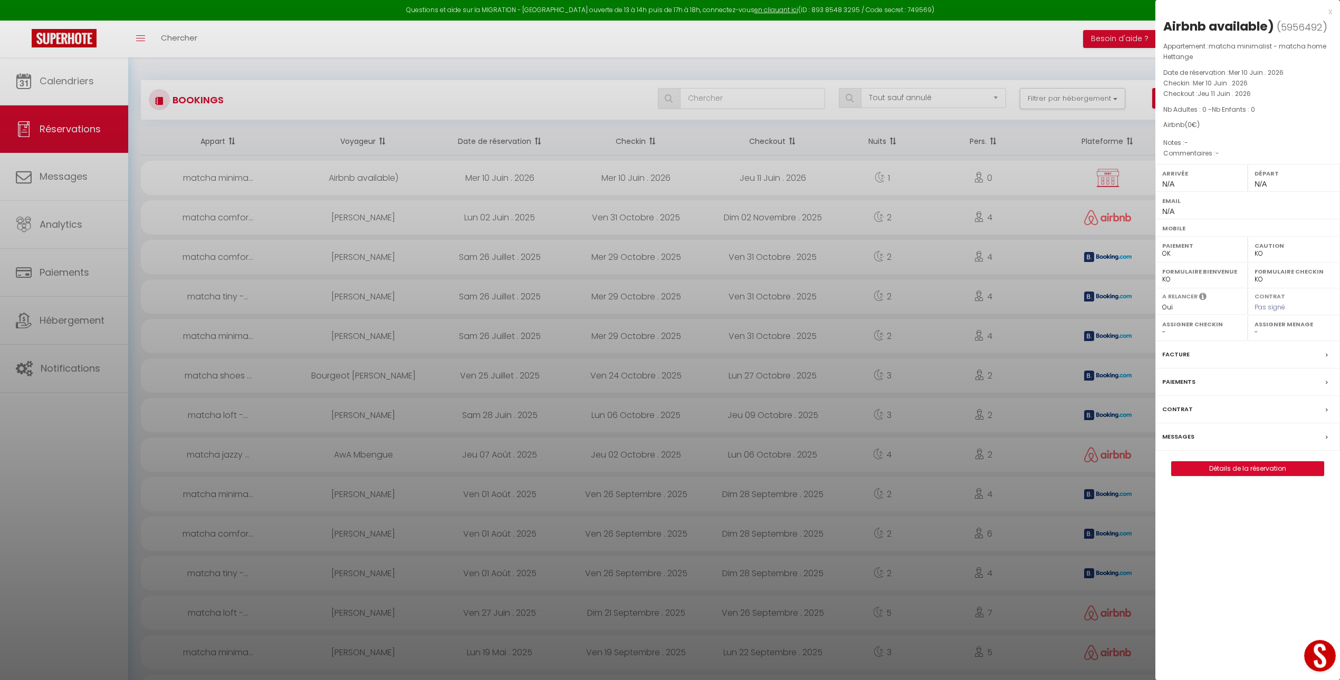
click at [142, 228] on div at bounding box center [670, 340] width 1340 height 680
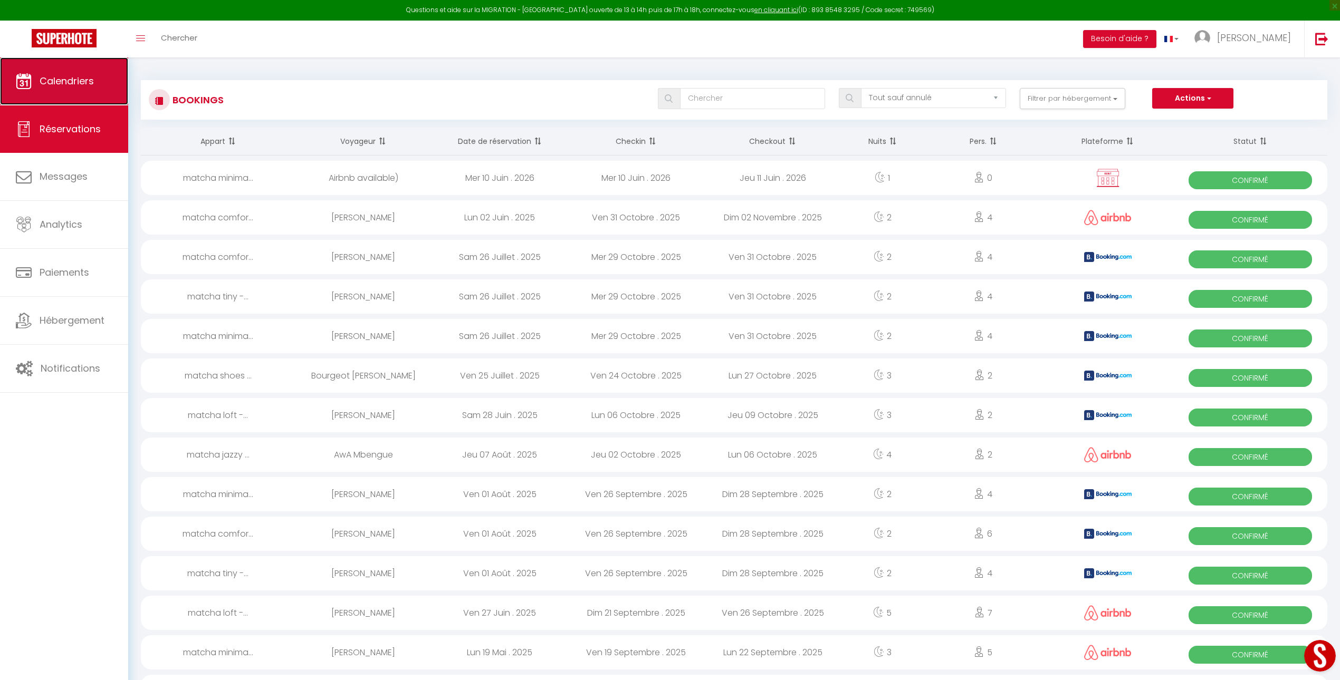
click at [82, 90] on link "Calendriers" at bounding box center [64, 80] width 128 height 47
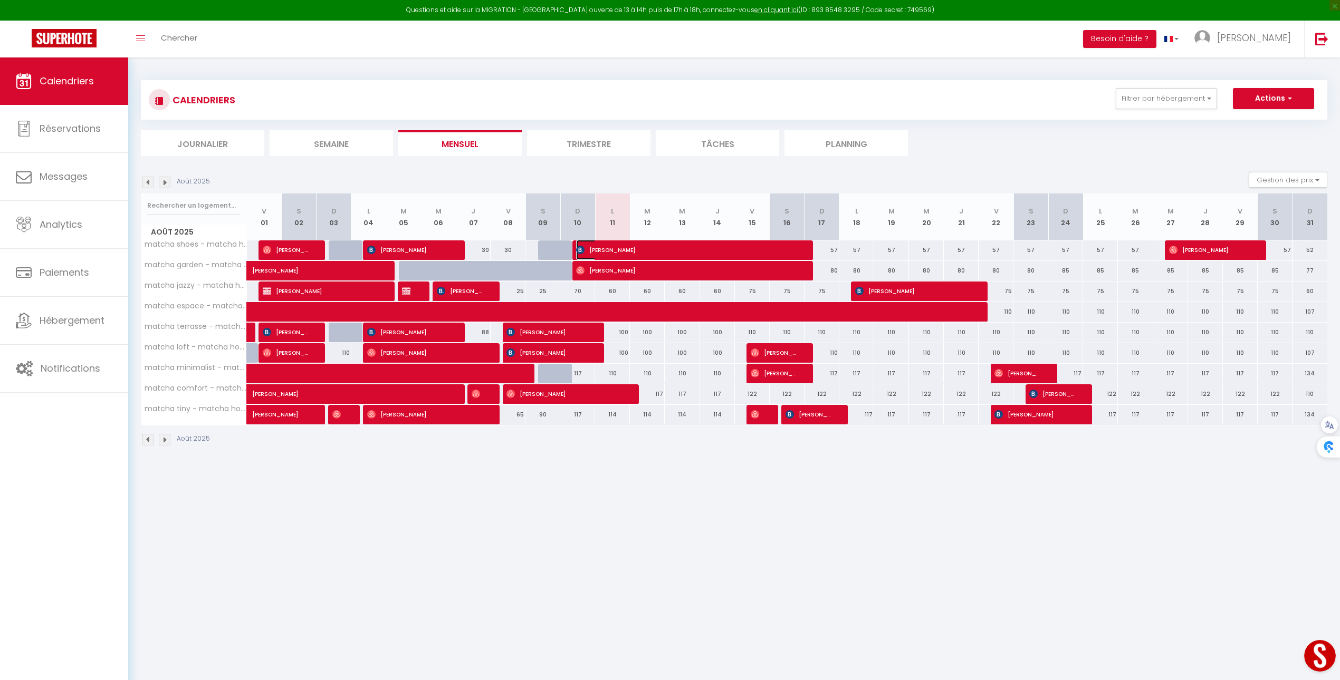
click at [793, 252] on span "[PERSON_NAME]" at bounding box center [686, 250] width 220 height 20
select select "OK"
select select "1"
select select "0"
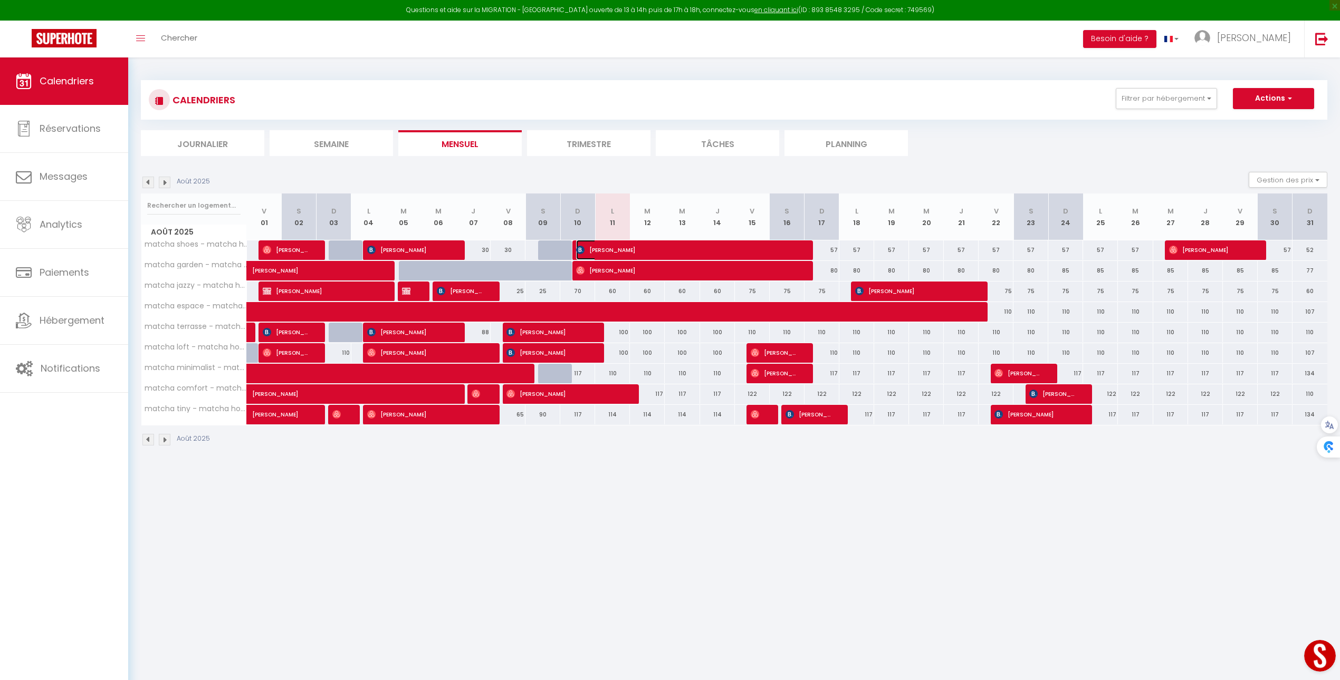
select select "1"
select select
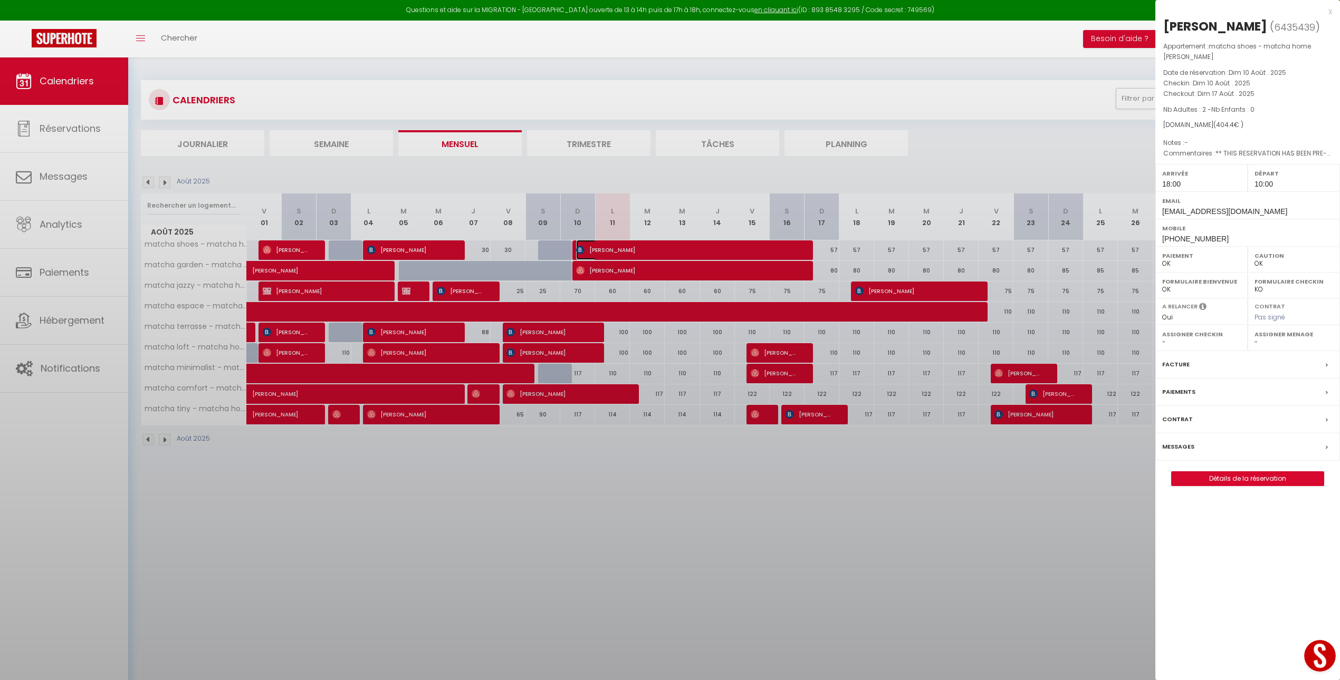
select select "40447"
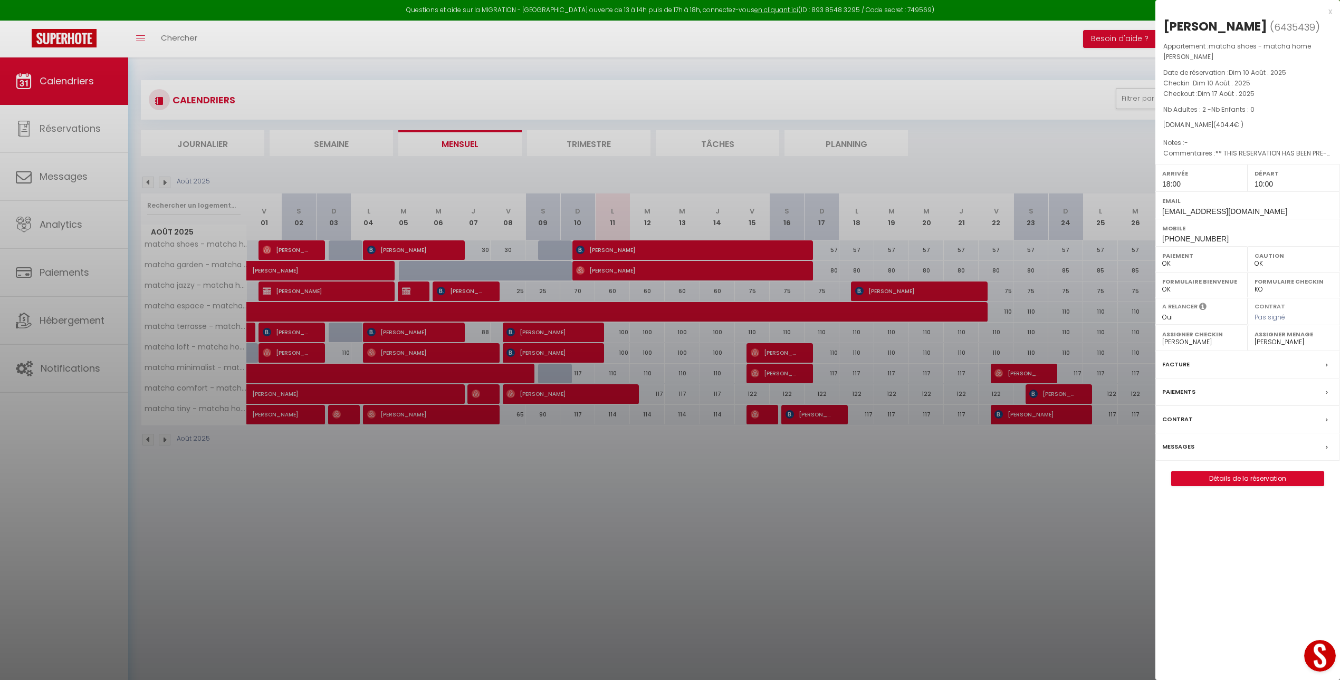
click at [1048, 41] on div at bounding box center [670, 340] width 1340 height 680
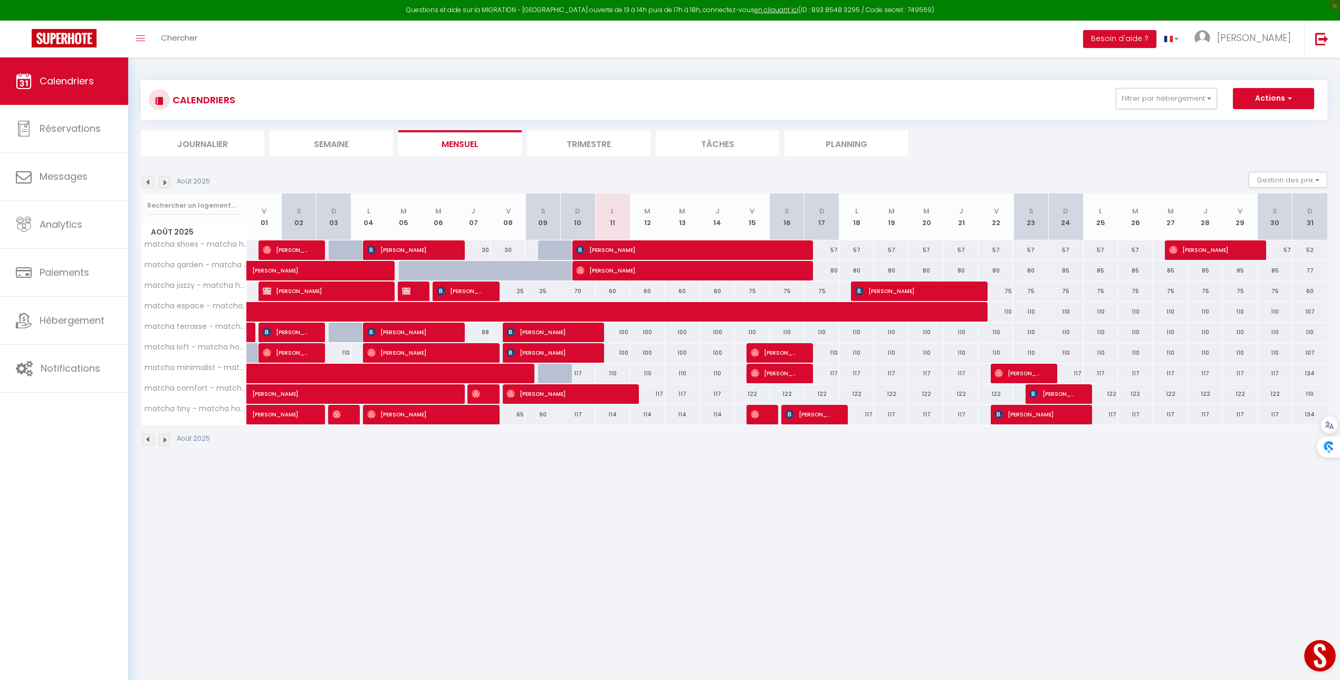
click at [956, 160] on div "CALENDRIERS Filtrer par hébergement Hayange matcha shoes - matcha home Hayange …" at bounding box center [734, 263] width 1186 height 387
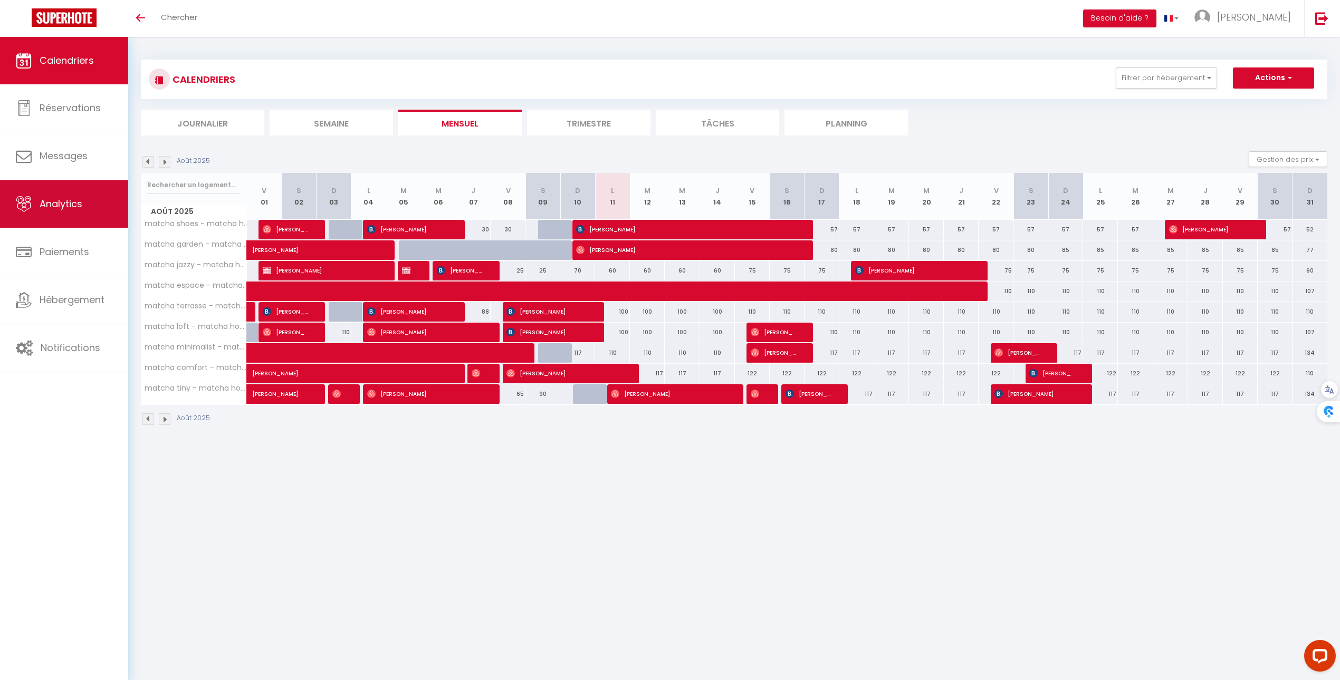
click at [85, 209] on link "Analytics" at bounding box center [64, 203] width 128 height 47
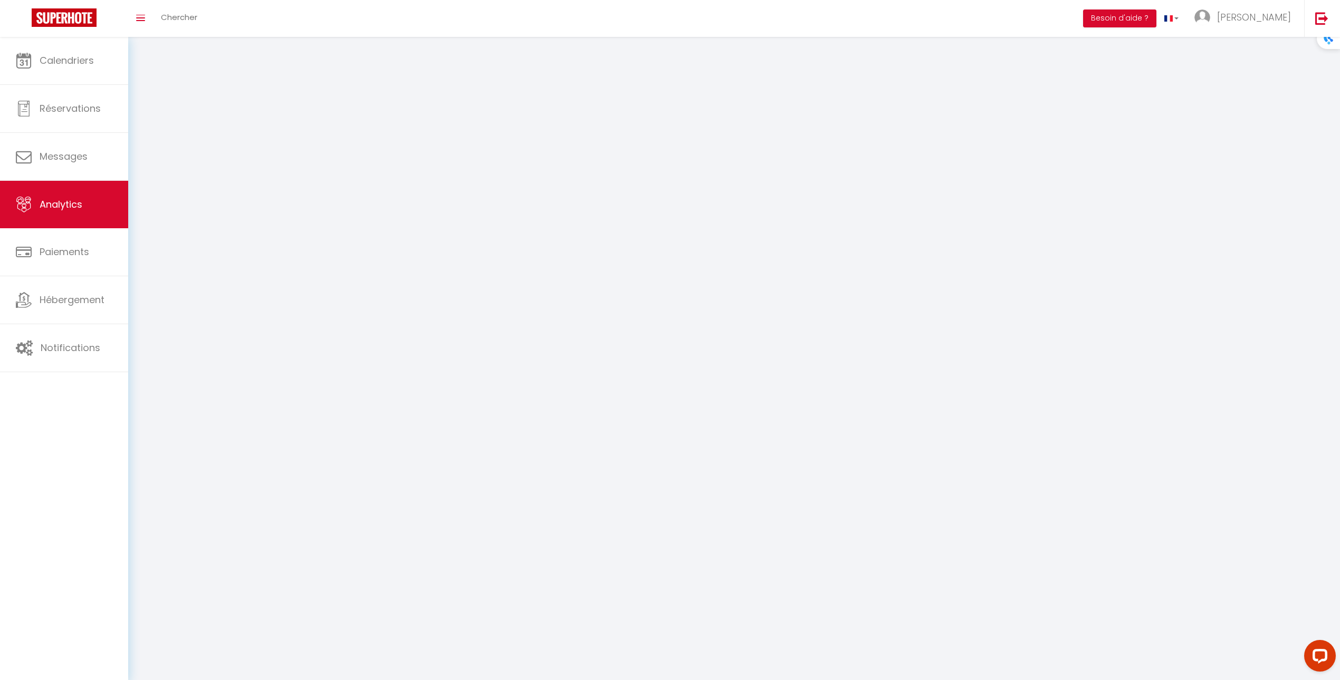
select select "2025"
select select "8"
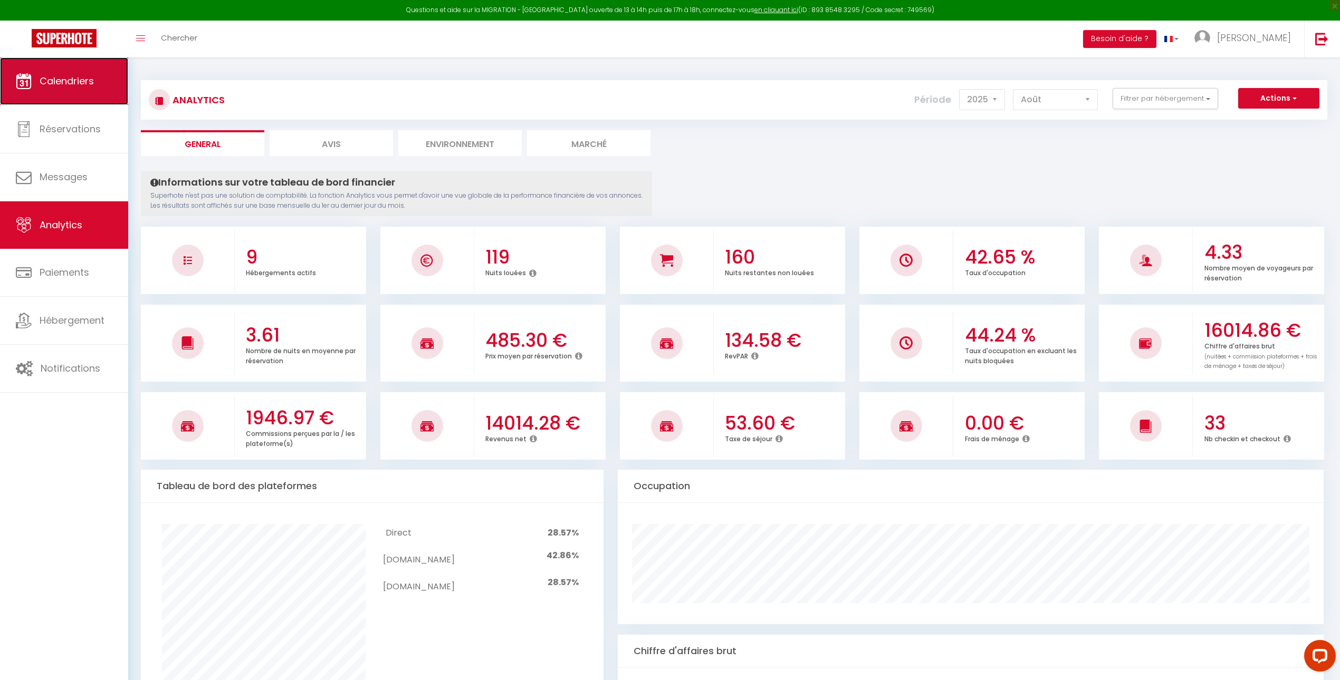
click at [117, 100] on link "Calendriers" at bounding box center [64, 80] width 128 height 47
